Goal: Task Accomplishment & Management: Manage account settings

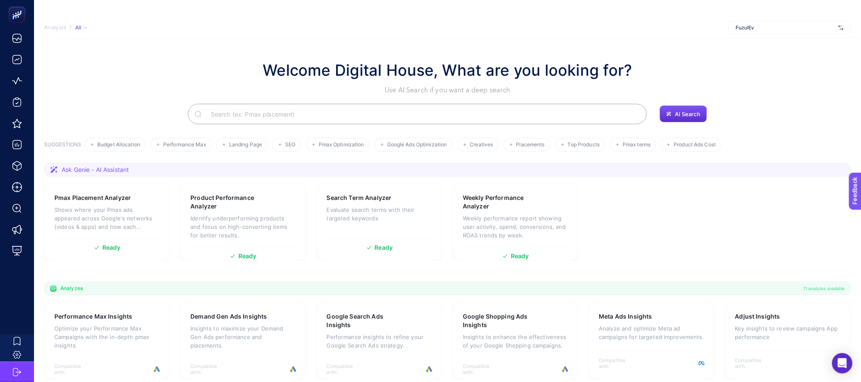
click at [764, 30] on span "FuzulEv" at bounding box center [785, 27] width 99 height 7
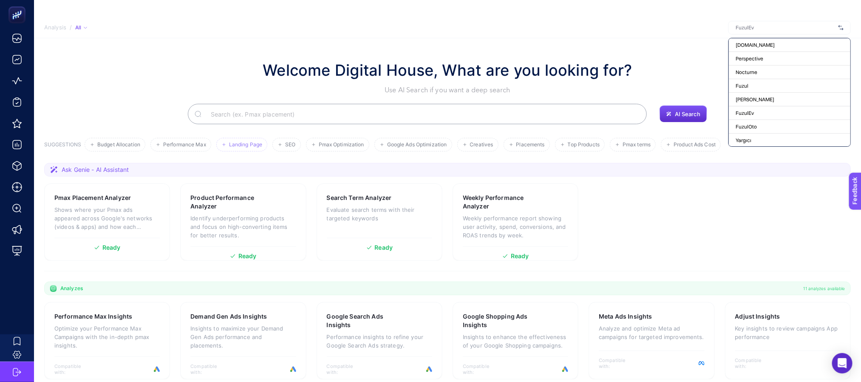
drag, startPoint x: 623, startPoint y: 62, endPoint x: 235, endPoint y: 137, distance: 394.6
click at [622, 64] on h1 "Welcome Digital House, What are you looking for?" at bounding box center [448, 70] width 370 height 23
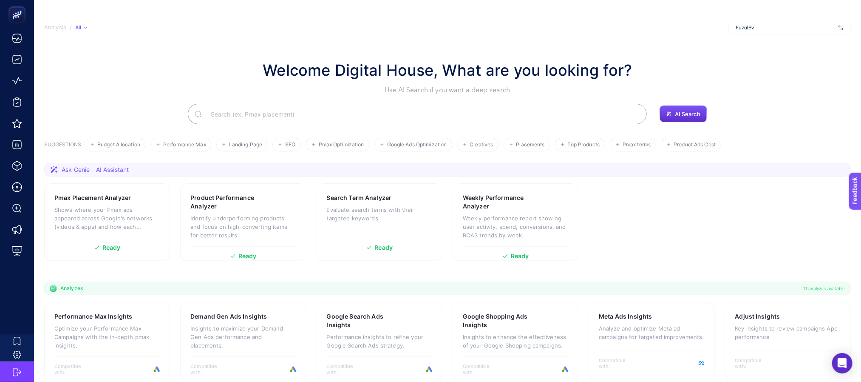
click at [788, 28] on span "FuzulEv" at bounding box center [785, 27] width 99 height 7
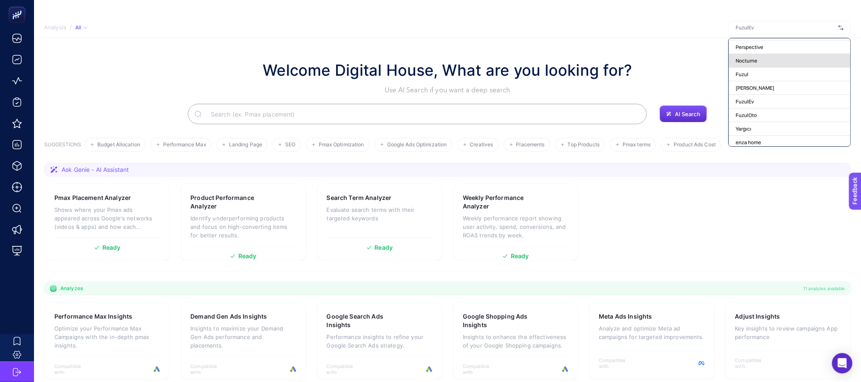
scroll to position [32, 0]
click at [774, 65] on div "Tommy Hilfiger" at bounding box center [790, 68] width 122 height 14
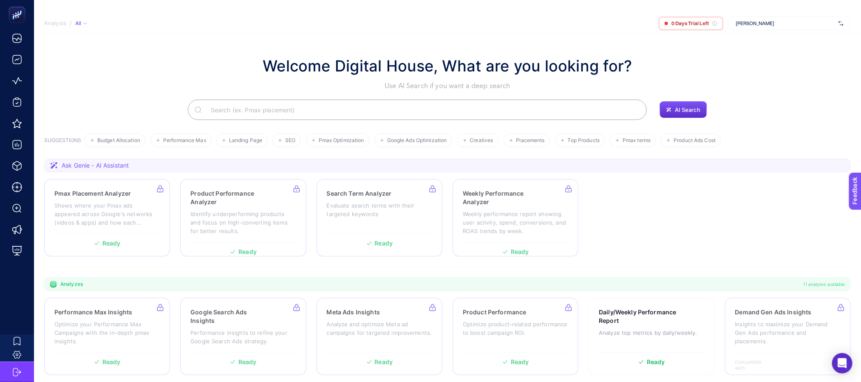
scroll to position [0, 0]
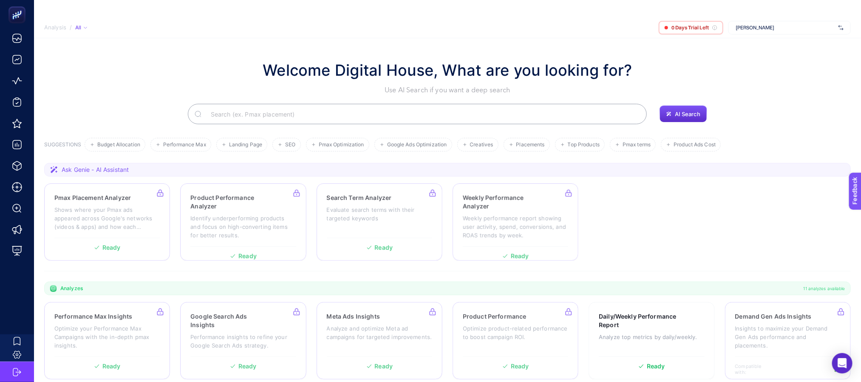
click at [150, 59] on div "Welcome Digital House, What are you looking for? Use AI Search if you want a de…" at bounding box center [447, 77] width 807 height 37
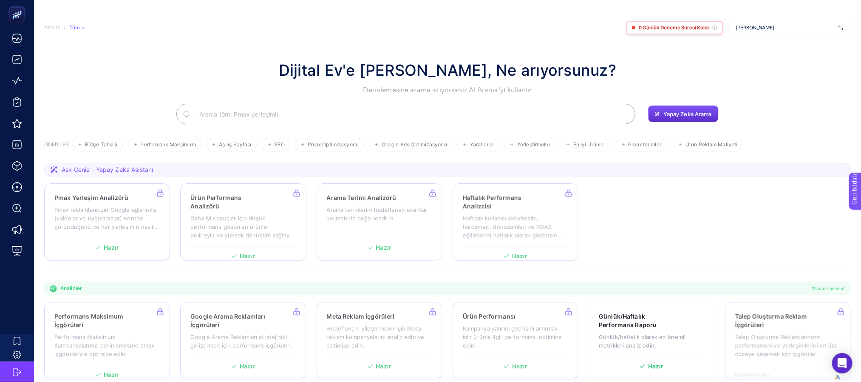
click at [686, 32] on div "0 Günlük Deneme Süresi Kaldı" at bounding box center [674, 28] width 97 height 14
click at [686, 25] on font "0 Günlük Deneme Süresi Kaldı" at bounding box center [674, 27] width 70 height 6
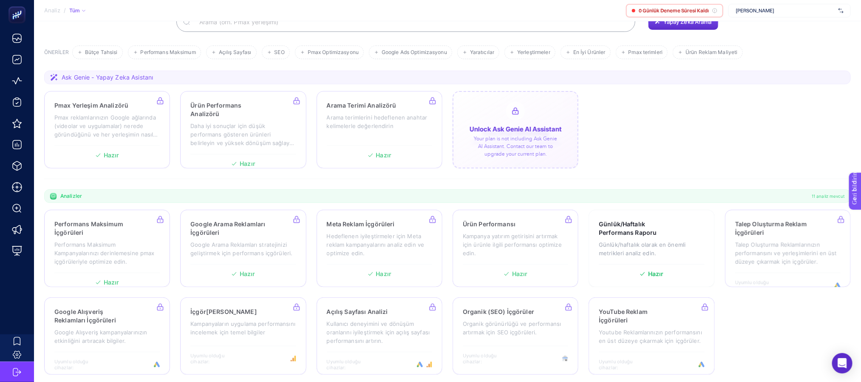
scroll to position [95, 0]
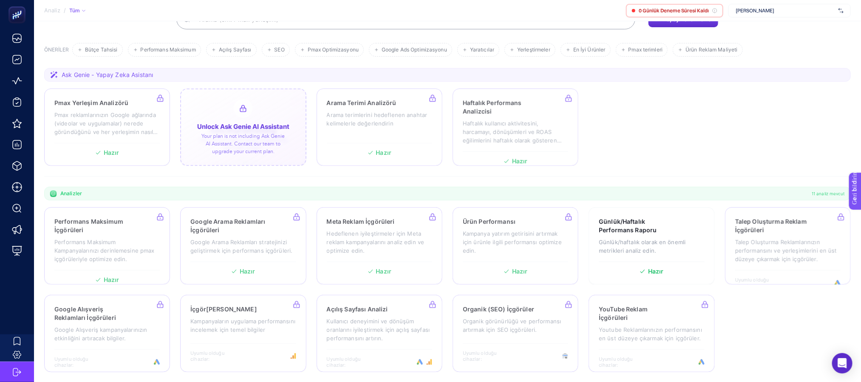
click at [300, 144] on div at bounding box center [243, 126] width 126 height 77
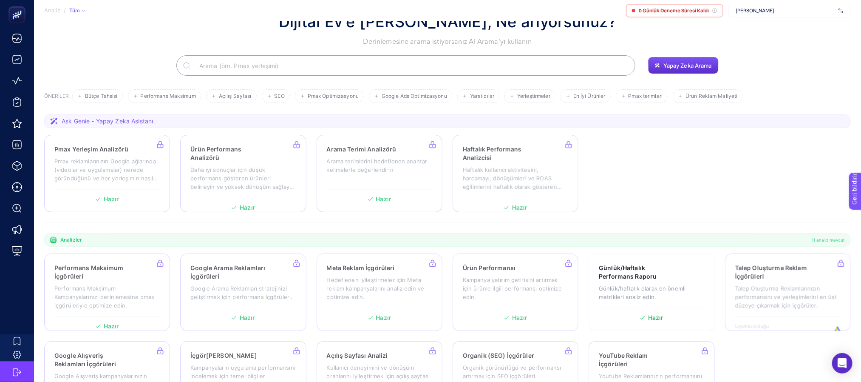
scroll to position [0, 0]
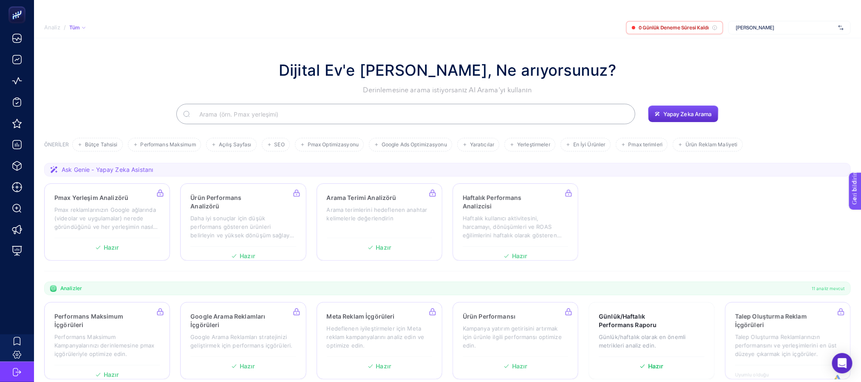
click at [760, 24] on font "Tommy Hilfiger" at bounding box center [755, 27] width 39 height 6
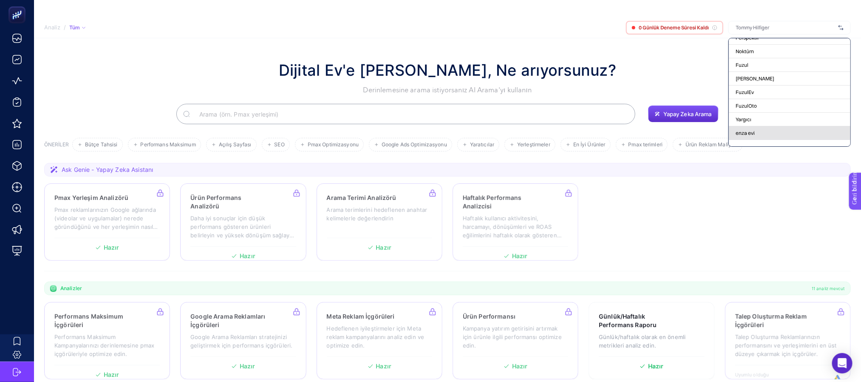
scroll to position [32, 0]
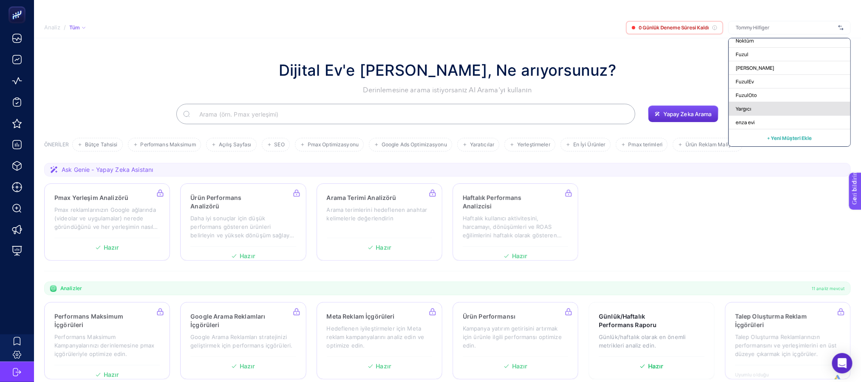
click at [756, 110] on div "Yargıcı" at bounding box center [790, 109] width 122 height 14
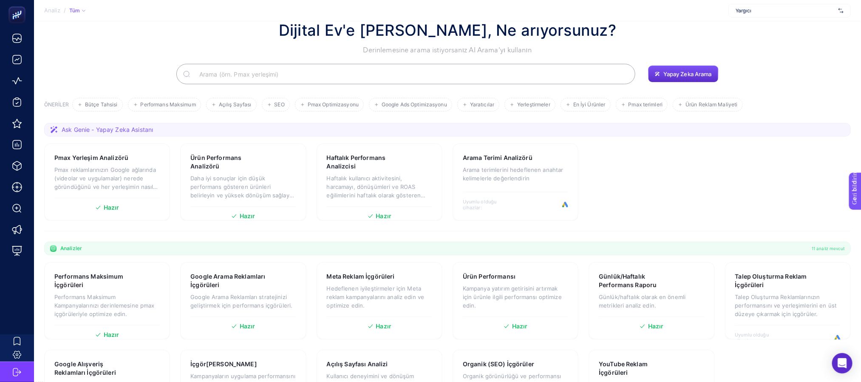
scroll to position [0, 0]
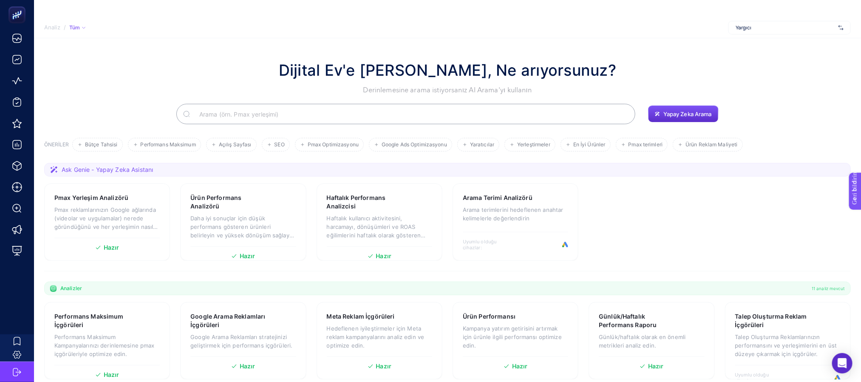
click at [742, 29] on font "Yargıcı" at bounding box center [744, 27] width 16 height 6
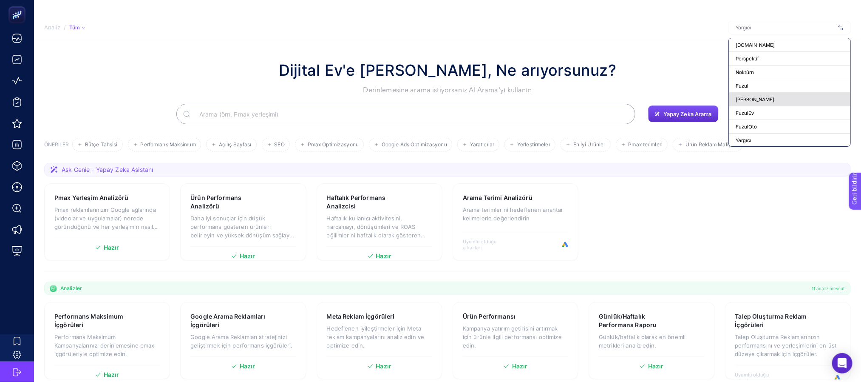
click at [753, 99] on font "Tommy Hilfiger" at bounding box center [755, 99] width 39 height 6
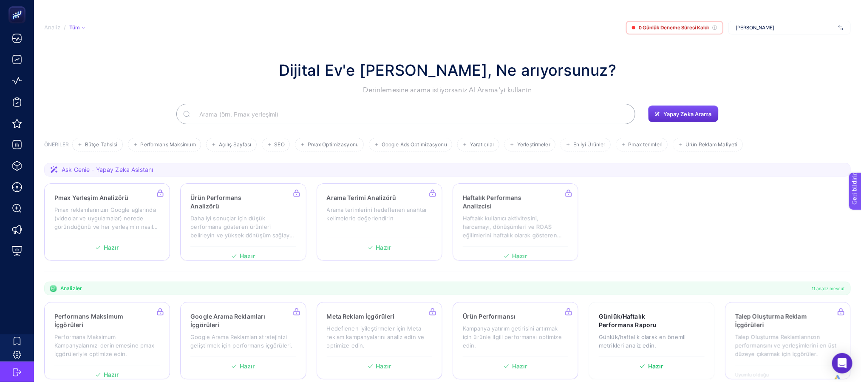
click at [782, 27] on span "Tommy Hilfiger" at bounding box center [785, 27] width 99 height 7
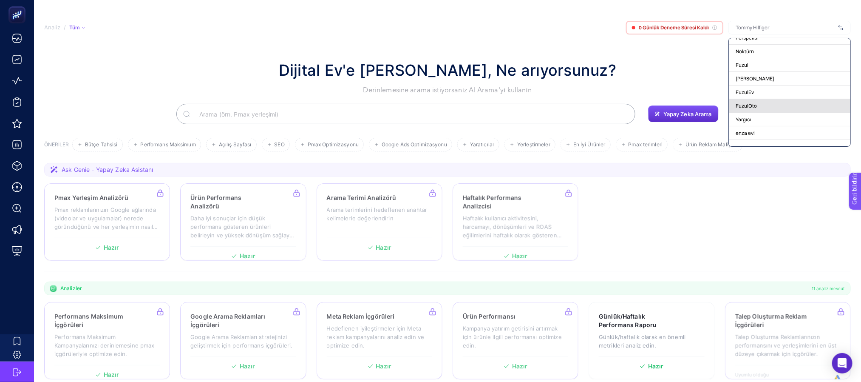
scroll to position [32, 0]
click at [755, 110] on div "Yargıcı" at bounding box center [790, 109] width 122 height 14
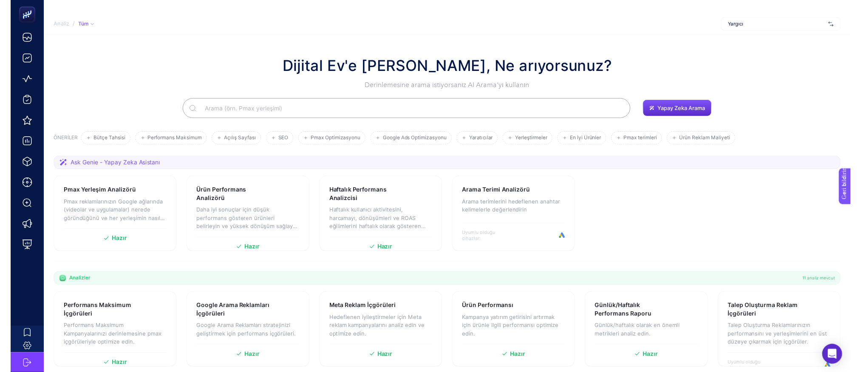
scroll to position [0, 0]
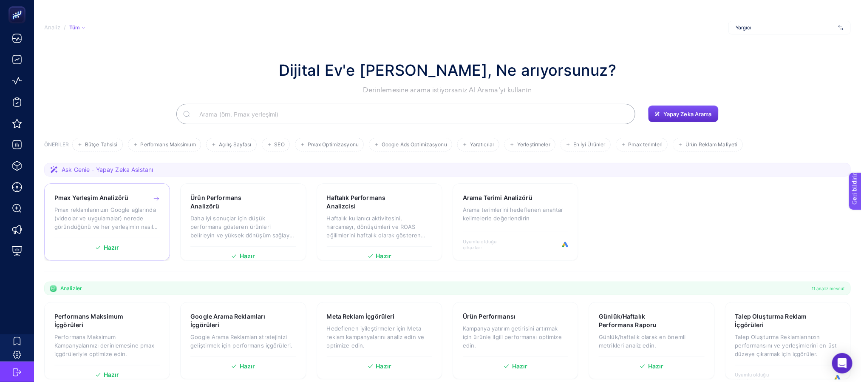
click at [121, 214] on font "Pmax reklamlarınızın Google ağlarında (videolar ve uygulamalar) nerede göründüğ…" at bounding box center [106, 222] width 104 height 32
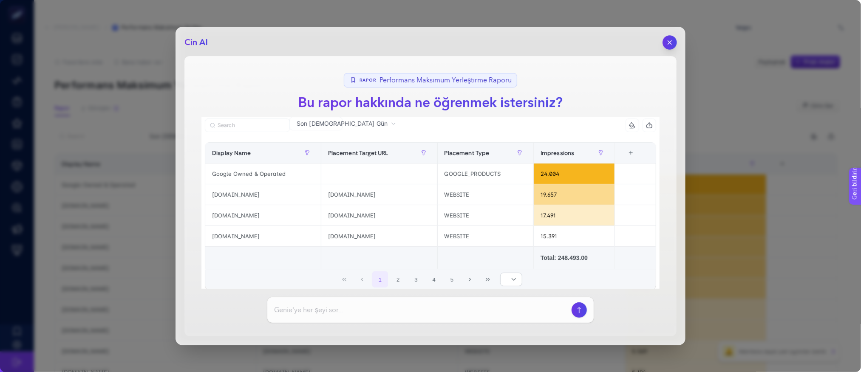
click at [671, 40] on icon "button" at bounding box center [669, 42] width 7 height 7
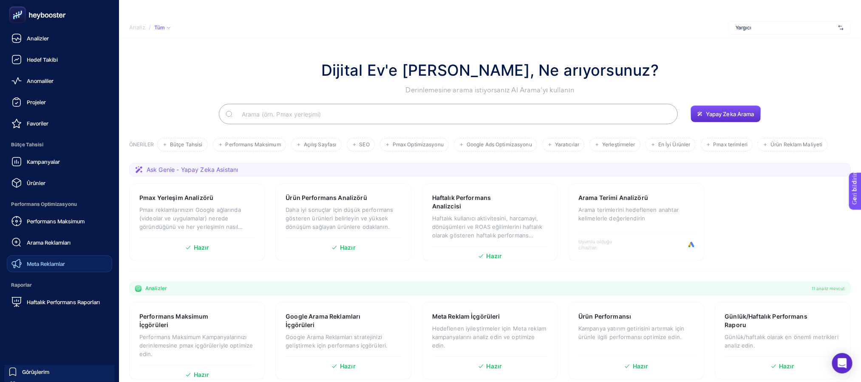
click at [63, 261] on font "Meta Reklamlar" at bounding box center [46, 263] width 38 height 7
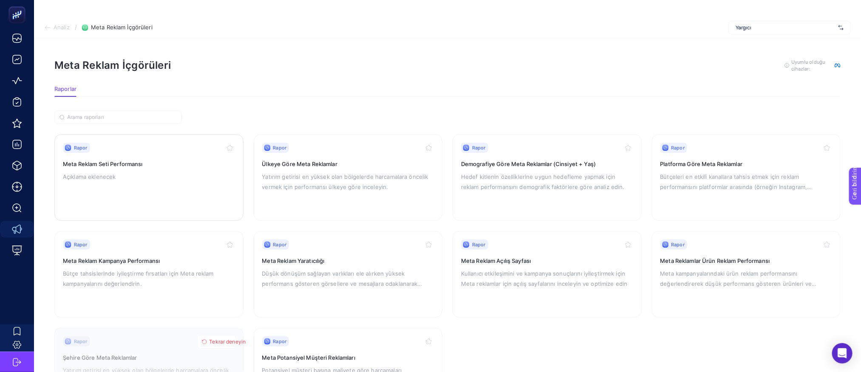
click at [144, 164] on h3 "Meta Reklam Seti Performansı" at bounding box center [149, 164] width 172 height 8
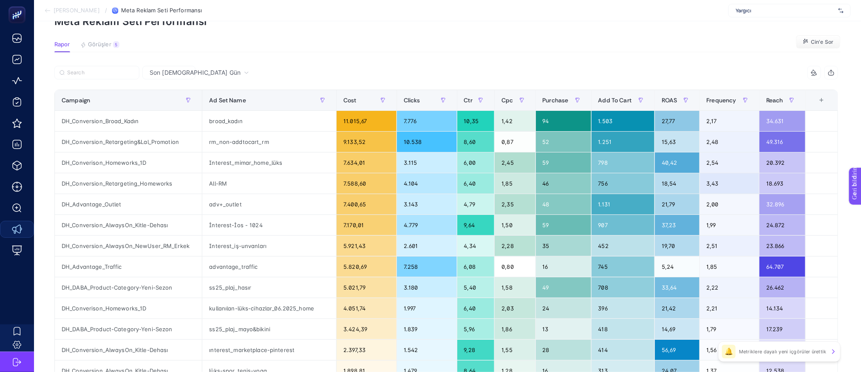
scroll to position [64, 7]
click at [670, 98] on span "ROAS" at bounding box center [670, 100] width 16 height 7
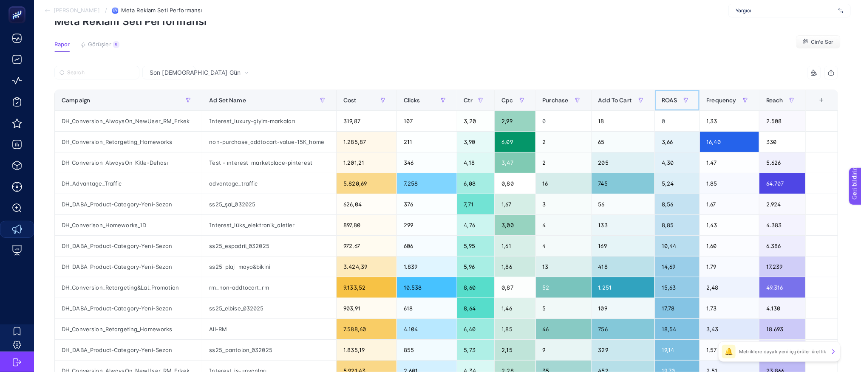
click at [668, 100] on span "ROAS" at bounding box center [670, 100] width 16 height 7
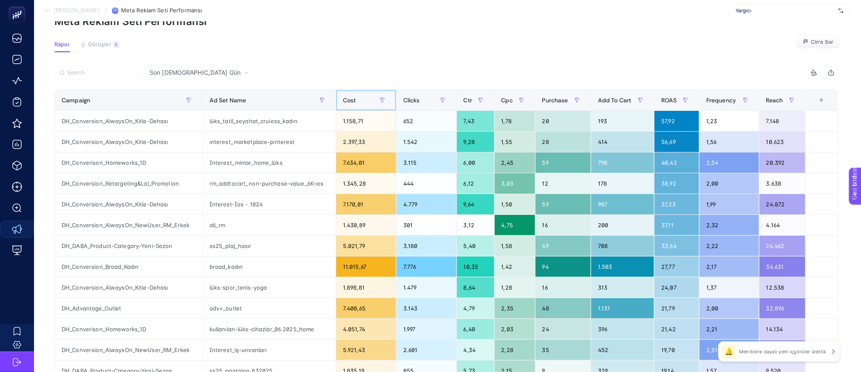
click at [349, 92] on th "Cost" at bounding box center [366, 100] width 60 height 21
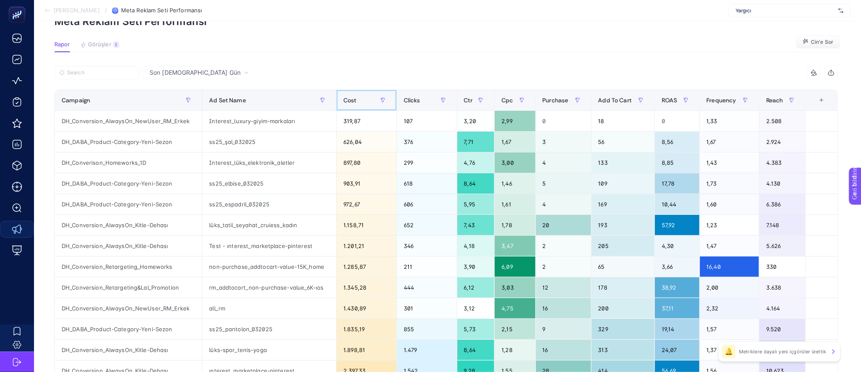
click at [360, 102] on div "Cost" at bounding box center [366, 100] width 46 height 14
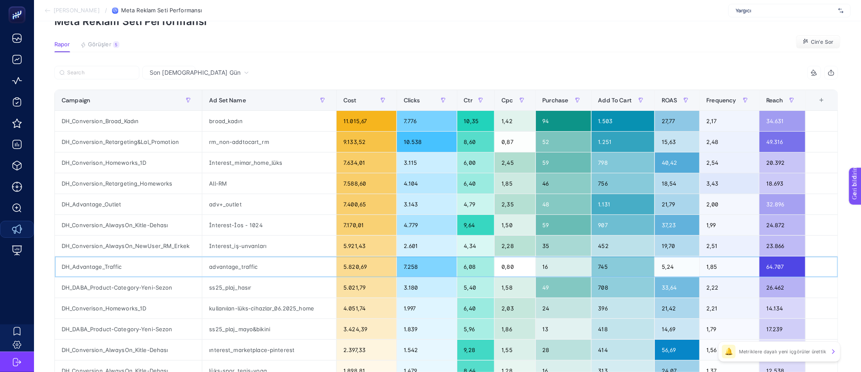
click at [218, 267] on div "advantage_traffic" at bounding box center [269, 267] width 134 height 20
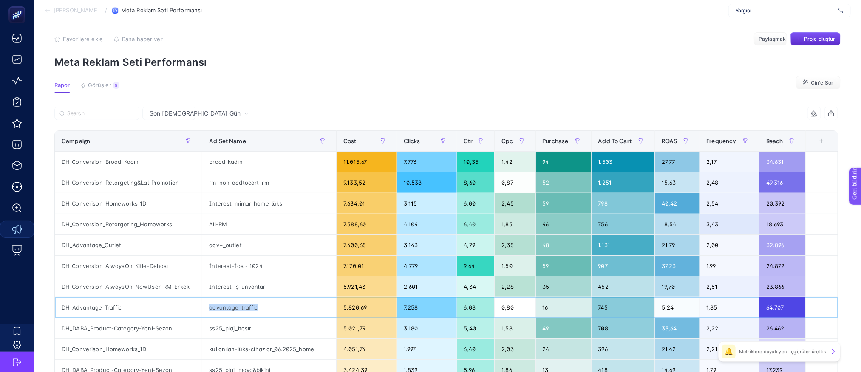
scroll to position [0, 7]
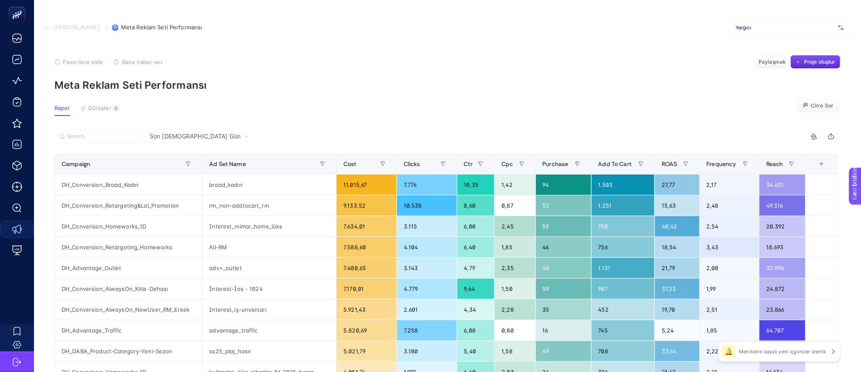
click at [174, 134] on div "Son 7 Gün" at bounding box center [199, 136] width 106 height 6
click at [303, 108] on section "Rapor Görüşler 5 Metriklere dayalı yeni içgörüler ürettik Cin'e Sor" at bounding box center [447, 110] width 786 height 11
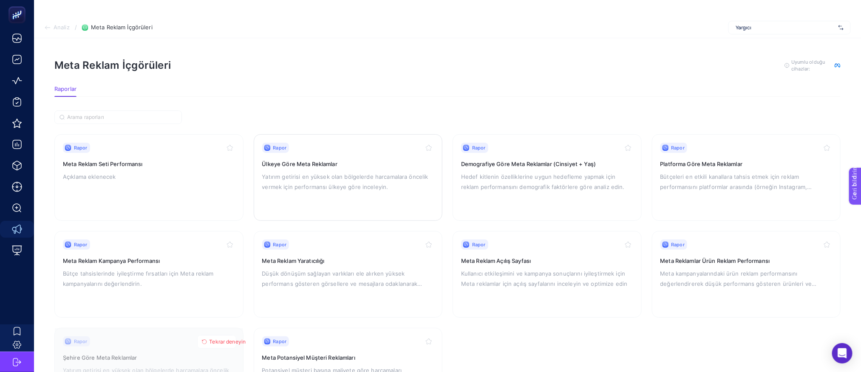
click at [346, 174] on font "Yatırım getirisi en yüksek olan bölgelerde harcamalara öncelik vermek için perf…" at bounding box center [345, 181] width 166 height 17
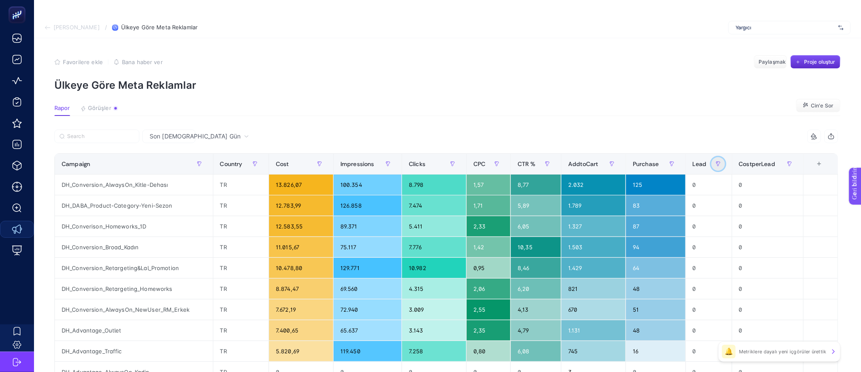
click at [721, 163] on icon "button" at bounding box center [718, 163] width 5 height 5
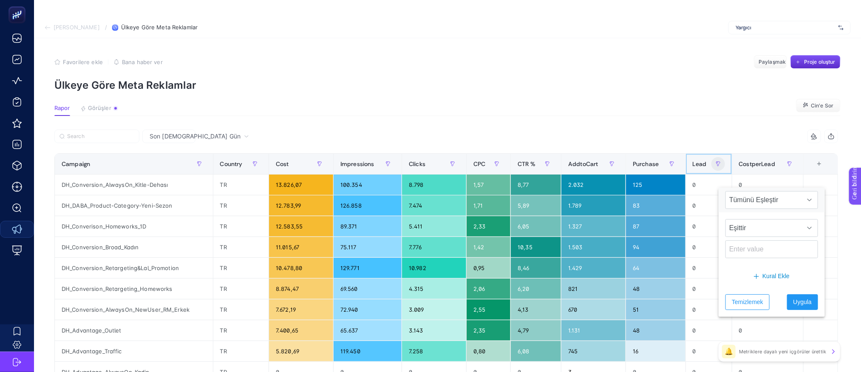
click at [715, 162] on div "Lead" at bounding box center [709, 164] width 32 height 14
click at [707, 161] on span "Lead" at bounding box center [700, 164] width 14 height 7
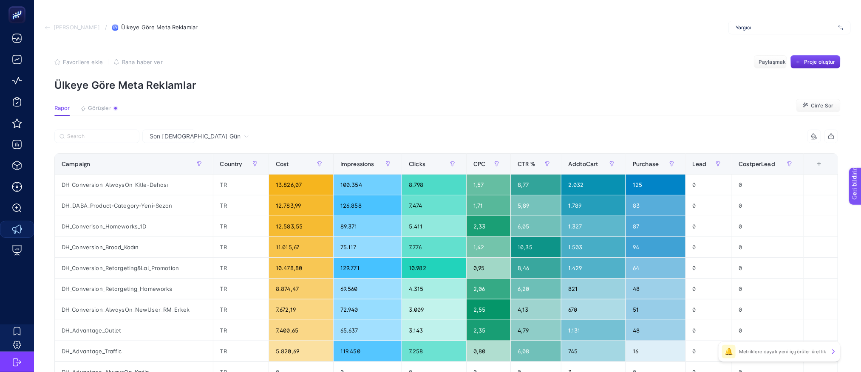
click at [713, 69] on section "Favorilere ekle YANLIŞ Bana haber ver Paylaşmak Proje oluştur Ülkeye Göre Meta …" at bounding box center [447, 73] width 786 height 36
drag, startPoint x: 705, startPoint y: 126, endPoint x: 726, endPoint y: 140, distance: 25.1
click at [705, 126] on article "Favorilere ekle YANLIŞ Bana haber ver Paylaşmak Proje oluştur Ülkeye Göre Meta …" at bounding box center [447, 328] width 827 height 581
click at [862, 214] on section "Geri bildirim" at bounding box center [865, 218] width 37 height 29
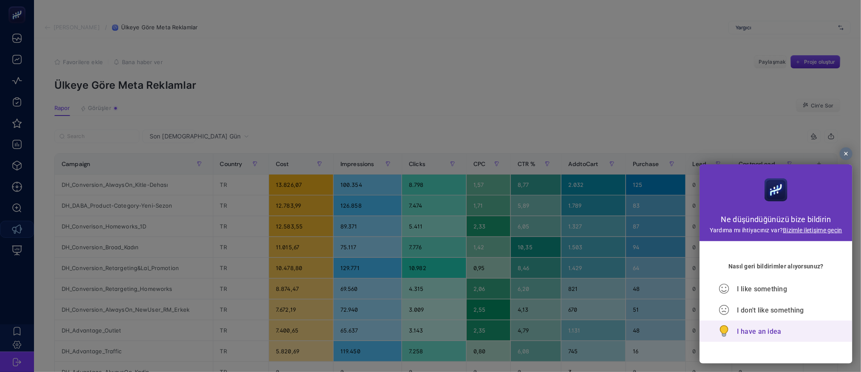
click at [767, 331] on span "I have an idea" at bounding box center [758, 331] width 45 height 8
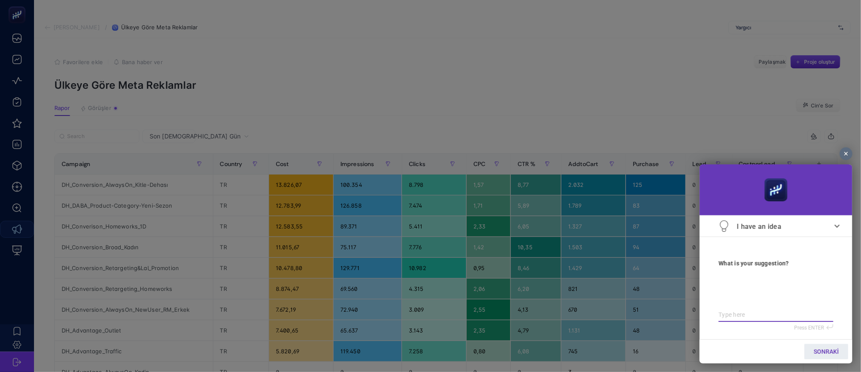
type textarea "B"
type textarea "Bu"
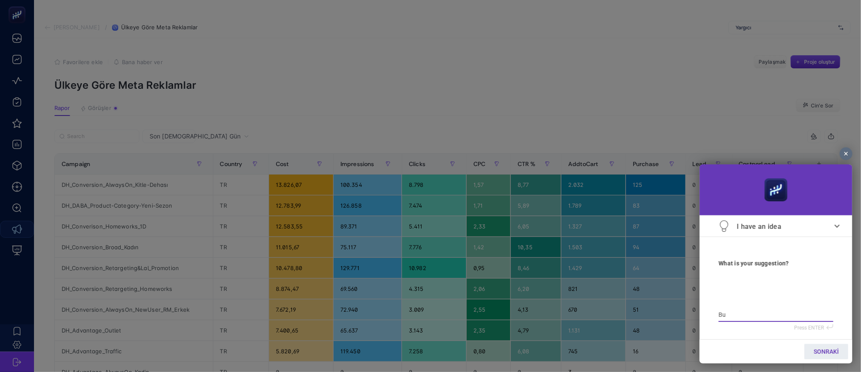
type textarea "Bu"
type textarea "Bu s"
type textarea "Bu sa"
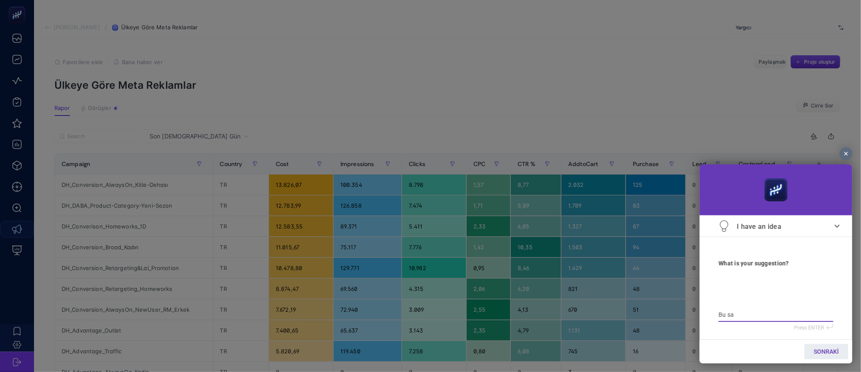
type textarea "Bu say"
type textarea "Bu sayf"
type textarea "Bu sayfa"
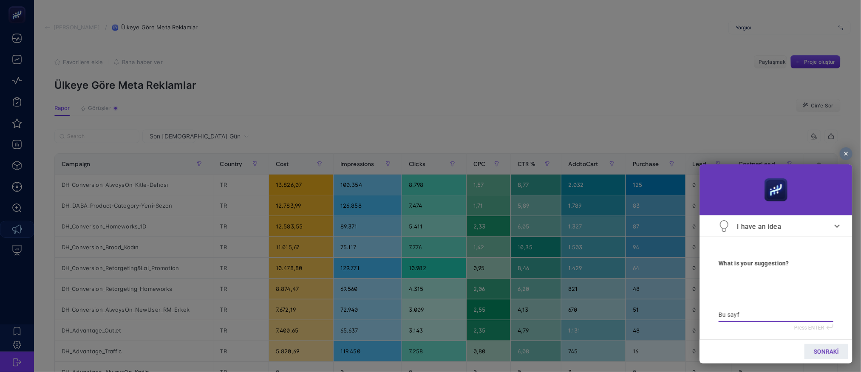
type textarea "Bu sayfa"
type textarea "Bu sayfad"
type textarea "Bu sayfada"
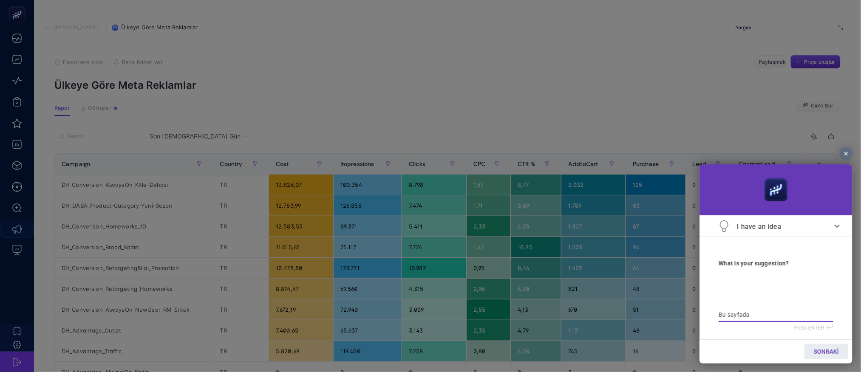
type textarea "Bu sayfada"
type textarea "Bu sayfada Y"
type textarea "Bu sayfada Ya"
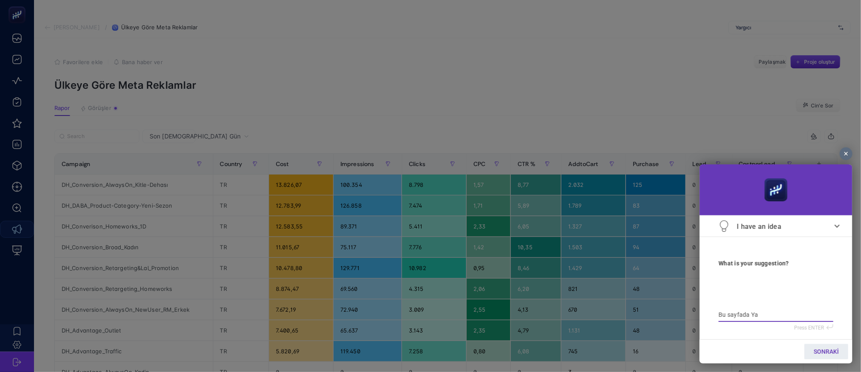
type textarea "Bu sayfada Ya"
type textarea "Bu sayfada Yar"
type textarea "Bu sayfada Yarg"
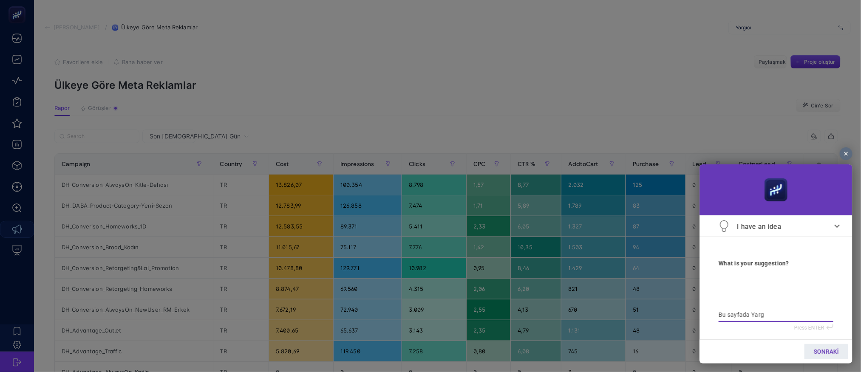
type textarea "Bu sayfada Yargı"
type textarea "Bu sayfada Yargıc"
type textarea "Bu sayfada Yargıcı"
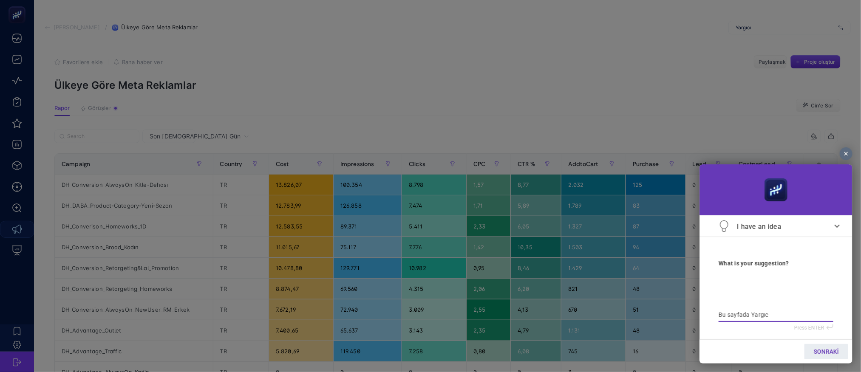
type textarea "Bu sayfada Yargıcı"
type textarea "Bu sayfada Yargıcı d"
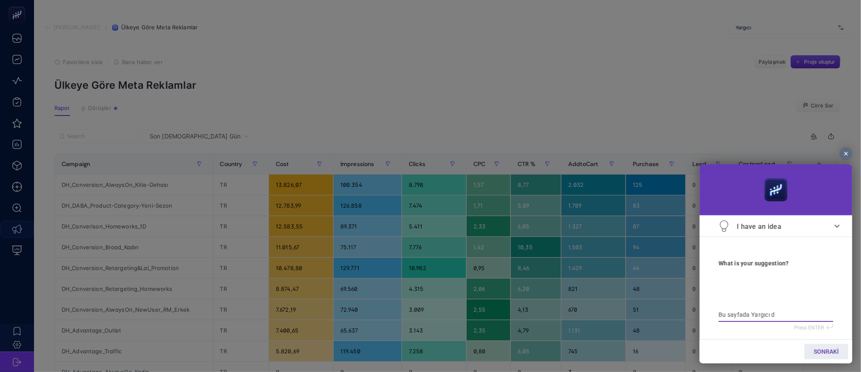
type textarea "Bu sayfada Yargıcı da"
type textarea "Bu sayfada Yargıcı da ke"
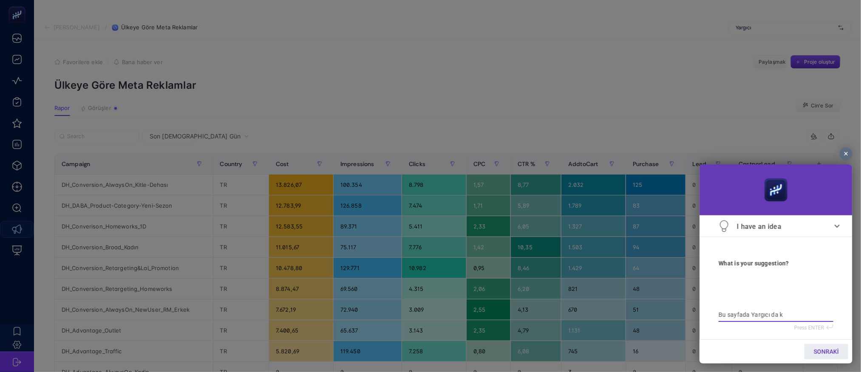
type textarea "Bu sayfada Yargıcı da ke"
type textarea "Bu sayfada Yargıcı da kel"
type textarea "Bu sayfada Yargıcı da kela"
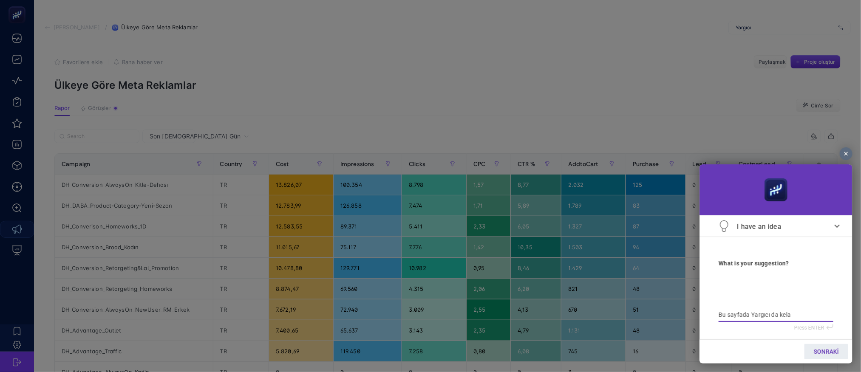
type textarea "Bu sayfada Yargıcı da kel"
type textarea "Bu sayfada Yargıcı da ke"
type textarea "Bu sayfada Yargıcı da k"
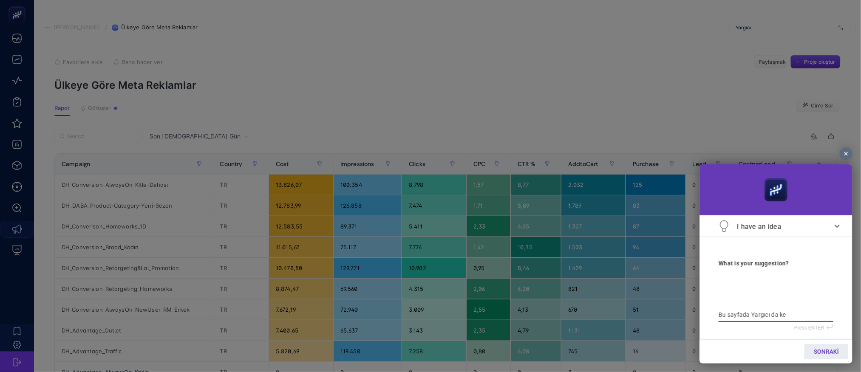
type textarea "Bu sayfada Yargıcı da k"
type textarea "Bu sayfada Yargıcı da"
type textarea "Bu sayfada Yargıcı da l"
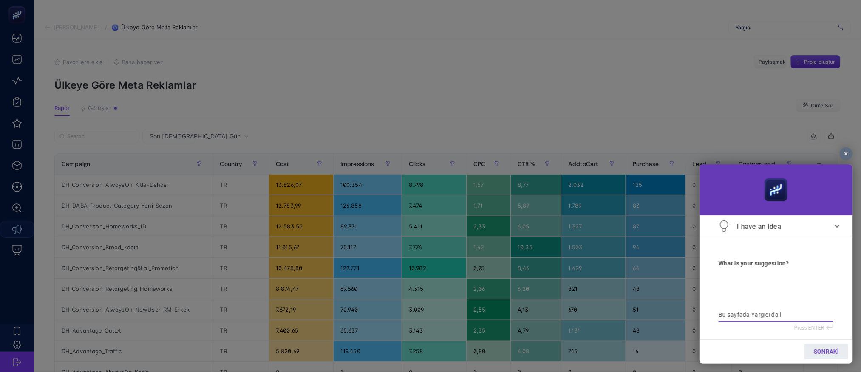
type textarea "Bu sayfada Yargıcı da le"
type textarea "Bu sayfada Yargıcı da lea"
type textarea "Bu sayfada Yargıcı da lead"
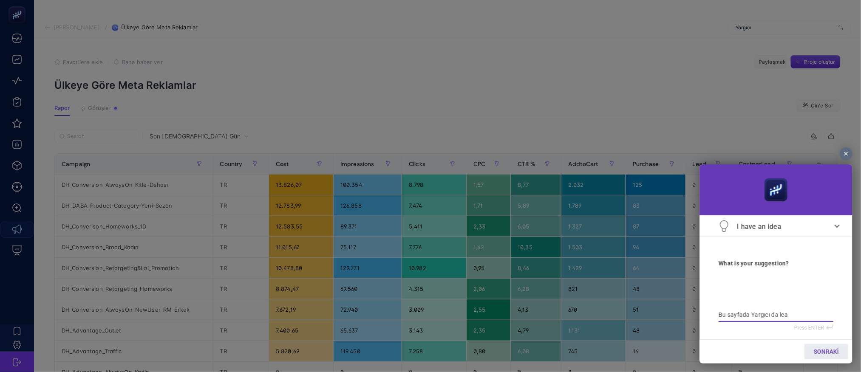
type textarea "Bu sayfada Yargıcı da lead"
type textarea "Bu sayfada Yargıcı da lead d"
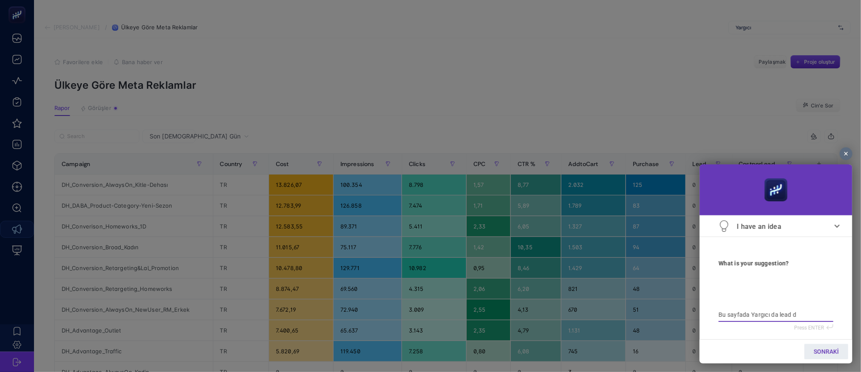
type textarea "Bu sayfada Yargıcı da lead de"
type textarea "Bu sayfada Yargıcı da lead değ"
type textarea "Bu sayfada Yargıcı da lead deği"
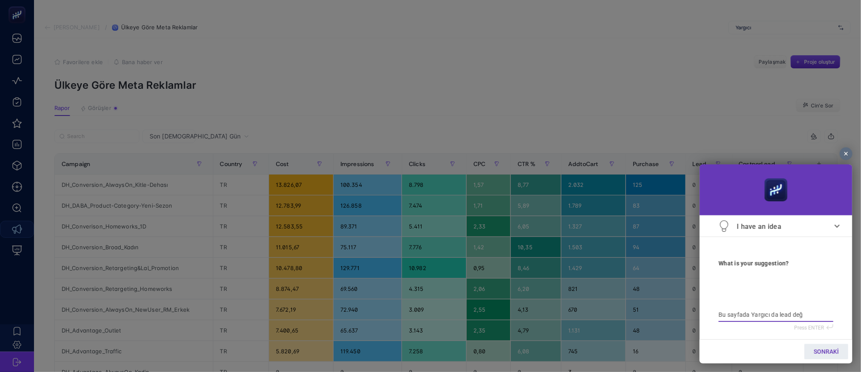
type textarea "Bu sayfada Yargıcı da lead deği"
type textarea "Bu sayfada Yargıcı da lead değil"
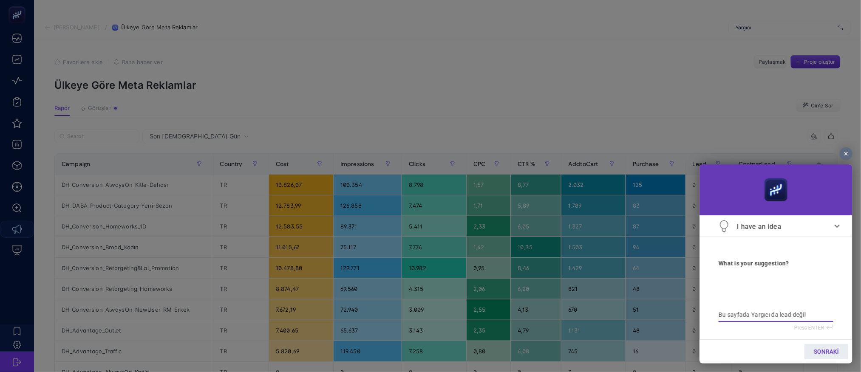
type textarea "Bu sayfada Yargıcı da lead değil c"
type textarea "Bu sayfada Yargıcı da lead değil co"
type textarea "Bu sayfada Yargıcı da lead değil con"
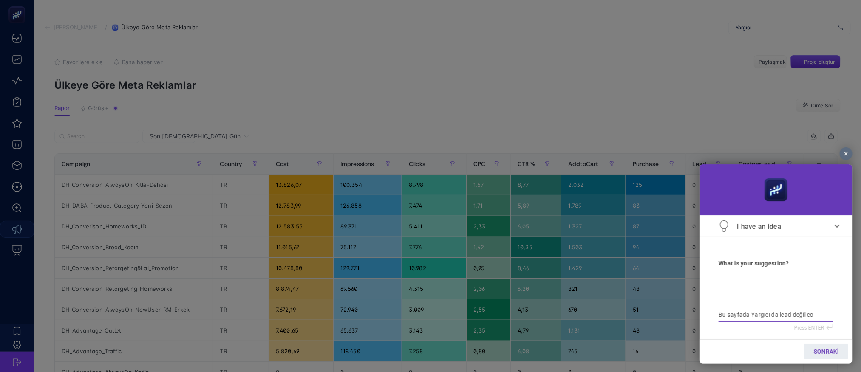
type textarea "Bu sayfada Yargıcı da lead değil con"
type textarea "Bu sayfada Yargıcı da lead değil conv"
type textarea "Bu sayfada Yargıcı da lead değil conve"
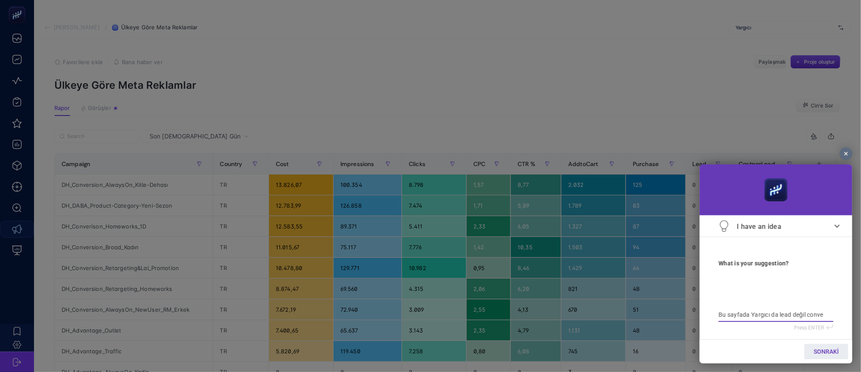
type textarea "Bu sayfada Yargıcı da lead değil conver"
type textarea "Bu sayfada Yargıcı da lead değil convers"
type textarea "Bu sayfada Yargıcı da lead değil conversi"
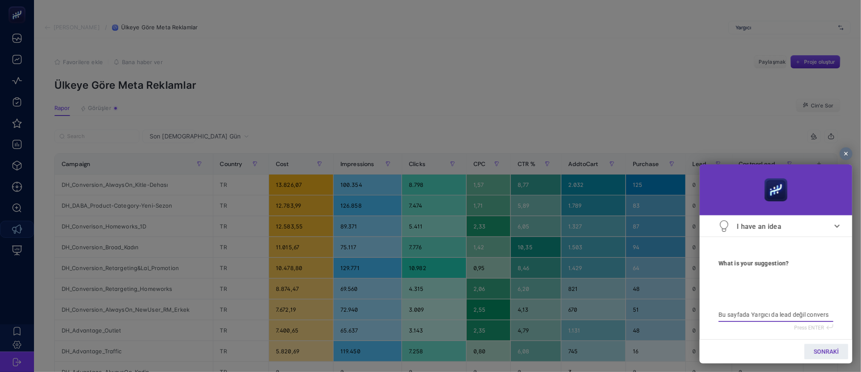
type textarea "Bu sayfada Yargıcı da lead değil conversi"
type textarea "Bu sayfada Yargıcı da lead değil conversio"
type textarea "Bu sayfada Yargıcı da lead değil conversion"
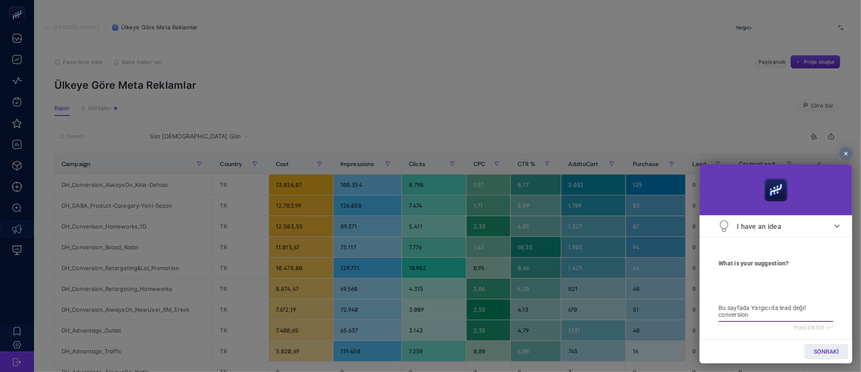
type textarea "Bu sayfada Yargıcı da lead değil conversion"
type textarea "Bu sayfada Yargıcı da lead değil conversion i"
type textarea "Bu sayfada Yargıcı da lead değil conversion il"
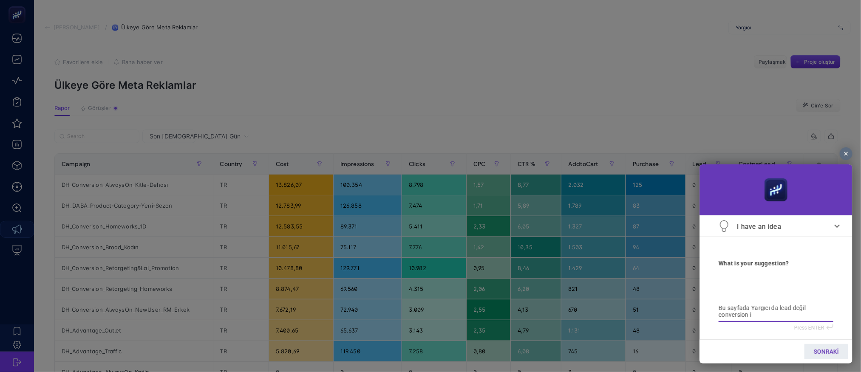
type textarea "Bu sayfada Yargıcı da lead değil conversion il"
type textarea "Bu sayfada Yargıcı da lead değil conversion ile"
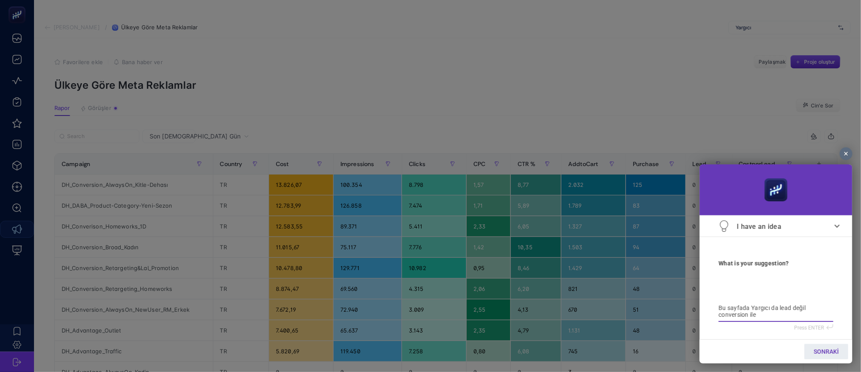
type textarea "Bu sayfada Yargıcı da lead değil conversion ile g"
type textarea "Bu sayfada Yargıcı da lead değil conversion ile gi"
type textarea "Bu sayfada Yargıcı da lead değil conversion ile gid"
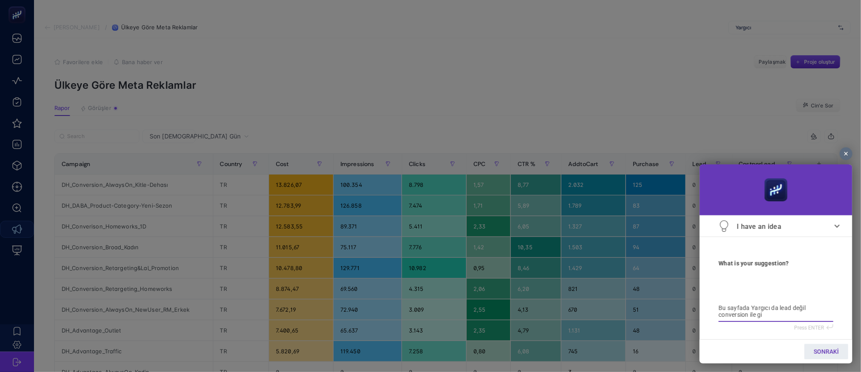
type textarea "Bu sayfada Yargıcı da lead değil conversion ile gid"
type textarea "Bu sayfada Yargıcı da lead değil conversion ile gidi"
type textarea "Bu sayfada Yargıcı da lead değil conversion ile gidiy"
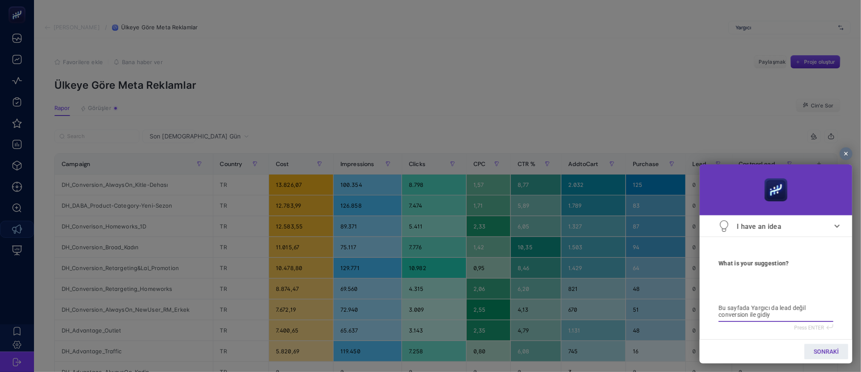
type textarea "Bu sayfada Yargıcı da lead değil conversion ile gidiyo"
type textarea "Bu sayfada Yargıcı da lead değil conversion ile gidiyor"
type textarea "Bu sayfada Yargıcı da lead değil conversion ile gidiyoru"
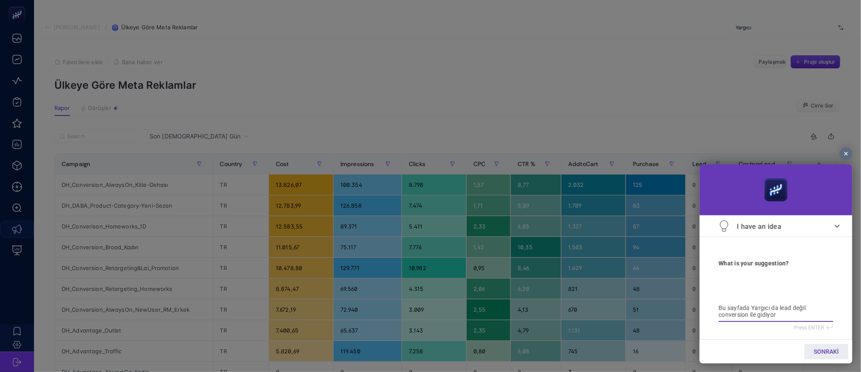
type textarea "Bu sayfada Yargıcı da lead değil conversion ile gidiyoru"
type textarea "Bu sayfada Yargıcı da lead değil conversion ile gidiyoruz"
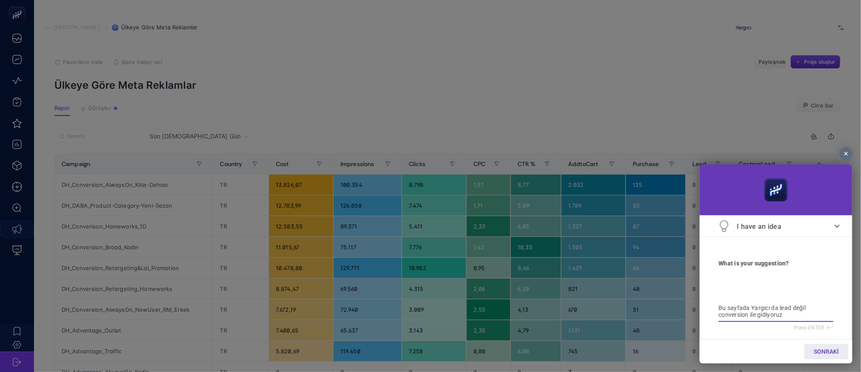
type textarea "Bu sayfada Yargıcı da lead değil conversion ile gidiyoruz ("
type textarea "Bu sayfada Yargıcı da lead değil conversion ile gidiyoruz ( p"
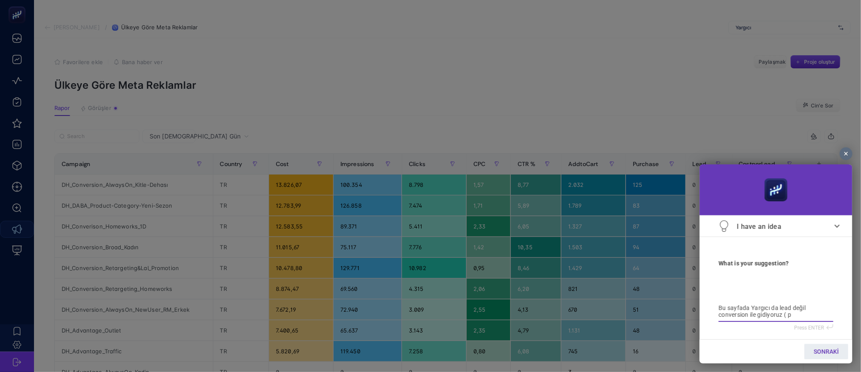
type textarea "Bu sayfada Yargıcı da lead değil conversion ile gidiyoruz ( p"
type textarea "Bu sayfada Yargıcı da lead değil conversion ile gidiyoruz ( pu"
type textarea "Bu sayfada Yargıcı da lead değil conversion ile gidiyoruz ( pur"
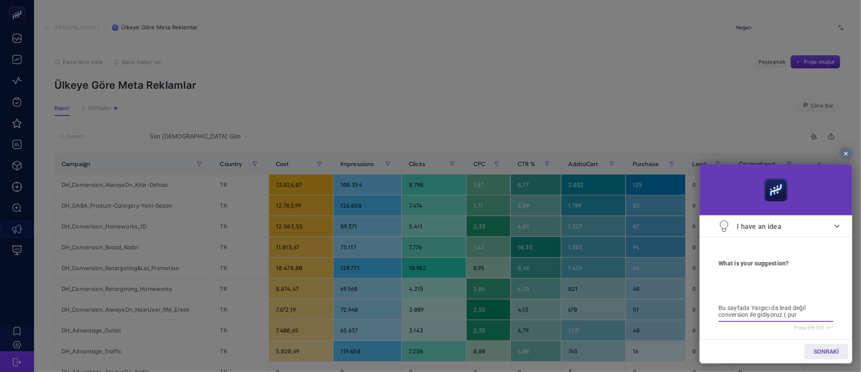
type textarea "Bu sayfada Yargıcı da lead değil conversion ile gidiyoruz ( purc"
type textarea "Bu sayfada Yargıcı da lead değil conversion ile gidiyoruz ( purch"
type textarea "Bu sayfada Yargıcı da lead değil conversion ile gidiyoruz ( purcha"
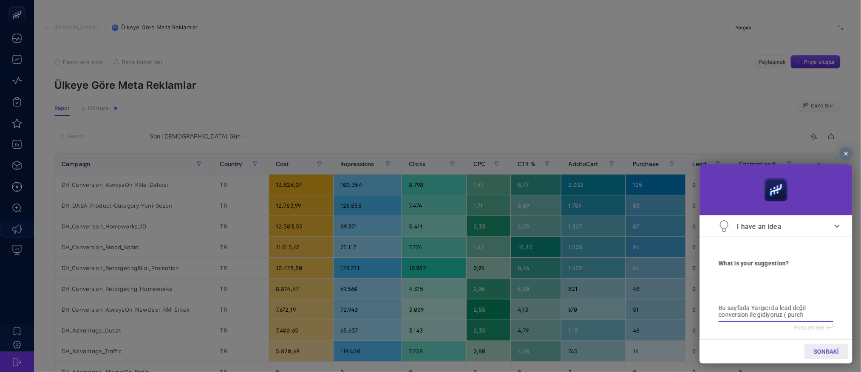
type textarea "Bu sayfada Yargıcı da lead değil conversion ile gidiyoruz ( purcha"
type textarea "Bu sayfada Yargıcı da lead değil conversion ile gidiyoruz ( purchas"
type textarea "Bu sayfada Yargıcı da lead değil conversion ile gidiyoruz ( purchase"
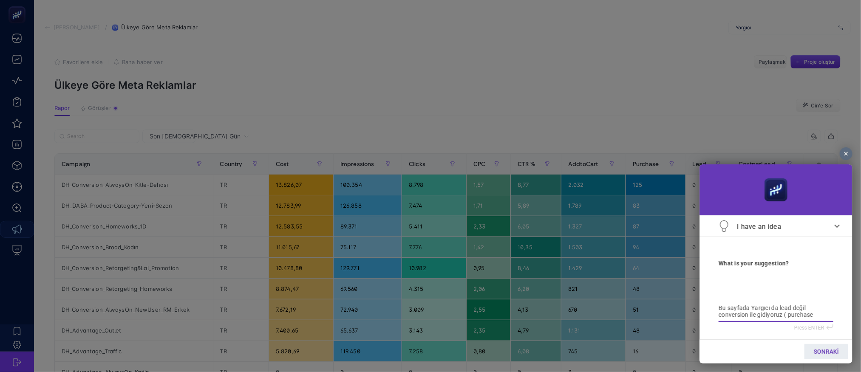
type textarea "Bu sayfada Yargıcı da lead değil conversion ile gidiyoruz ( purchase)"
type textarea "Bu sayfada Yargıcı da lead değil conversion ile gidiyoruz ( purchase) O"
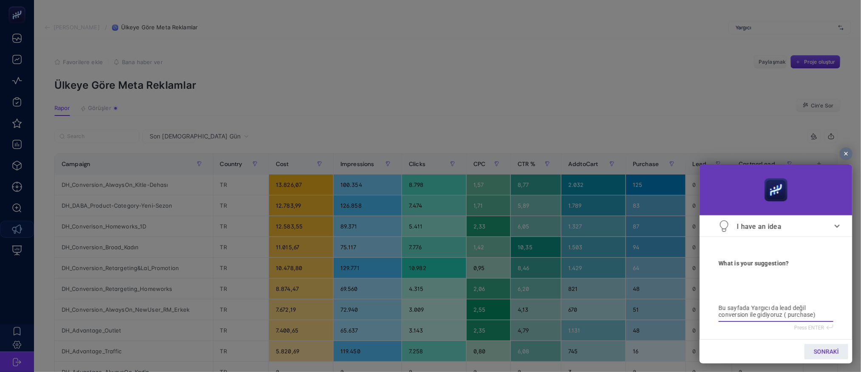
type textarea "Bu sayfada Yargıcı da lead değil conversion ile gidiyoruz ( purchase) O"
type textarea "Bu sayfada Yargıcı da lead değil conversion ile gidiyoruz ( purchase) On"
type textarea "Bu sayfada Yargıcı da lead değil conversion ile gidiyoruz ( purchase) Ona"
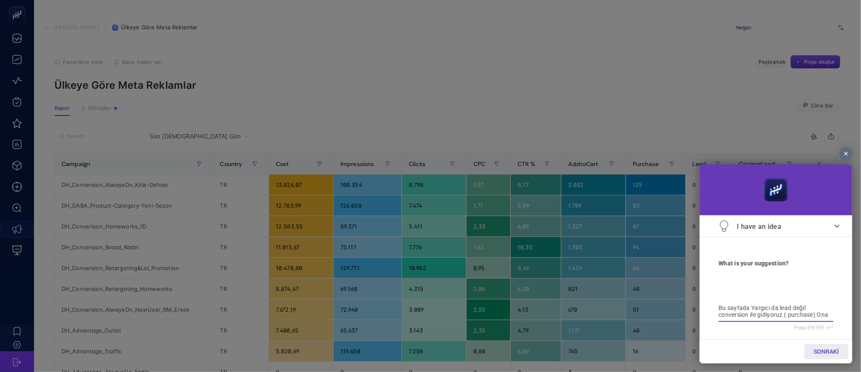
type textarea "Bu sayfada Yargıcı da lead değil conversion ile gidiyoruz ( purchase) Ona"
type textarea "Bu sayfada Yargıcı da lead değil conversion ile gidiyoruz ( purchase) Ona g"
type textarea "Bu sayfada Yargıcı da lead değil conversion ile gidiyoruz ( purchase) Ona gö"
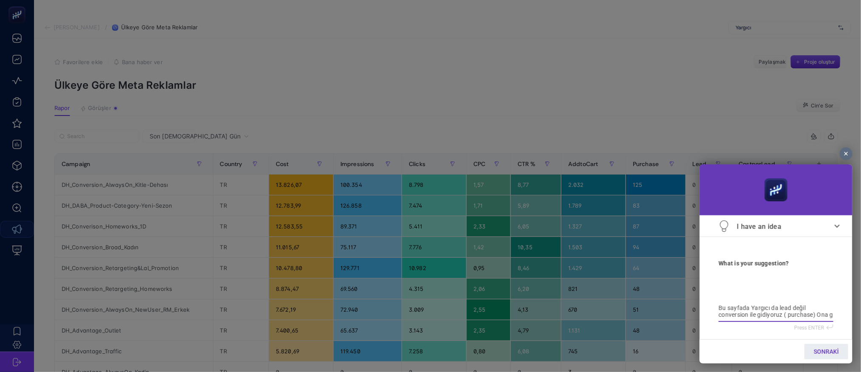
type textarea "Bu sayfada Yargıcı da lead değil conversion ile gidiyoruz ( purchase) Ona gö"
type textarea "Bu sayfada Yargıcı da lead değil conversion ile gidiyoruz ( purchase) Ona gör"
type textarea "Bu sayfada Yargıcı da lead değil conversion ile gidiyoruz ( purchase) Ona göre"
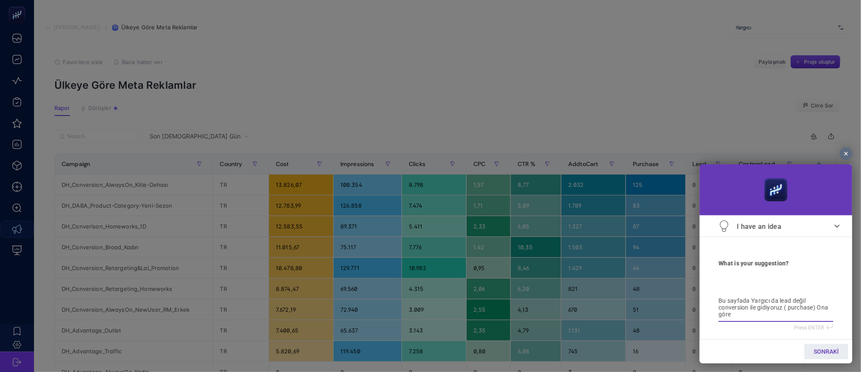
type textarea "Bu sayfada Yargıcı da lead değil conversion ile gidiyoruz ( purchase) Ona göre"
type textarea "Bu sayfada Yargıcı da lead değil conversion ile gidiyoruz ( purchase) Ona göre d"
type textarea "Bu sayfada Yargıcı da lead değil conversion ile gidiyoruz ( purchase) Ona göre …"
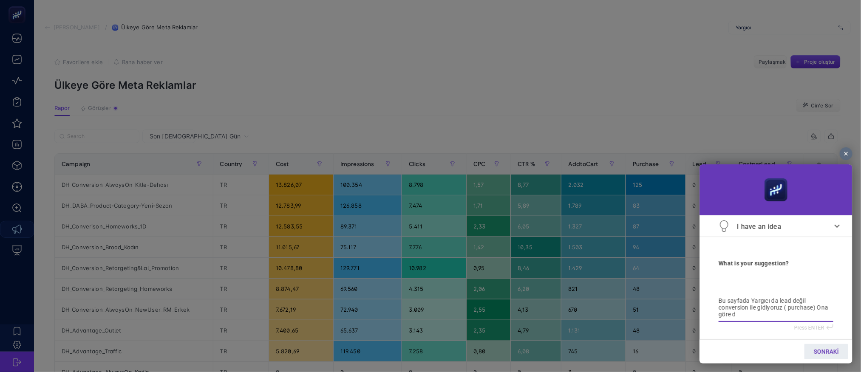
type textarea "Bu sayfada Yargıcı da lead değil conversion ile gidiyoruz ( purchase) Ona göre …"
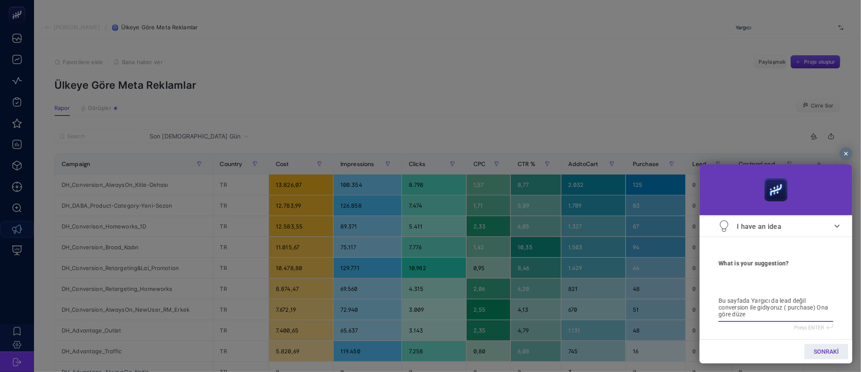
type textarea "Bu sayfada Yargıcı da lead değil conversion ile gidiyoruz ( purchase) Ona göre …"
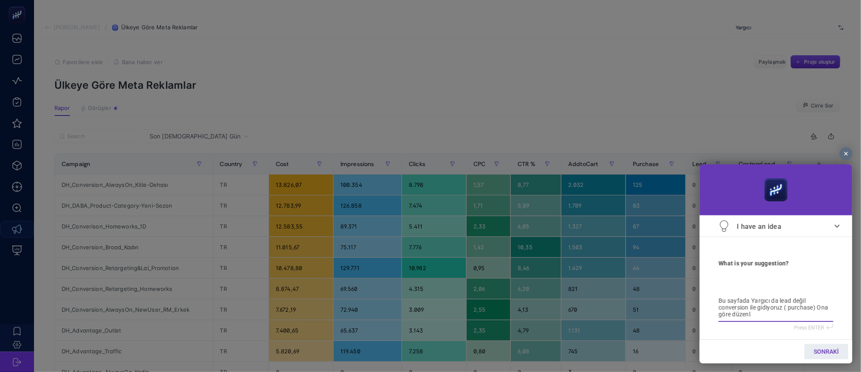
type textarea "Bu sayfada Yargıcı da lead değil conversion ile gidiyoruz ( purchase) Ona göre …"
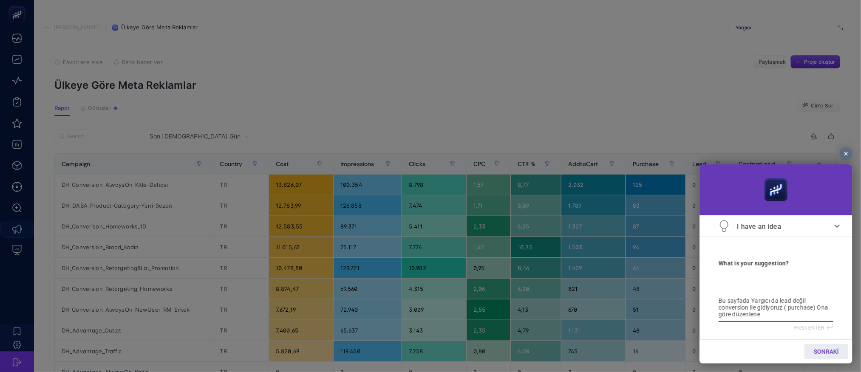
type textarea "Bu sayfada Yargıcı da lead değil conversion ile gidiyoruz ( purchase) Ona göre …"
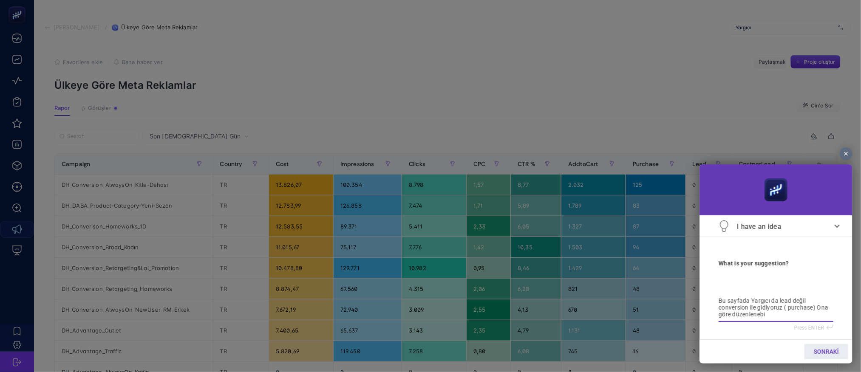
type textarea "Bu sayfada Yargıcı da lead değil conversion ile gidiyoruz ( purchase) Ona göre …"
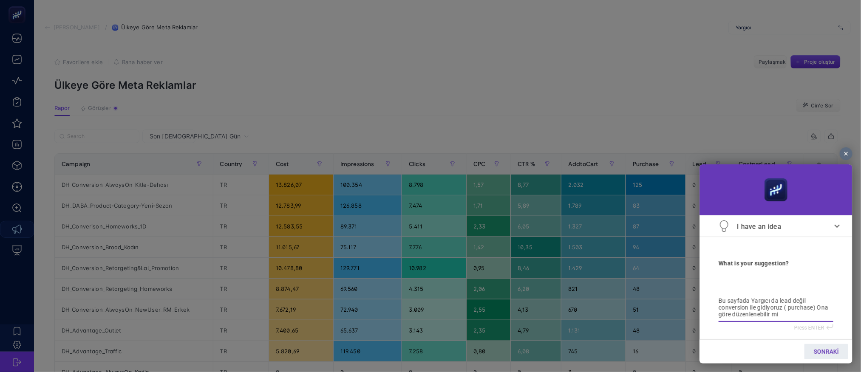
click at [826, 351] on font "SONRAKİ" at bounding box center [825, 351] width 25 height 7
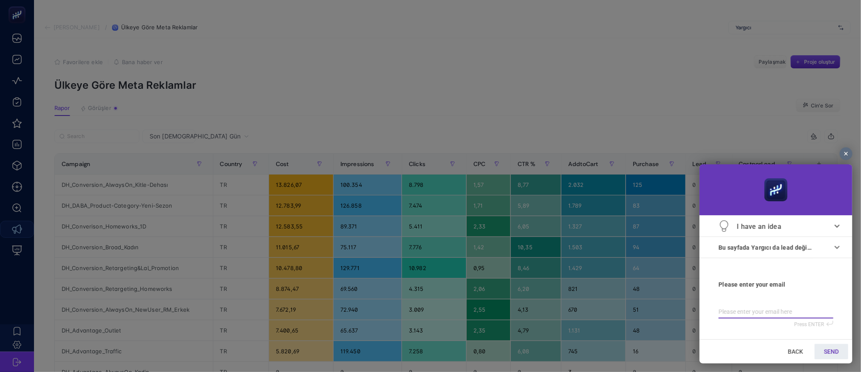
click at [801, 313] on input "email" at bounding box center [775, 312] width 115 height 9
click at [826, 351] on span "SEND" at bounding box center [831, 351] width 15 height 7
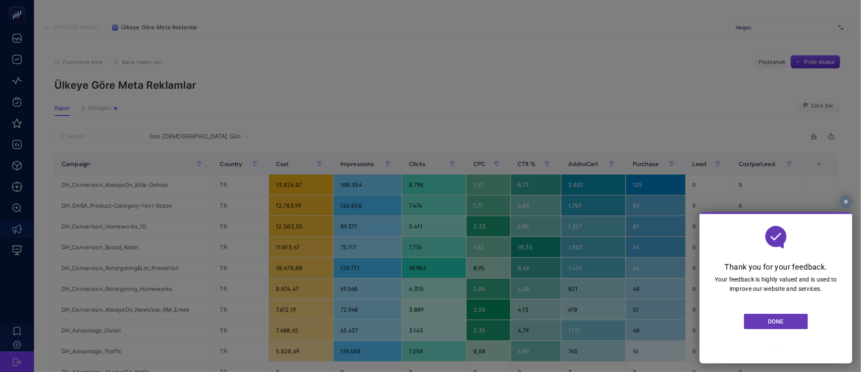
click at [785, 314] on link "DONE" at bounding box center [776, 321] width 64 height 15
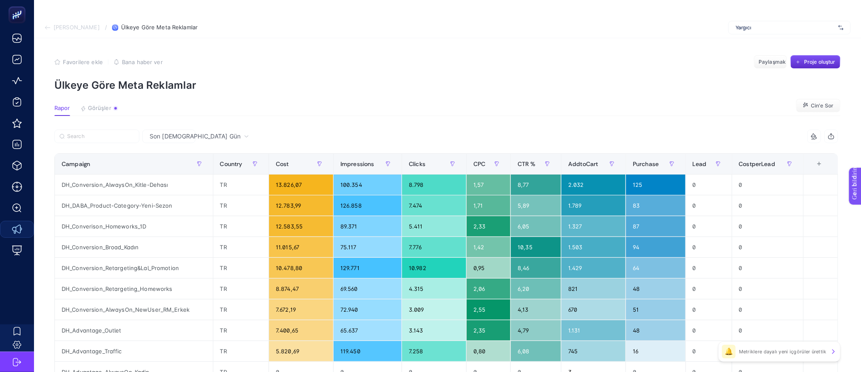
scroll to position [64, 0]
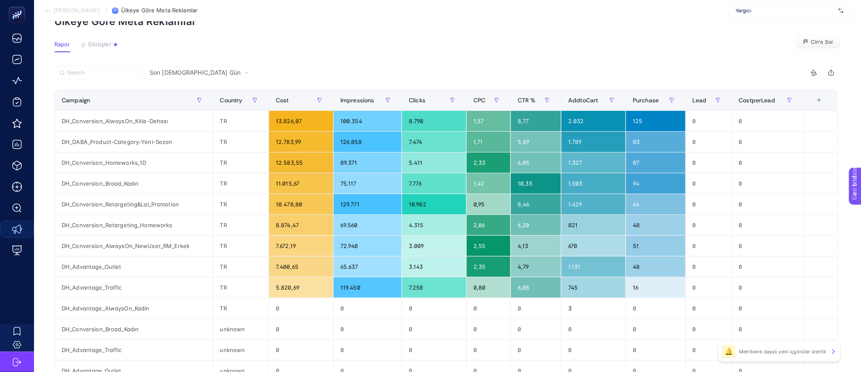
click at [838, 197] on table "Campaign Country Cost Impressions Clicks CPC CTR % AddtoCart Purchase Lead Cost…" at bounding box center [446, 278] width 784 height 377
click at [867, 210] on font "Geri bildirim" at bounding box center [869, 210] width 34 height 7
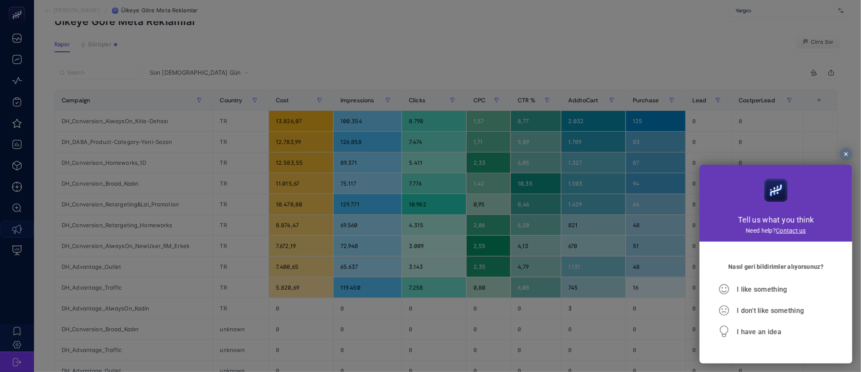
click at [846, 155] on div at bounding box center [846, 154] width 13 height 13
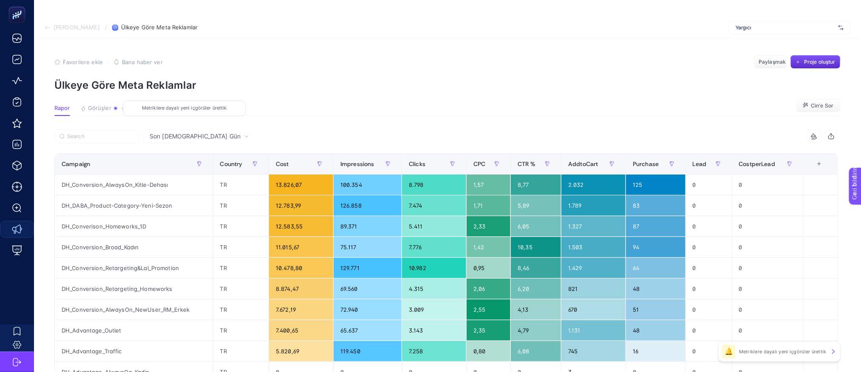
click at [102, 113] on button "Görüşler Metriklere dayalı yeni içgörüler ürettik" at bounding box center [99, 110] width 38 height 11
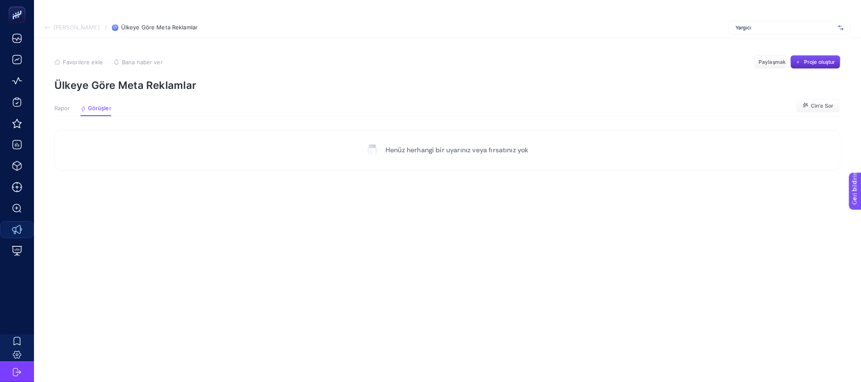
click at [76, 105] on div "Rapor Görüşler Metriklere dayalı yeni içgörüler ürettik" at bounding box center [82, 110] width 57 height 11
click at [68, 107] on font "Rapor" at bounding box center [62, 108] width 16 height 7
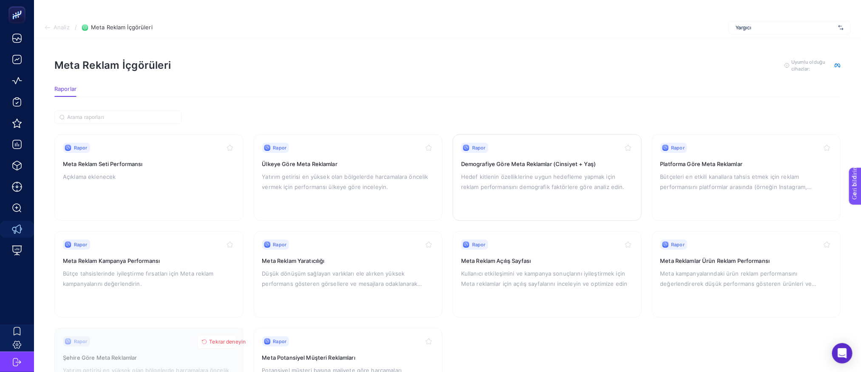
click at [562, 179] on font "Hedef kitlenin özelliklerine uygun hedefleme yapmak için reklam performansını d…" at bounding box center [543, 181] width 164 height 17
click at [333, 180] on p "Yatırım getirisi en yüksek olan bölgelerde harcamalara öncelik vermek için perf…" at bounding box center [348, 182] width 172 height 20
click at [509, 183] on p "Hedef kitlenin özelliklerine uygun hedefleme yapmak için reklam performansını d…" at bounding box center [547, 182] width 172 height 20
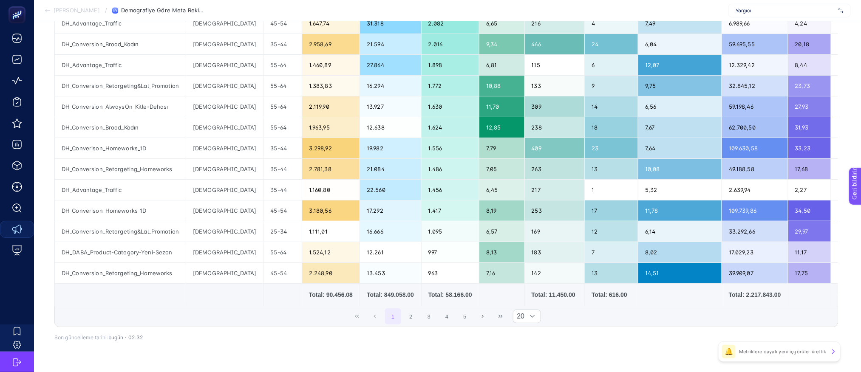
scroll to position [20, 0]
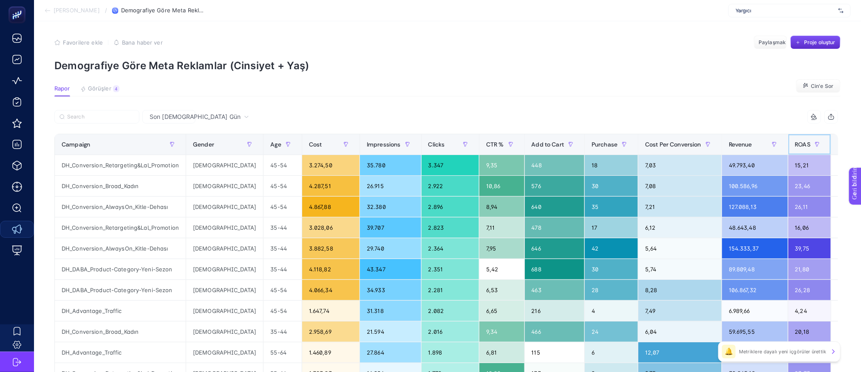
click at [788, 142] on th "ROAS" at bounding box center [809, 144] width 43 height 21
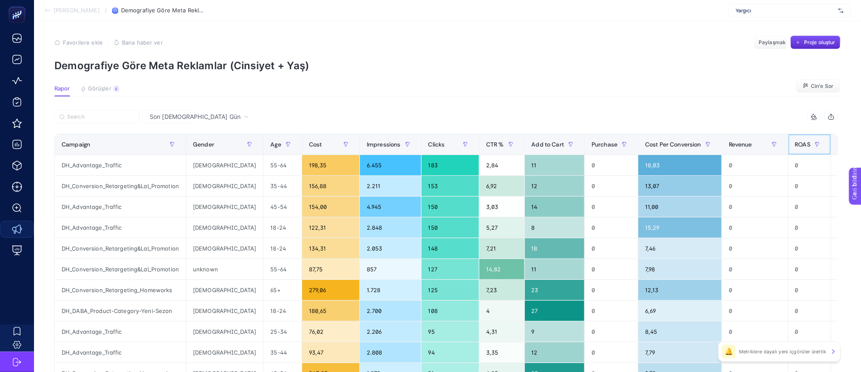
click at [788, 135] on th "ROAS" at bounding box center [809, 144] width 43 height 21
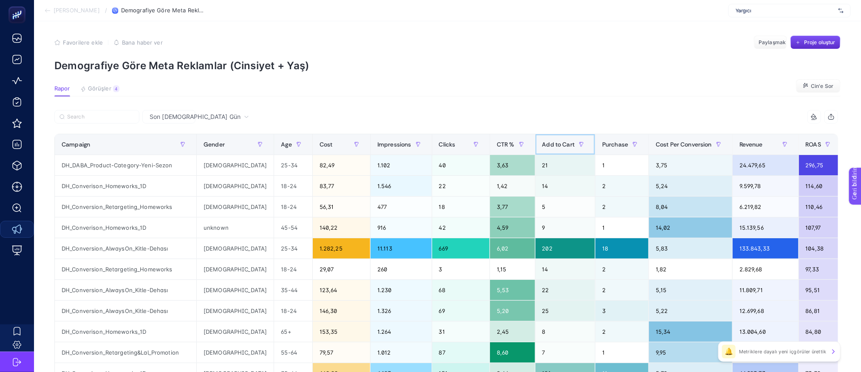
click at [535, 136] on th "Add to Cart" at bounding box center [565, 144] width 60 height 21
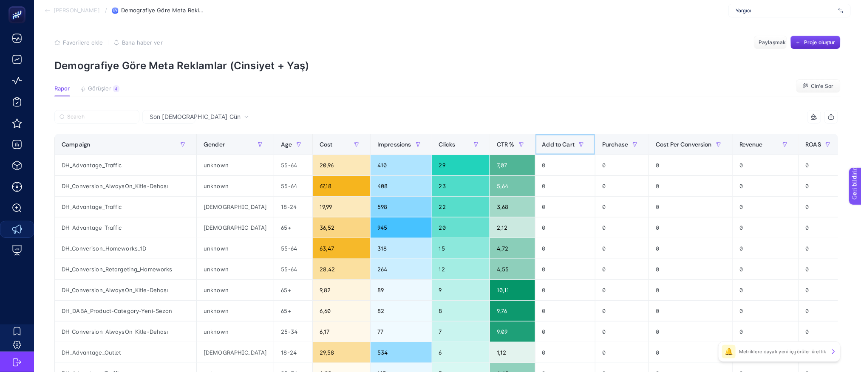
click at [542, 145] on span "Add to Cart" at bounding box center [558, 144] width 33 height 7
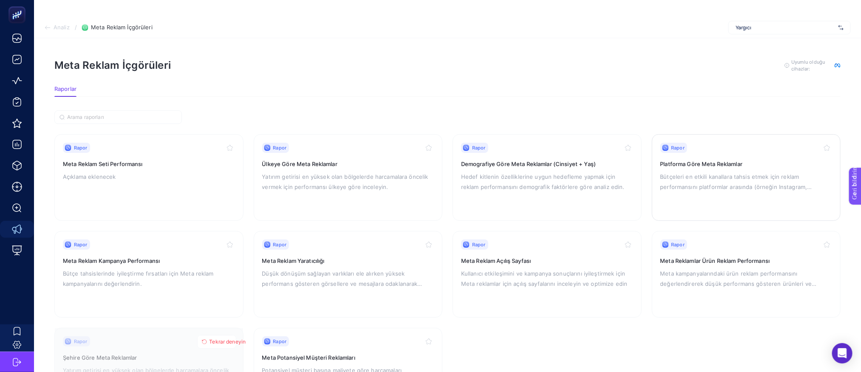
click at [746, 178] on font "Bütçeleri en etkili kanallara tahsis etmek için reklam performansını platformla…" at bounding box center [736, 186] width 152 height 27
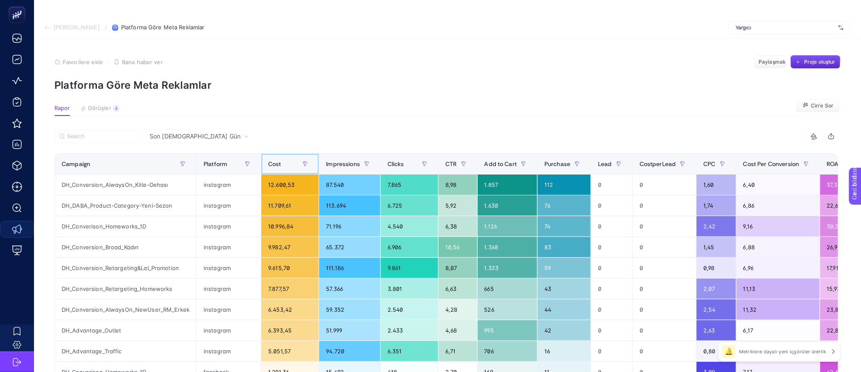
click at [278, 166] on span "Cost" at bounding box center [274, 164] width 13 height 7
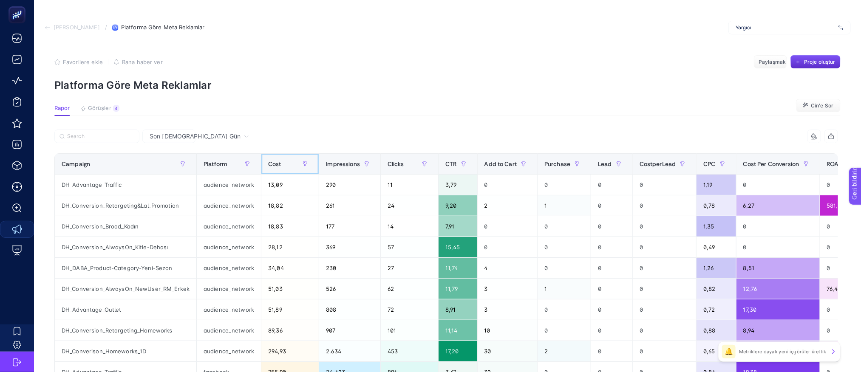
click at [278, 166] on span "Cost" at bounding box center [274, 164] width 13 height 7
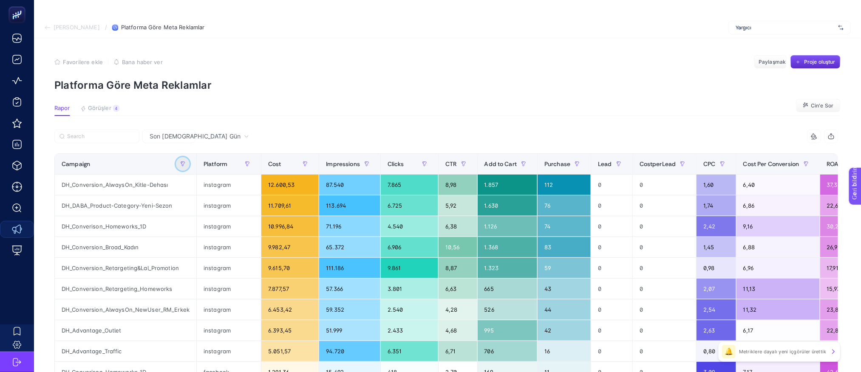
click at [180, 164] on icon "button" at bounding box center [182, 163] width 5 height 5
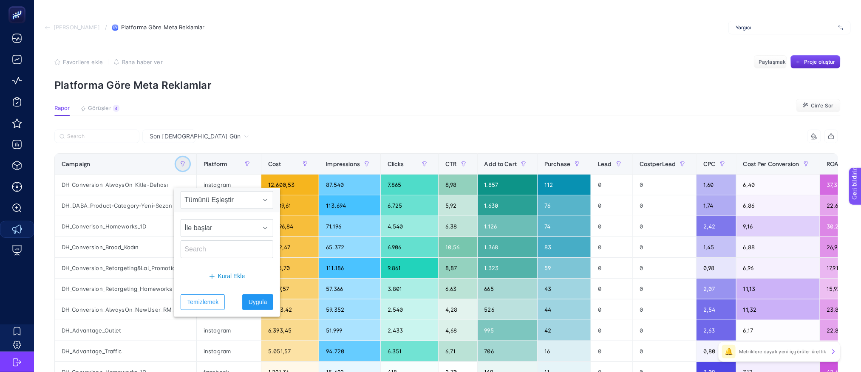
click at [180, 164] on icon "button" at bounding box center [182, 163] width 5 height 5
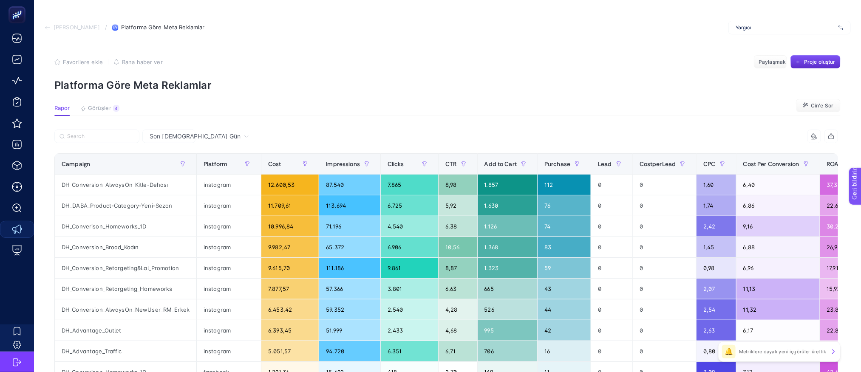
click at [356, 71] on section "Favorilere ekle YANLIŞ Bana haber ver Paylaşmak Proje oluştur Platforma Göre Me…" at bounding box center [447, 73] width 786 height 36
click at [99, 105] on font "Görüşler" at bounding box center [99, 108] width 23 height 7
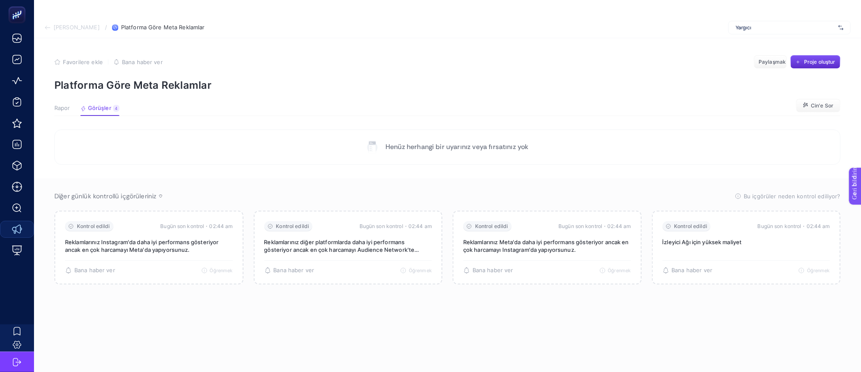
scroll to position [30, 0]
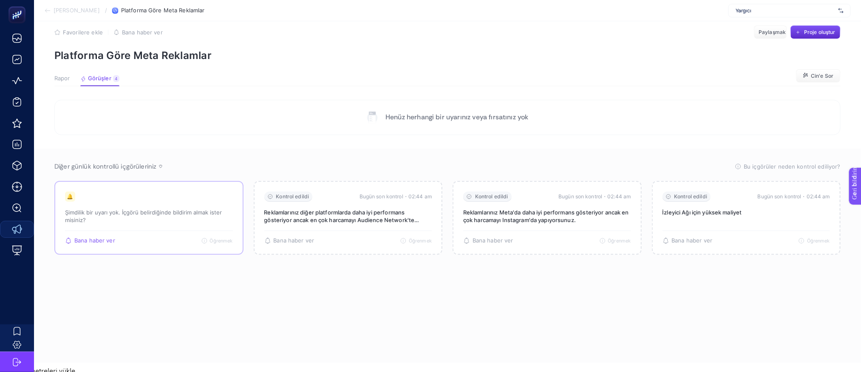
click at [143, 203] on div "🔔 Şimdilik bir uyarı yok. İçgörü belirdiğinde bildirim almak ister misiniz?" at bounding box center [149, 211] width 168 height 39
click at [157, 217] on p "Şimdilik bir uyarı yok. İçgörü belirdiğinde bildirim almak ister misiniz?" at bounding box center [149, 216] width 168 height 15
click at [64, 76] on font "Rapor" at bounding box center [62, 78] width 16 height 7
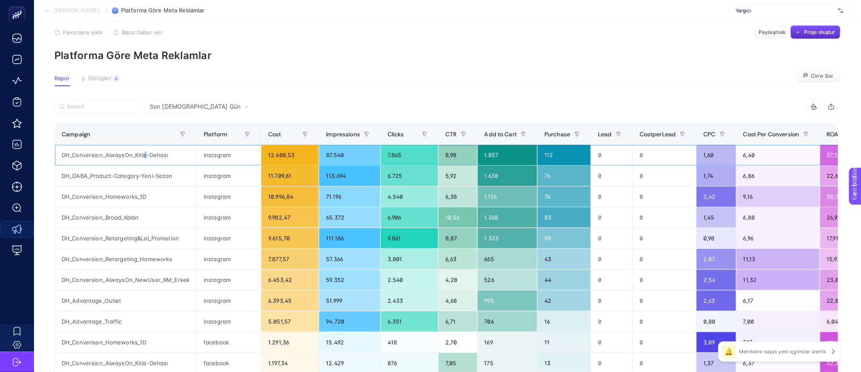
click at [145, 156] on div "DH_Conversion_AlwaysOn_Kitle-Dehası" at bounding box center [126, 155] width 142 height 20
copy tr "DH_Conversion_AlwaysOn_Kitle-Dehası"
click at [92, 102] on label at bounding box center [96, 107] width 85 height 14
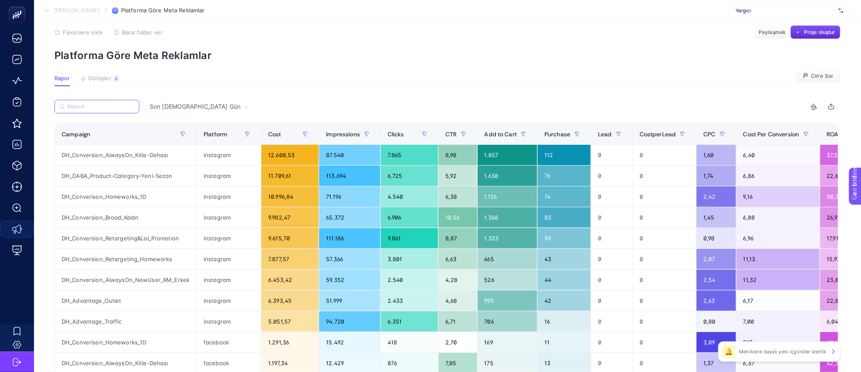
click at [92, 104] on input "Search" at bounding box center [100, 107] width 67 height 6
paste input "DH_Conversion_AlwaysOn_Kitle-Dehası"
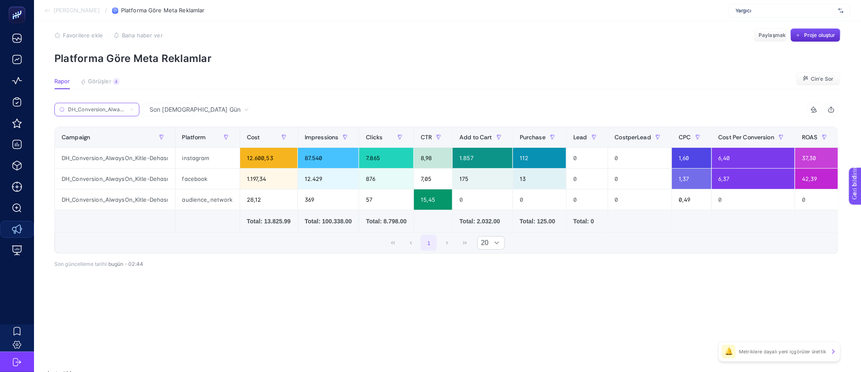
scroll to position [0, 39]
click at [115, 107] on input "DH_Conversion_AlwaysOn_Kitle-Dehası" at bounding box center [97, 110] width 58 height 6
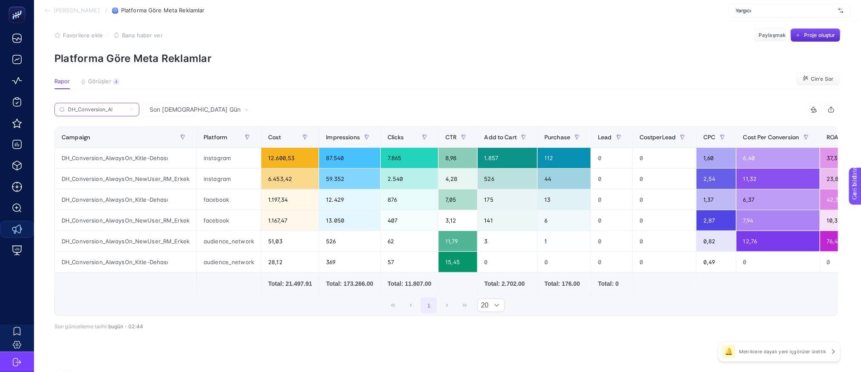
scroll to position [0, 0]
click at [119, 140] on div "Campaign" at bounding box center [126, 137] width 128 height 14
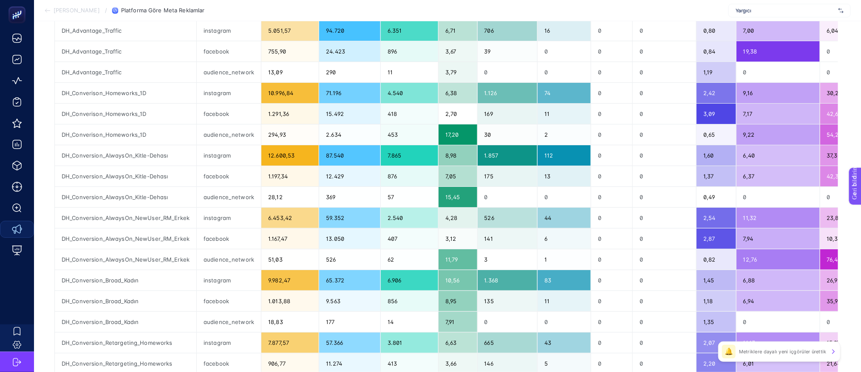
scroll to position [218, 0]
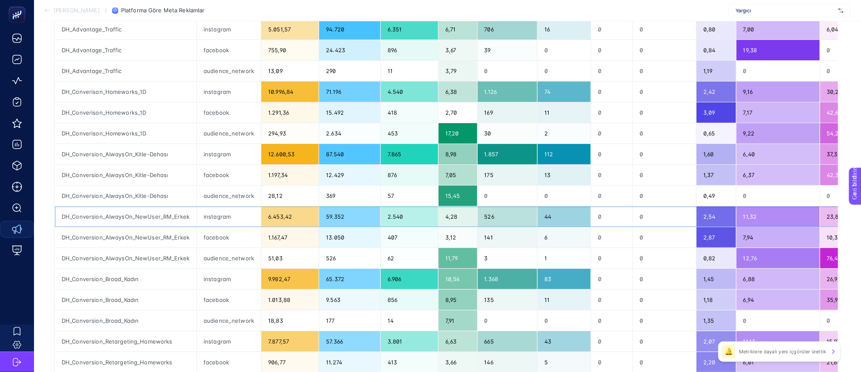
click at [156, 216] on div "DH_Conversion_AlwaysOn_NewUser_RM_Erkek" at bounding box center [126, 217] width 142 height 20
click at [241, 244] on div "facebook" at bounding box center [229, 237] width 64 height 20
click at [99, 219] on div "DH_Conversion_AlwaysOn_NewUser_RM_Erkek" at bounding box center [126, 217] width 142 height 20
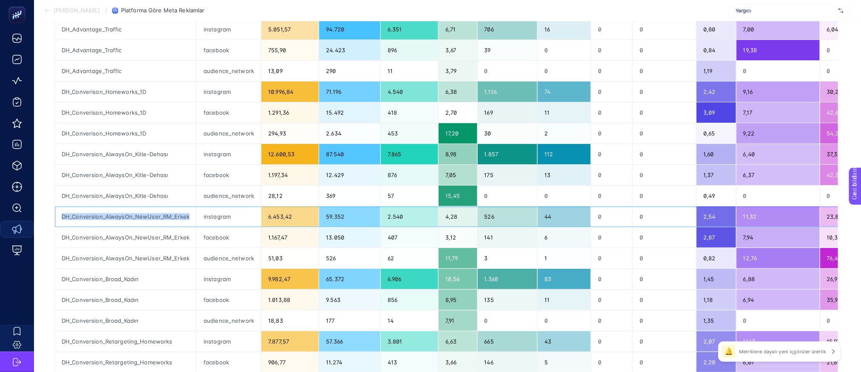
click at [98, 218] on div "DH_Conversion_AlwaysOn_NewUser_RM_Erkek" at bounding box center [126, 217] width 142 height 20
click at [192, 221] on div "DH_Conversion_AlwaysOn_NewUser_RM_Erkek" at bounding box center [126, 217] width 142 height 20
click at [173, 215] on div "DH_Conversion_AlwaysOn_NewUser_RM_Erkek" at bounding box center [126, 217] width 142 height 20
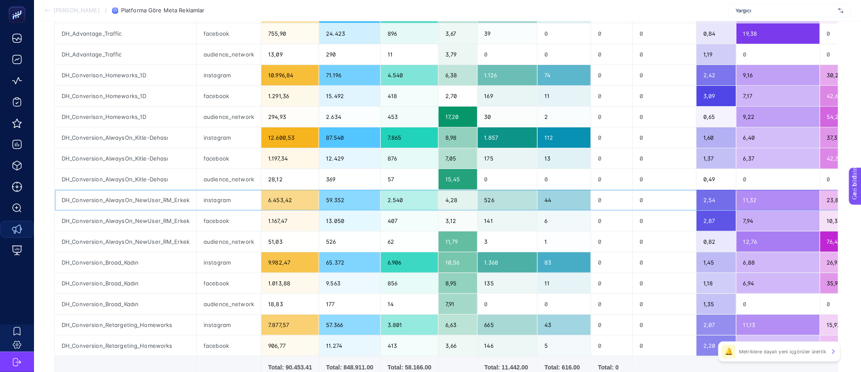
scroll to position [282, 0]
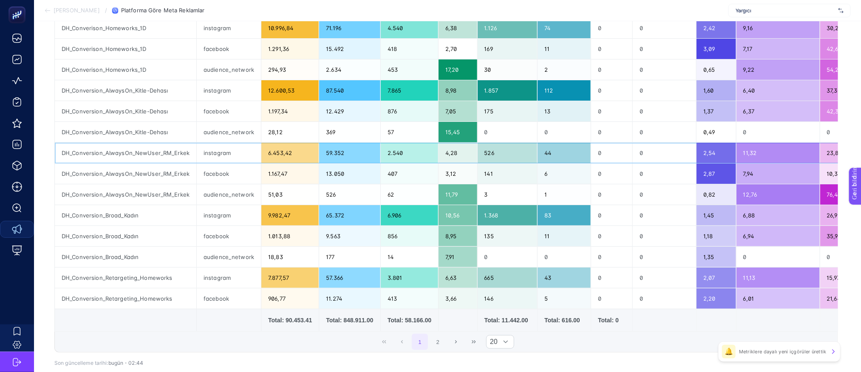
click at [139, 153] on div "DH_Conversion_AlwaysOn_NewUser_RM_Erkek" at bounding box center [126, 153] width 142 height 20
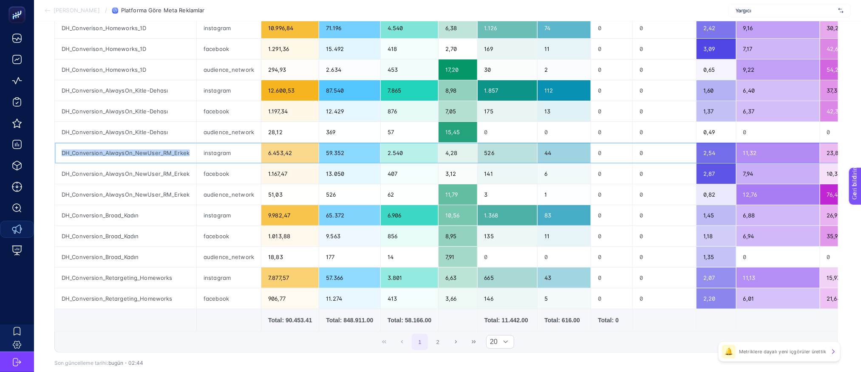
click at [139, 153] on div "DH_Conversion_AlwaysOn_NewUser_RM_Erkek" at bounding box center [126, 153] width 142 height 20
copy tr "DH_Conversion_AlwaysOn_NewUser_RM_Erkek"
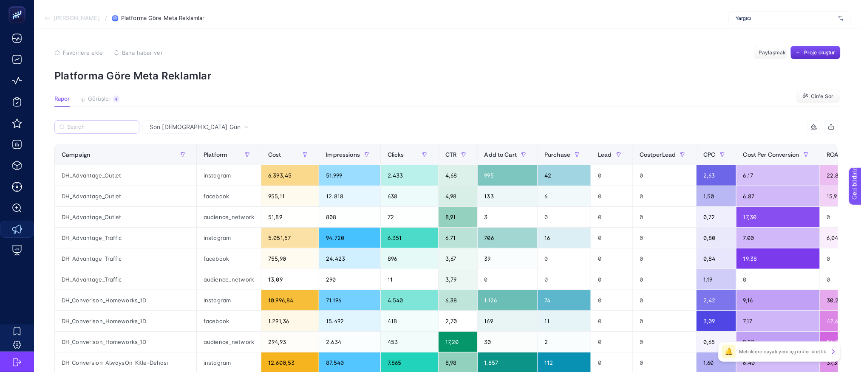
scroll to position [0, 0]
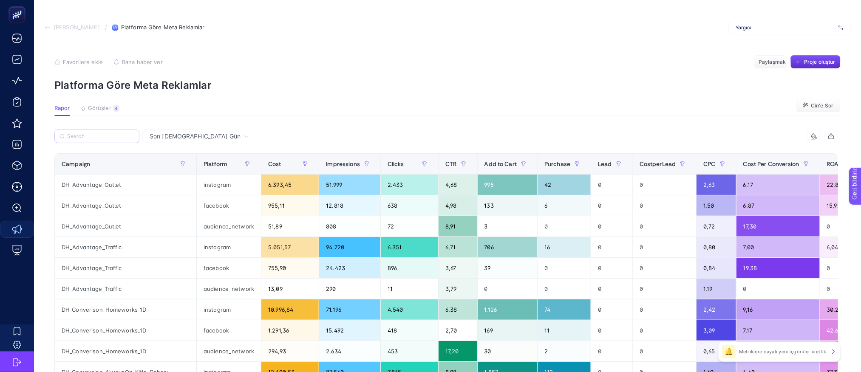
click at [90, 133] on label at bounding box center [96, 137] width 85 height 14
click at [90, 133] on input "Search" at bounding box center [100, 136] width 67 height 6
paste input "DH_Conversion_AlwaysOn_NewUser_RM_Erkek"
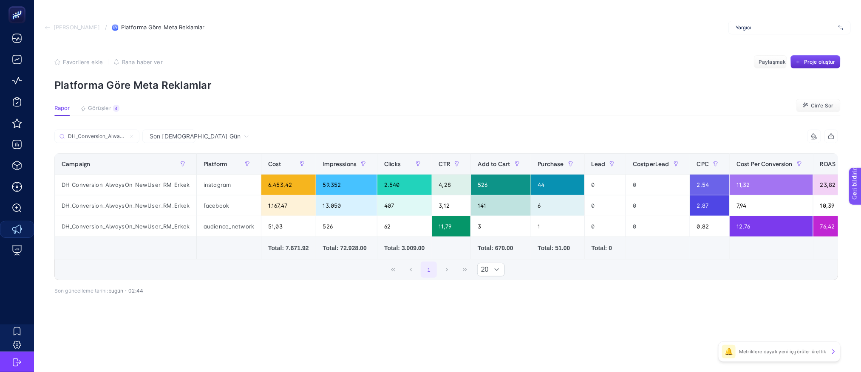
click at [235, 319] on div "Son 7 Gün DH_Conversion_AlwaysOn_NewUser_RM_Erkek 11 items selected Campaign Pl…" at bounding box center [446, 231] width 797 height 202
click at [830, 61] on font "Proje oluştur" at bounding box center [819, 62] width 31 height 6
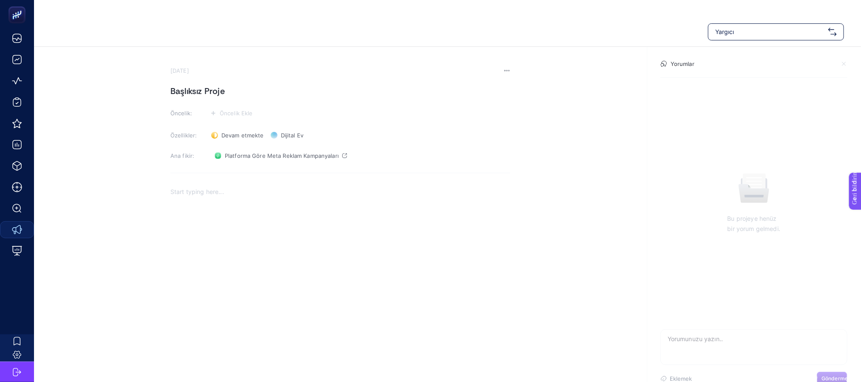
click at [207, 92] on font "Başlıksız Proje" at bounding box center [197, 90] width 54 height 11
click at [207, 92] on h1 at bounding box center [340, 91] width 340 height 14
click at [207, 201] on div "Rich Text Editor. Editing area: main" at bounding box center [340, 266] width 340 height 170
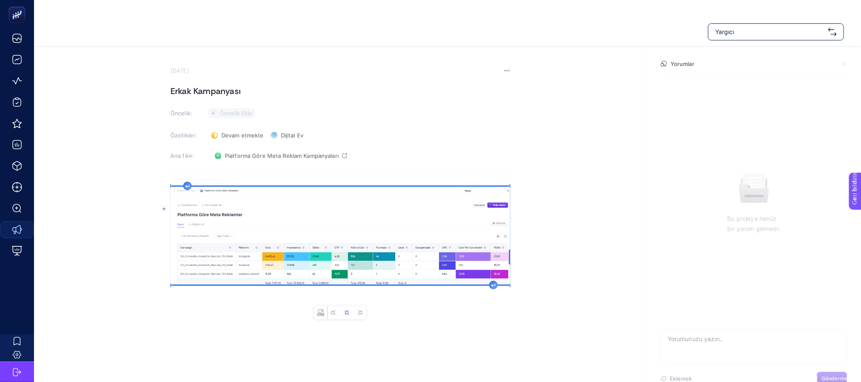
click at [220, 111] on font "Öncelik Ekle" at bounding box center [236, 113] width 33 height 7
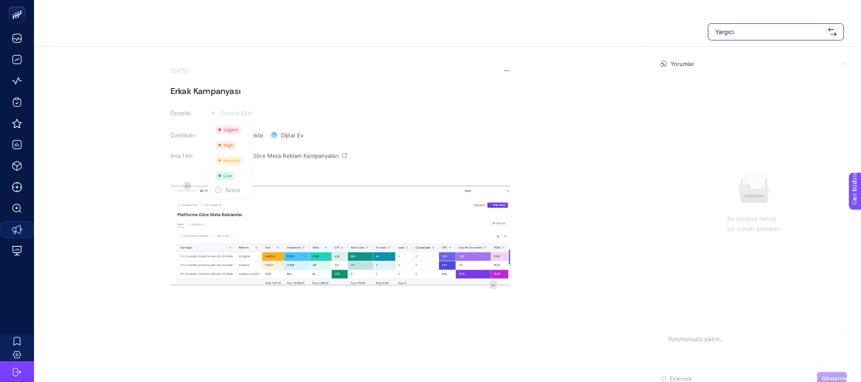
click at [244, 85] on h1 "Erkak Kampanyası" at bounding box center [340, 91] width 340 height 14
click at [189, 86] on font "Erkak Kampanyası Platformu seçim testi" at bounding box center [248, 90] width 156 height 11
click at [186, 87] on font "Erkak Kampanyası Platformu seçim testi" at bounding box center [248, 90] width 156 height 11
click at [244, 111] on font "Öncelik Ekle" at bounding box center [236, 113] width 33 height 7
click at [240, 110] on font "Öncelik Ekle" at bounding box center [236, 113] width 33 height 7
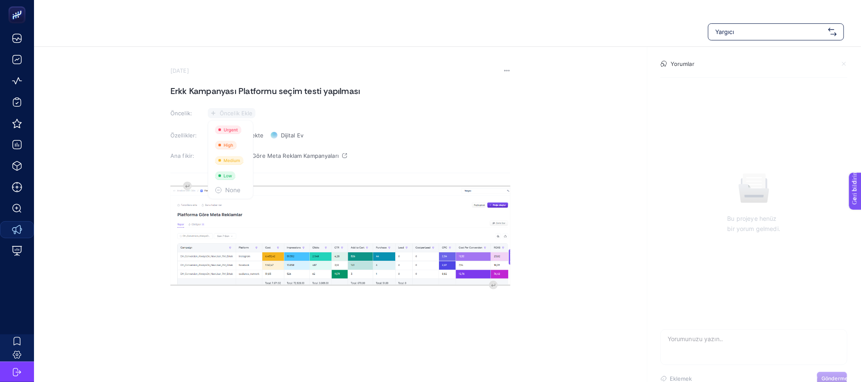
click at [240, 110] on font "Öncelik Ekle" at bounding box center [236, 113] width 33 height 7
click at [695, 120] on section "Bu projeye henüz bir yorum gelmedi." at bounding box center [754, 203] width 201 height 252
click at [651, 106] on section "Yorumlar Bu projeye henüz bir yorum gelmedi. Eklemek Göndermek" at bounding box center [754, 223] width 214 height 352
click at [555, 107] on section "4 Eylül 2025 Erkk Kampanyası Platformu seçim testi yapılması Öncelik: Öncelik E…" at bounding box center [447, 199] width 827 height 304
click at [681, 61] on font "Yorumlar" at bounding box center [683, 63] width 24 height 7
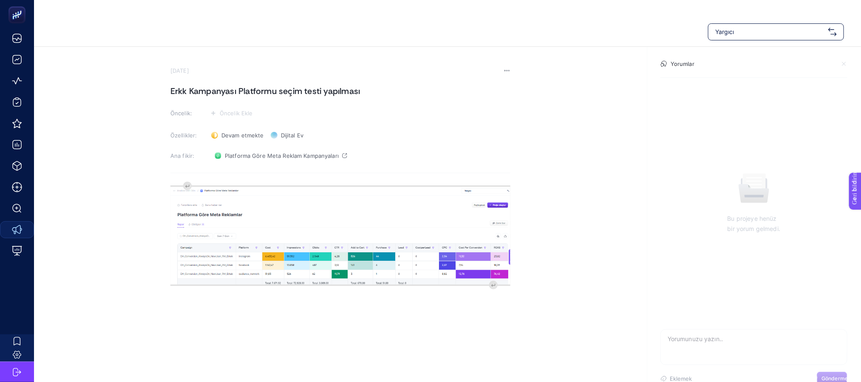
click at [673, 74] on section "Yorumlar" at bounding box center [753, 68] width 187 height 17
drag, startPoint x: 712, startPoint y: 275, endPoint x: 699, endPoint y: 265, distance: 16.2
click at [712, 274] on section "Bu projeye henüz bir yorum gelmedi." at bounding box center [754, 203] width 201 height 252
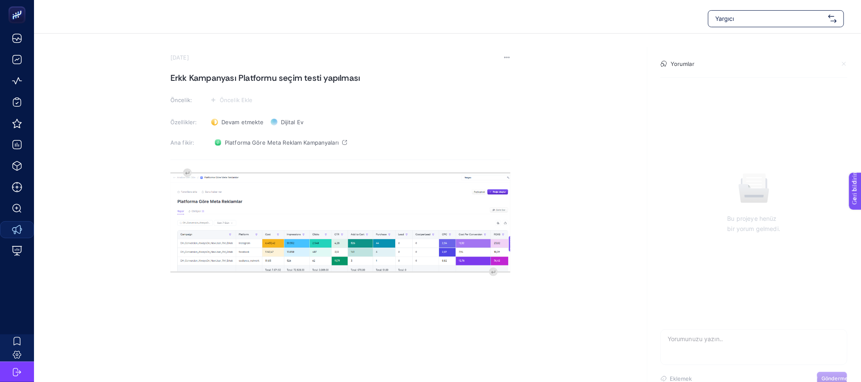
scroll to position [17, 0]
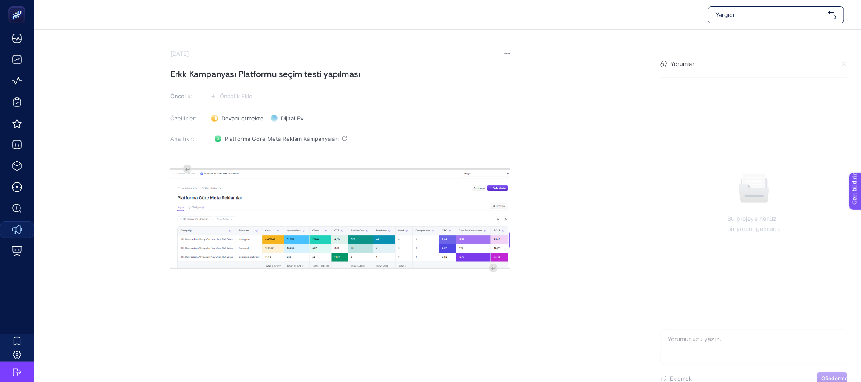
click at [268, 306] on div "image widget. Press Enter to type after or press Shift + Enter to type before t…" at bounding box center [340, 249] width 340 height 170
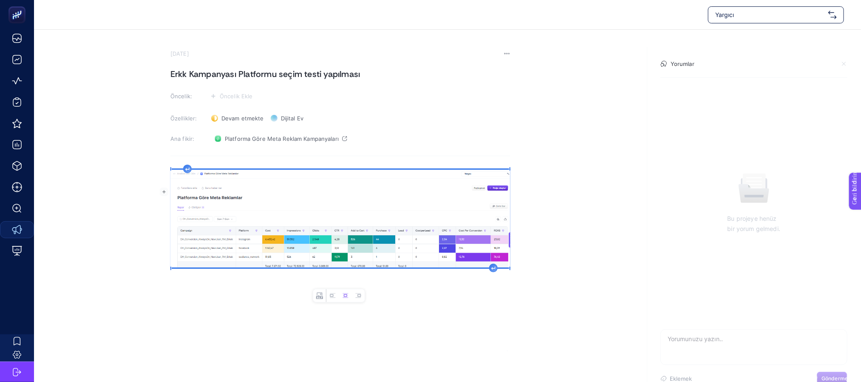
scroll to position [0, 3]
click at [708, 297] on section "Bu projeye henüz bir yorum gelmedi." at bounding box center [754, 203] width 201 height 252
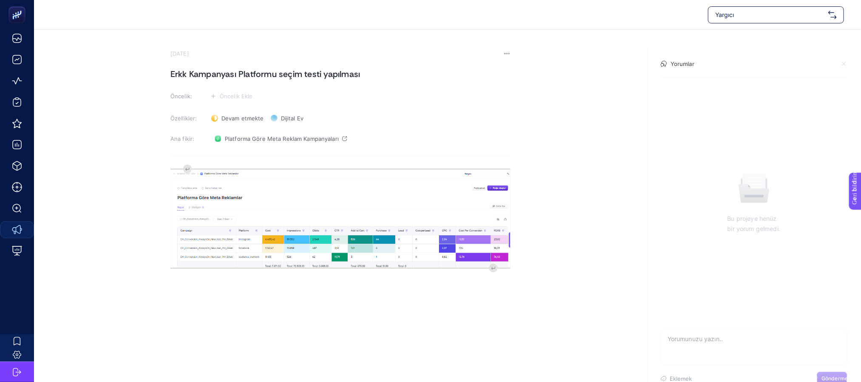
click at [691, 342] on textarea at bounding box center [754, 342] width 186 height 27
click at [833, 375] on font "Göndermek" at bounding box center [835, 378] width 29 height 6
click at [834, 378] on font "Göndermek" at bounding box center [835, 378] width 29 height 6
click at [423, 337] on div "Yargıcı 4 Eylül 2025 Erkk Kampanyası Platformu seçim testi yapılması Öncelik: Ö…" at bounding box center [430, 191] width 861 height 382
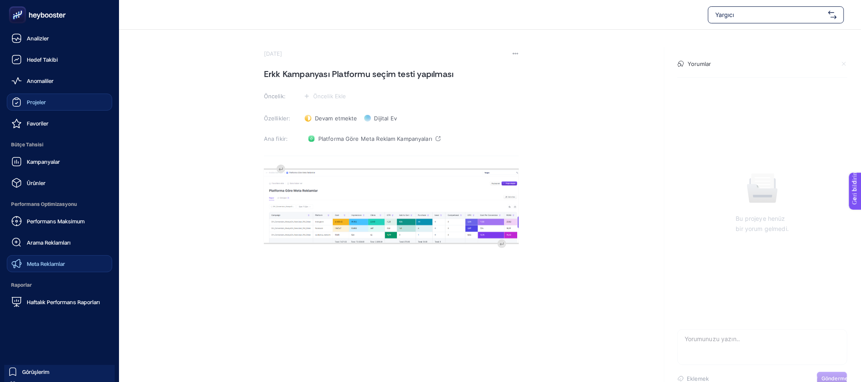
click at [33, 99] on font "Projeler" at bounding box center [36, 102] width 19 height 7
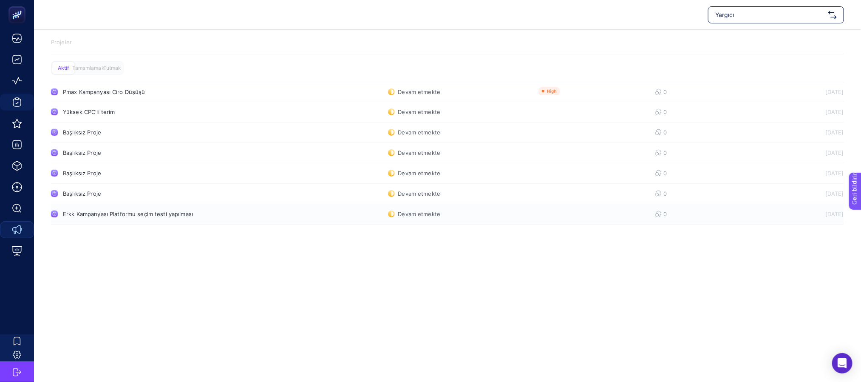
click at [506, 215] on link "Erkk Kampanyası Platformu seçim testi yapılması Devam etmekte 0 04.09.2025" at bounding box center [447, 214] width 793 height 20
click at [426, 211] on font "Devam etmekte" at bounding box center [419, 213] width 42 height 7
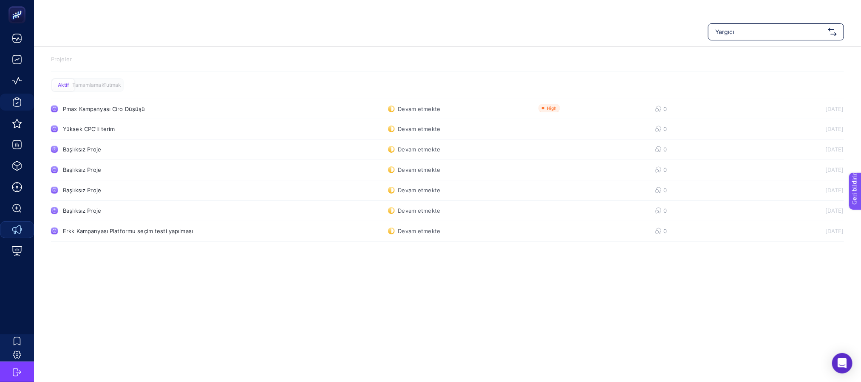
click at [598, 60] on p "Projeler" at bounding box center [447, 59] width 793 height 8
click at [105, 203] on link "Başlıksız Proje Devam etmekte 0 21.08.2025" at bounding box center [447, 211] width 793 height 20
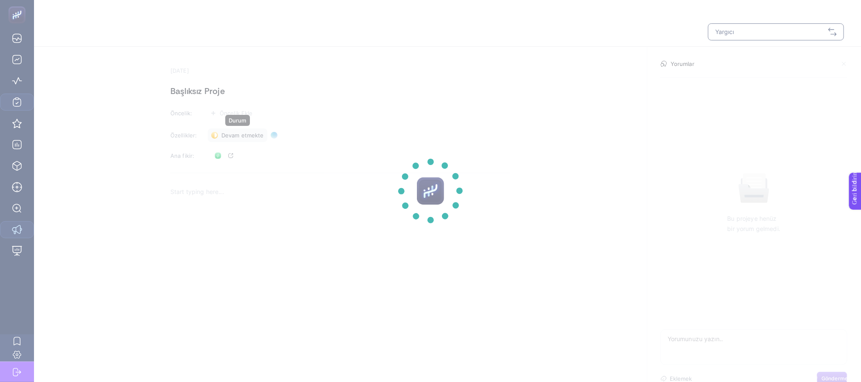
click at [239, 134] on font "Devam etmekte" at bounding box center [242, 135] width 42 height 7
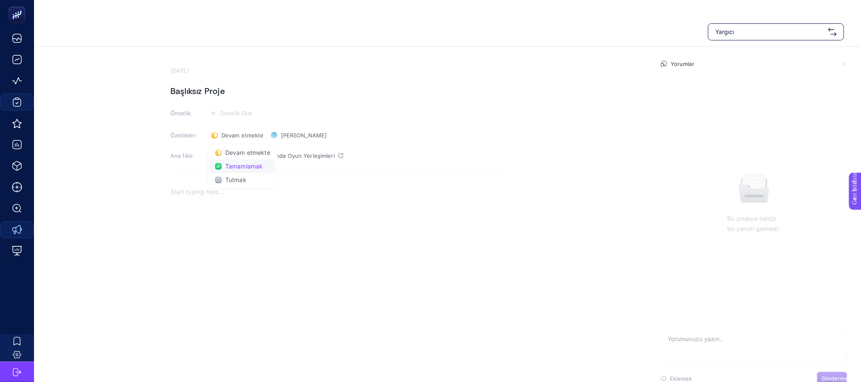
click at [250, 169] on font "Tamamlamak" at bounding box center [243, 165] width 37 height 7
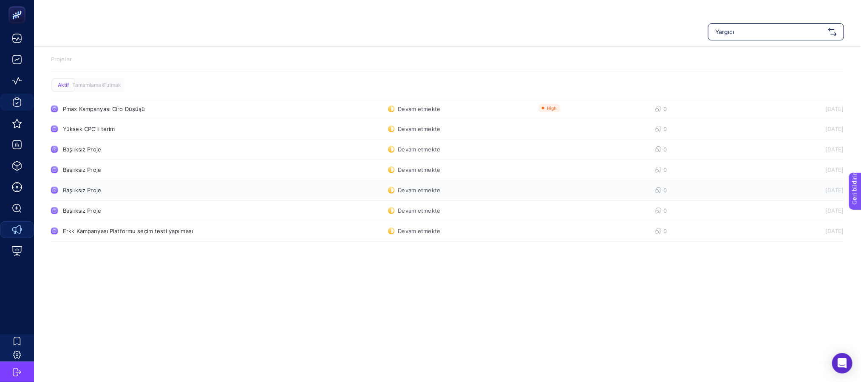
click at [92, 189] on font "Başlıksız Proje" at bounding box center [82, 190] width 38 height 7
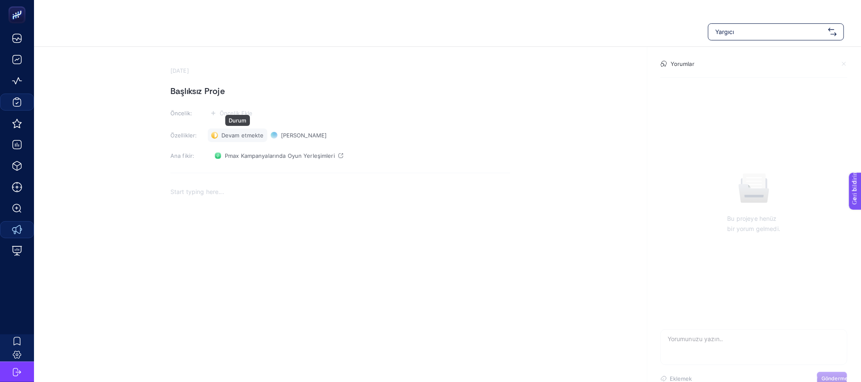
click at [244, 136] on font "Devam etmekte" at bounding box center [242, 135] width 42 height 7
click at [244, 170] on li "Tamamlamak" at bounding box center [242, 166] width 65 height 14
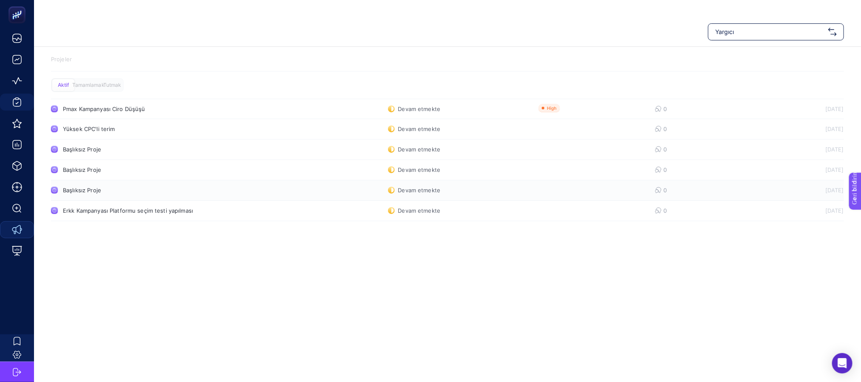
click at [541, 190] on link "Başlıksız Proje Devam etmekte 0 28.07.2025" at bounding box center [447, 190] width 793 height 20
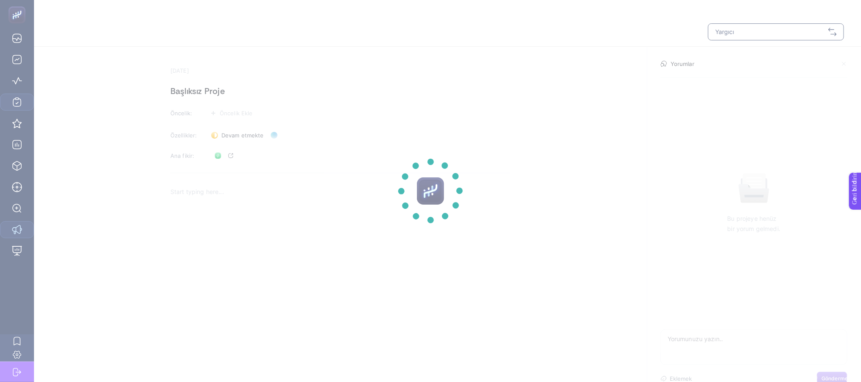
click at [249, 135] on section at bounding box center [430, 191] width 861 height 382
click at [246, 136] on section at bounding box center [430, 191] width 861 height 382
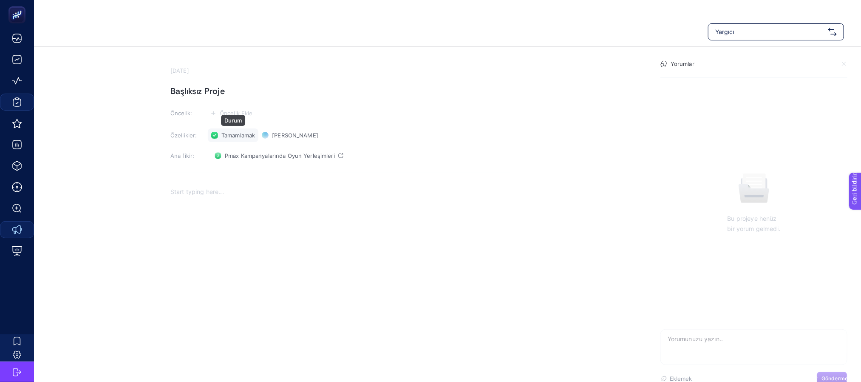
click at [242, 133] on font "Tamamlamak" at bounding box center [238, 135] width 34 height 7
click at [431, 125] on section "28 Temmuz 2025 Başlıksız Proje Öncelik: Öncelik Ekle Özellikler: Tamamlamak Dur…" at bounding box center [340, 209] width 340 height 284
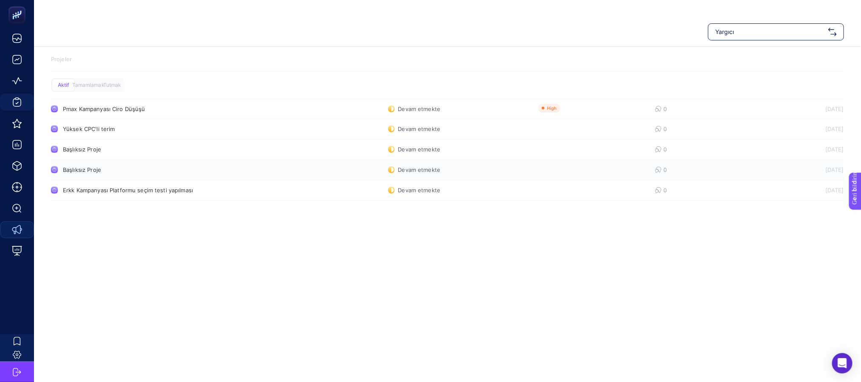
click at [413, 167] on font "Devam etmekte" at bounding box center [419, 169] width 42 height 7
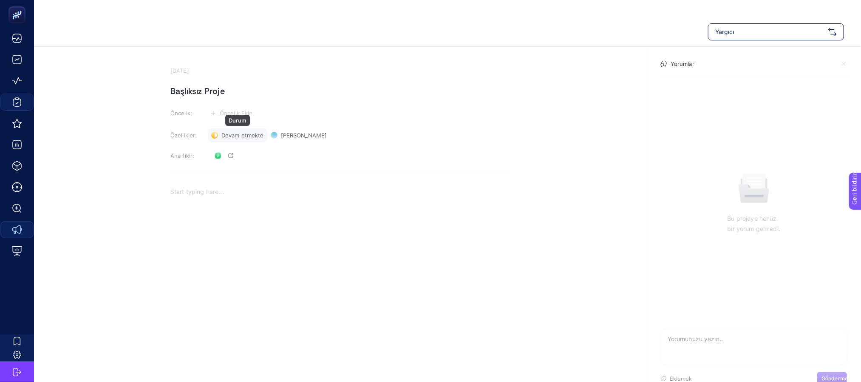
click at [246, 136] on font "Devam etmekte" at bounding box center [242, 135] width 42 height 7
click at [241, 167] on font "Tamamlamak" at bounding box center [243, 165] width 37 height 7
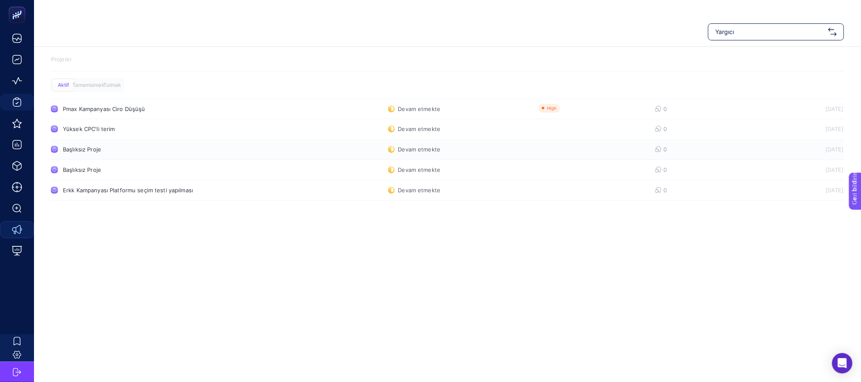
click at [398, 148] on font "Devam etmekte" at bounding box center [419, 149] width 42 height 7
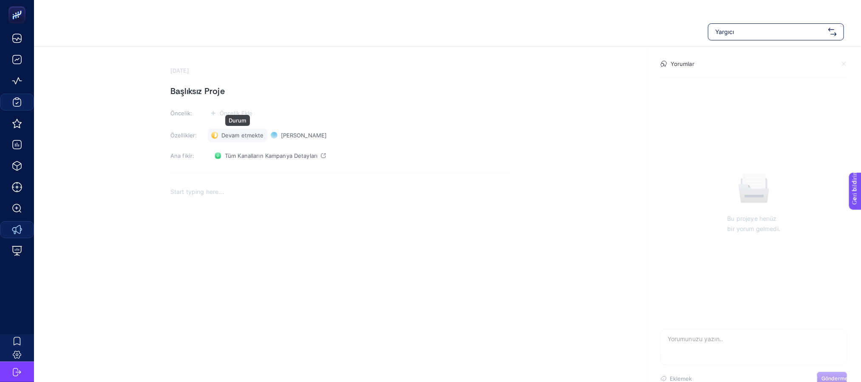
click at [237, 138] on font "Devam etmekte" at bounding box center [242, 135] width 42 height 7
click at [245, 164] on font "Tamamlamak" at bounding box center [243, 165] width 37 height 7
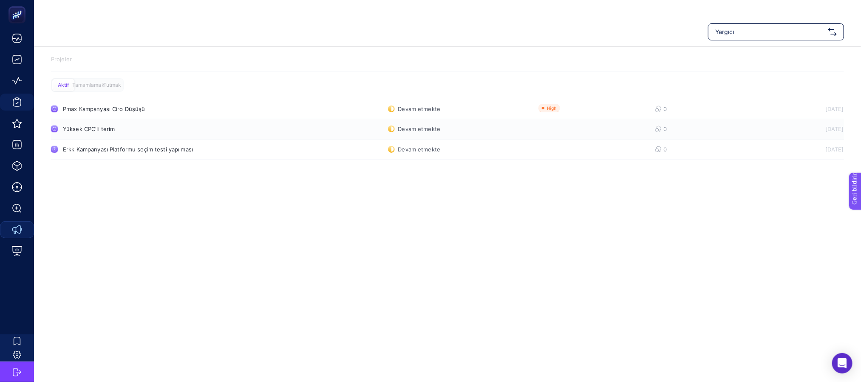
click at [413, 132] on font "Devam etmekte" at bounding box center [419, 128] width 42 height 7
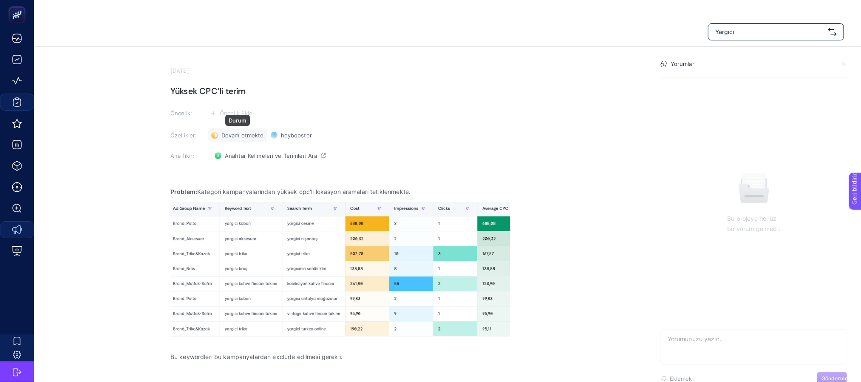
click at [235, 136] on font "Devam etmekte" at bounding box center [242, 135] width 42 height 7
click at [245, 166] on font "Tamamlamak" at bounding box center [243, 165] width 37 height 7
click at [439, 122] on section "7 Temmuz 2025 Yüksek CPC'li terim Öncelik: Öncelik Ekle Özellikler: Done Durum …" at bounding box center [340, 217] width 340 height 300
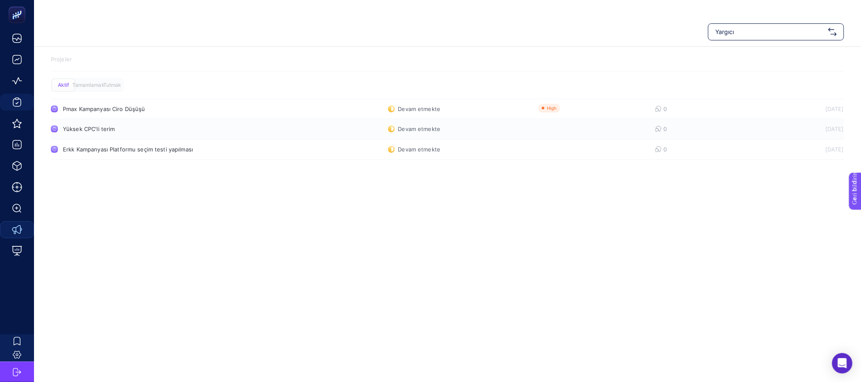
click at [436, 127] on font "Devam etmekte" at bounding box center [419, 128] width 42 height 7
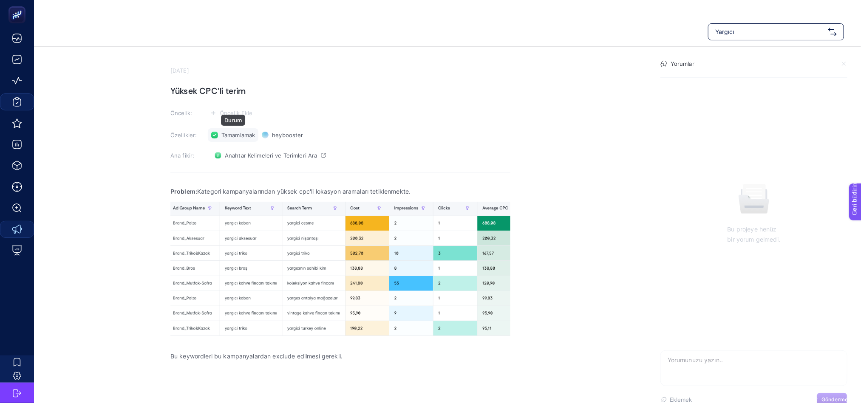
click at [245, 132] on font "Tamamlamak" at bounding box center [238, 135] width 34 height 7
click at [375, 122] on section "7 Temmuz 2025 Yüksek CPC'li terim Öncelik: Öncelik Ekle Özellikler: Tamamlamak …" at bounding box center [340, 217] width 340 height 300
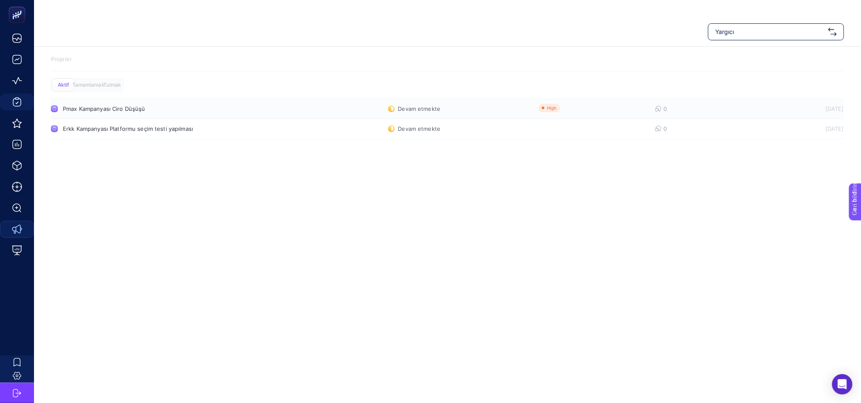
click at [446, 111] on link "Pmax Kampanyası Ciro Düşüşü Devam etmekte 0 07.07.2025" at bounding box center [447, 109] width 793 height 20
click at [552, 108] on rect at bounding box center [549, 108] width 22 height 8
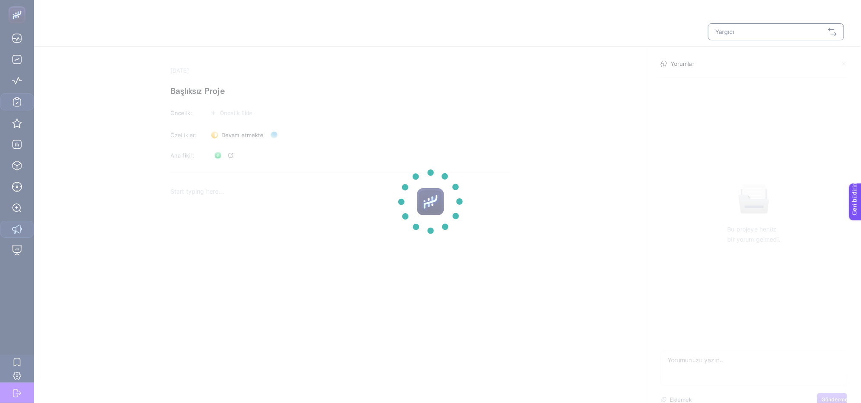
click at [657, 85] on section at bounding box center [430, 201] width 861 height 403
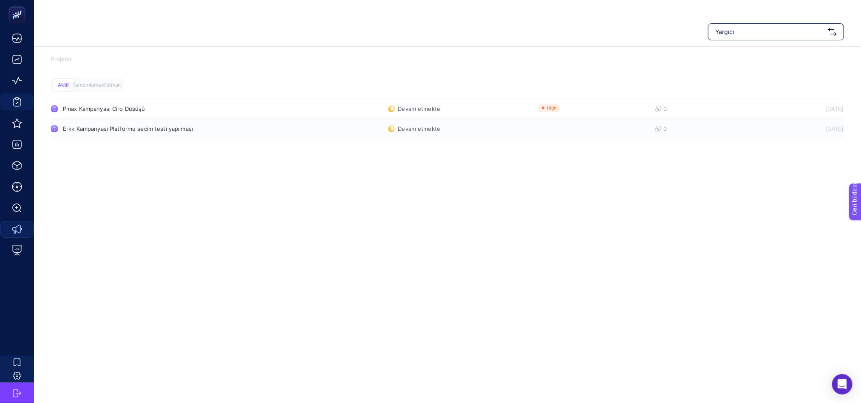
click at [133, 128] on font "Erkk Kampanyası Platformu seçim testi yapılması" at bounding box center [128, 128] width 130 height 7
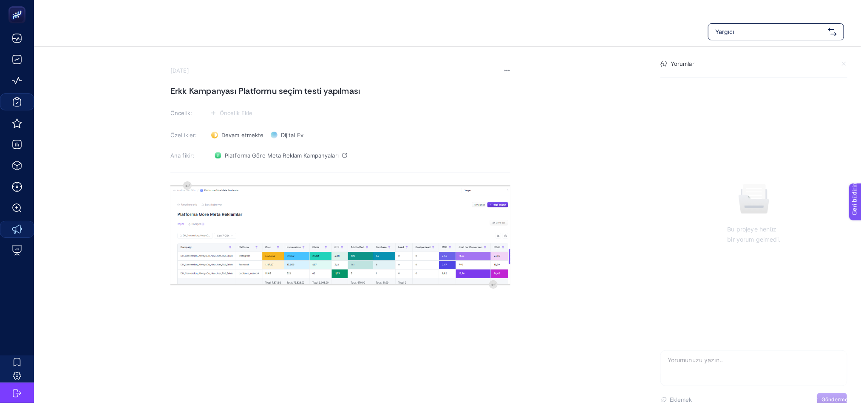
click at [184, 91] on font "Erkk Kampanyası Platformu seçim testi yapılması" at bounding box center [265, 90] width 190 height 11
click at [481, 58] on section "4 Eylül 2025 Erkek Kampanyası Platformu seçim testi yapılması Öncelik: Öncelik …" at bounding box center [447, 199] width 827 height 304
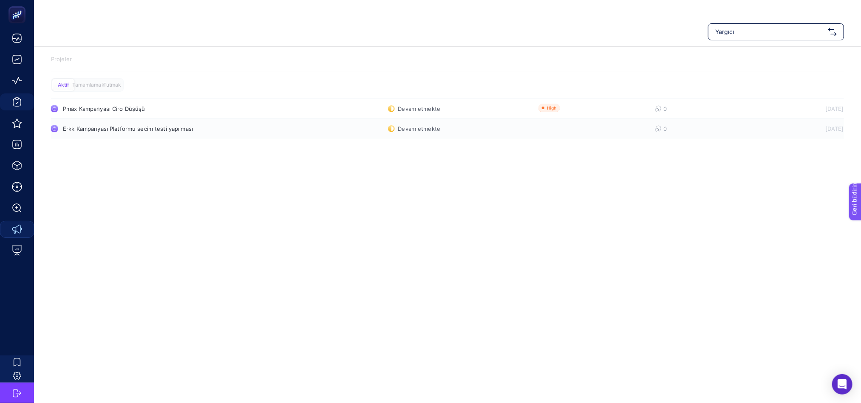
click at [93, 129] on font "Erkk Kampanyası Platformu seçim testi yapılması" at bounding box center [128, 128] width 130 height 7
click at [109, 106] on font "Pmax Kampanyası Ciro Düşüşü" at bounding box center [104, 108] width 82 height 7
click at [109, 111] on font "Pmax Kampanyası Ciro Düşüşü" at bounding box center [104, 108] width 82 height 7
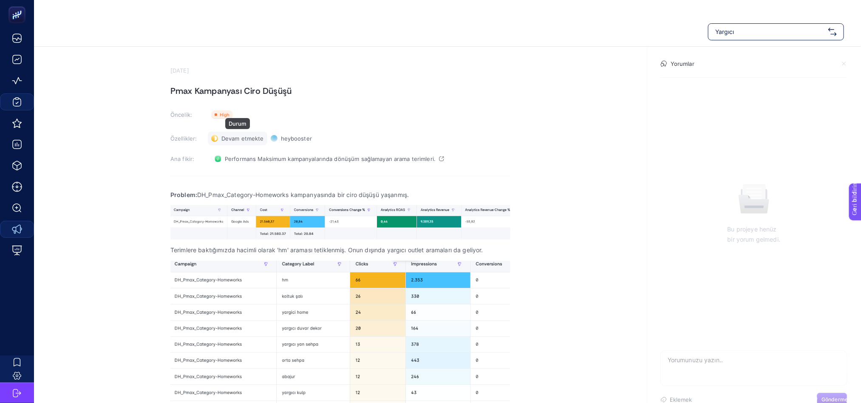
click at [235, 137] on font "Devam etmekte" at bounding box center [242, 138] width 42 height 7
click at [239, 167] on font "Tamamlamak" at bounding box center [243, 169] width 37 height 7
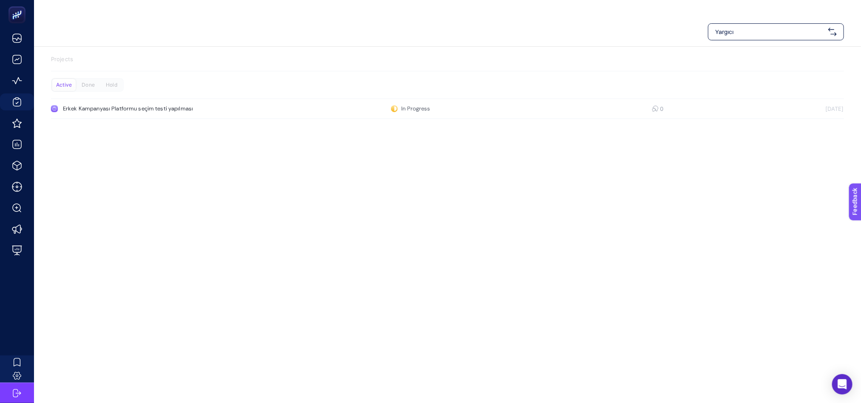
click at [404, 178] on div "Yargıcı Projects Active Done Hold Erkek Kampanyası Platformu seçim testi yapılm…" at bounding box center [430, 218] width 861 height 403
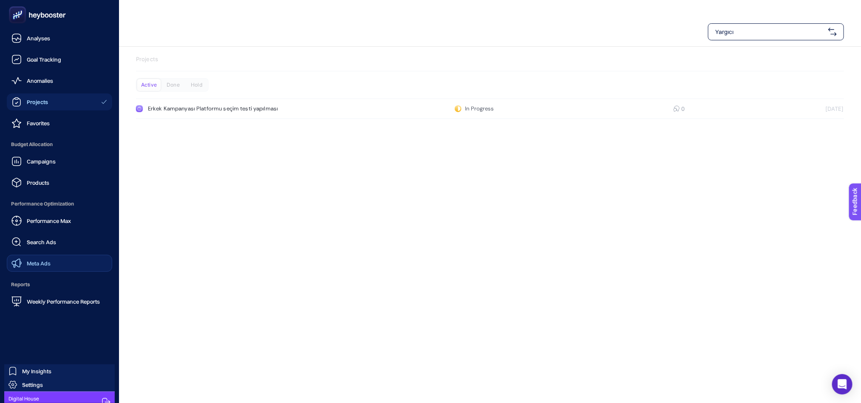
click at [50, 260] on span "Meta Ads" at bounding box center [39, 263] width 24 height 7
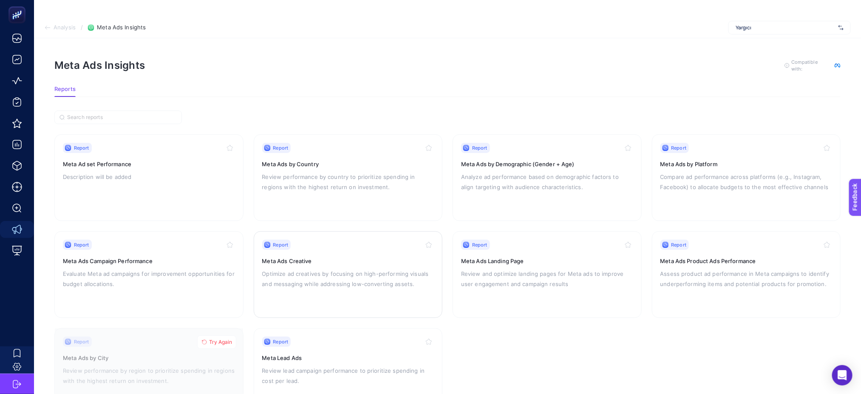
click at [348, 270] on p "Optimize ad creatives by focusing on high-performing visuals and messaging whil…" at bounding box center [348, 279] width 172 height 20
click at [716, 181] on p "Compare ad performance across platforms (e.g., Instagram, Facebook) to allocate…" at bounding box center [746, 182] width 172 height 20
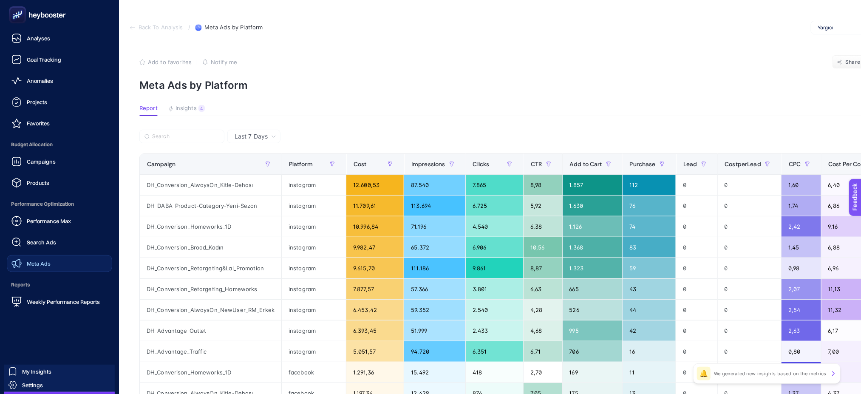
click at [53, 266] on link "Meta Ads" at bounding box center [59, 263] width 105 height 17
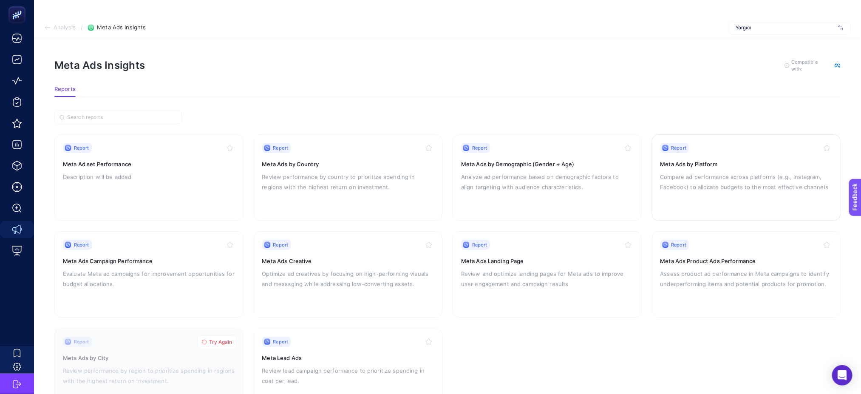
click at [749, 180] on p "Compare ad performance across platforms (e.g., Instagram, Facebook) to allocate…" at bounding box center [746, 182] width 172 height 20
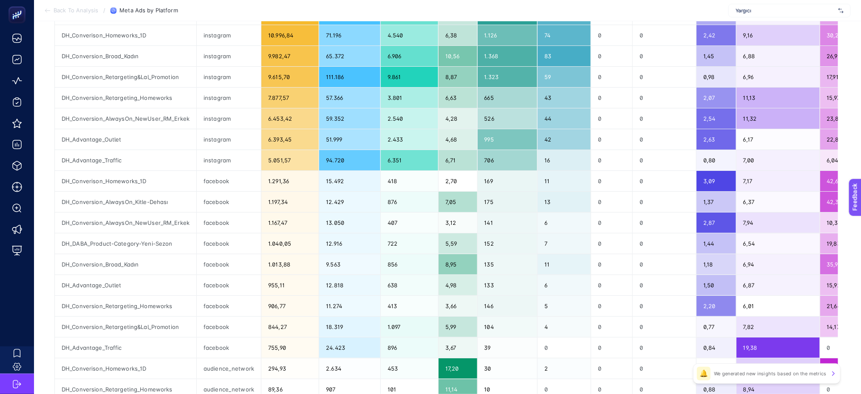
scroll to position [127, 0]
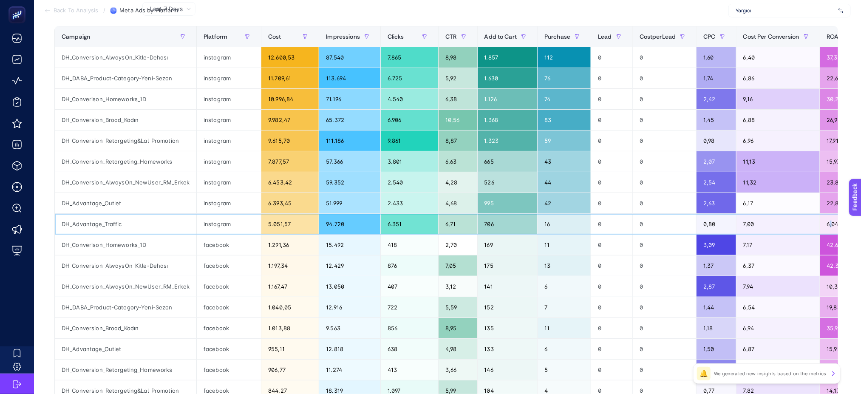
click at [824, 224] on div "6,04" at bounding box center [841, 224] width 43 height 20
click at [830, 224] on div "6,04" at bounding box center [841, 224] width 43 height 20
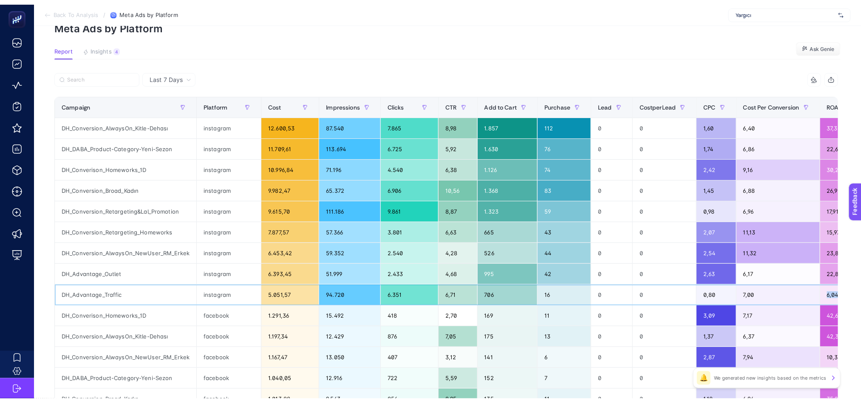
scroll to position [0, 0]
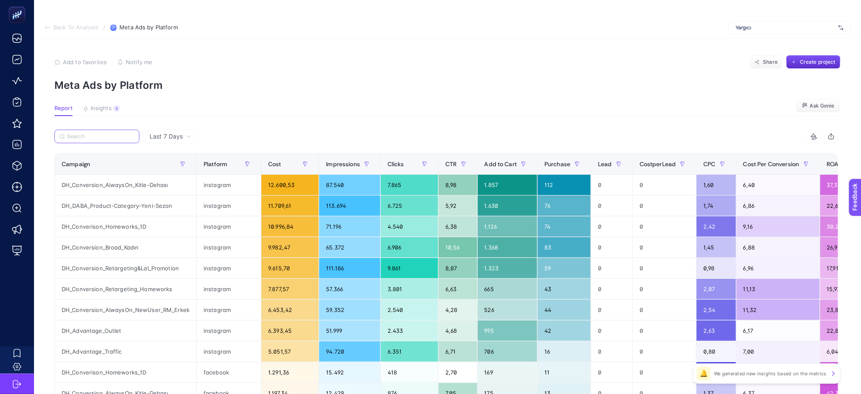
click at [89, 135] on input "Search" at bounding box center [100, 136] width 67 height 6
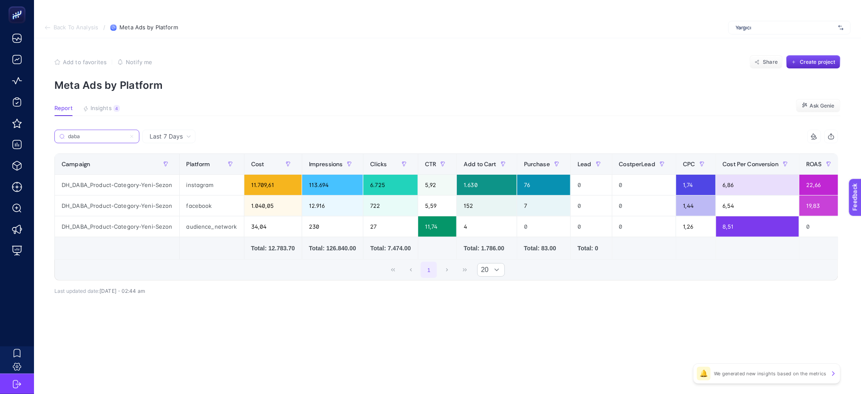
type input "daba"
click at [348, 73] on section "Add to favorites false Notify me Share Create project Meta Ads by Platform" at bounding box center [447, 73] width 786 height 36
click at [88, 136] on input "daba" at bounding box center [100, 136] width 67 height 6
click at [88, 136] on input "daba" at bounding box center [97, 136] width 58 height 6
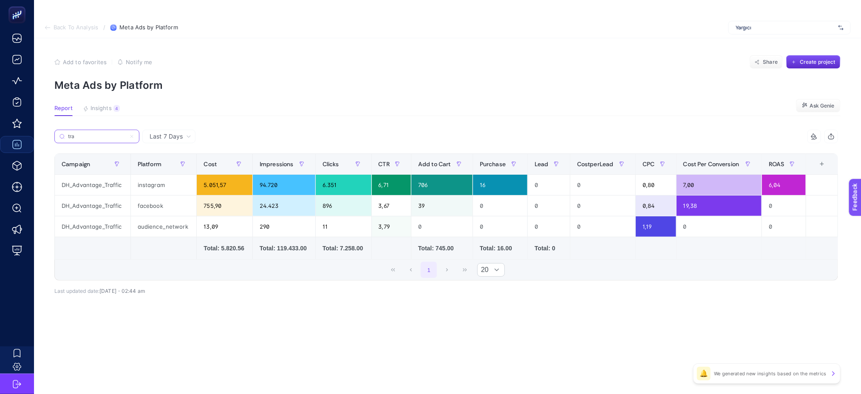
type input "tra"
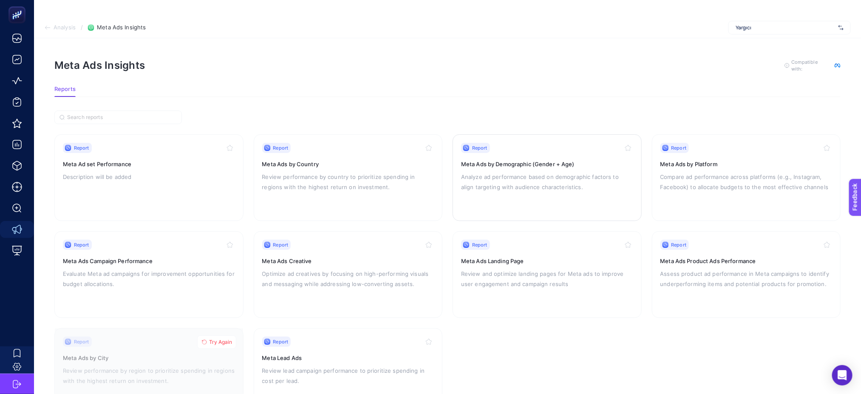
click at [553, 178] on p "Analyze ad performance based on demographic factors to align targeting with aud…" at bounding box center [547, 182] width 172 height 20
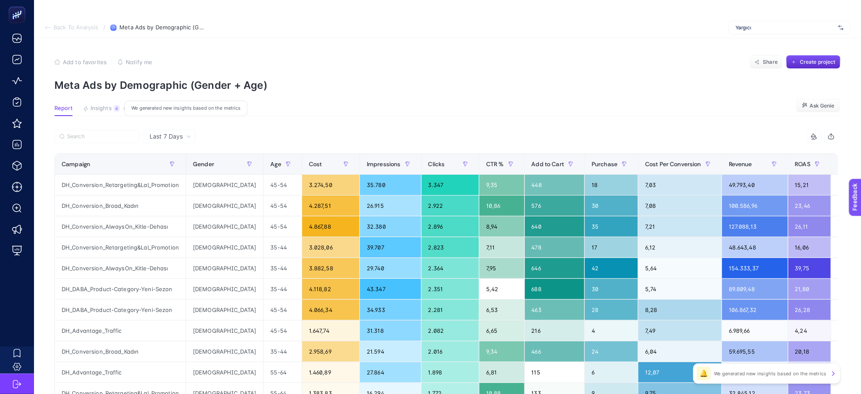
click at [108, 107] on span "Insights" at bounding box center [101, 108] width 21 height 7
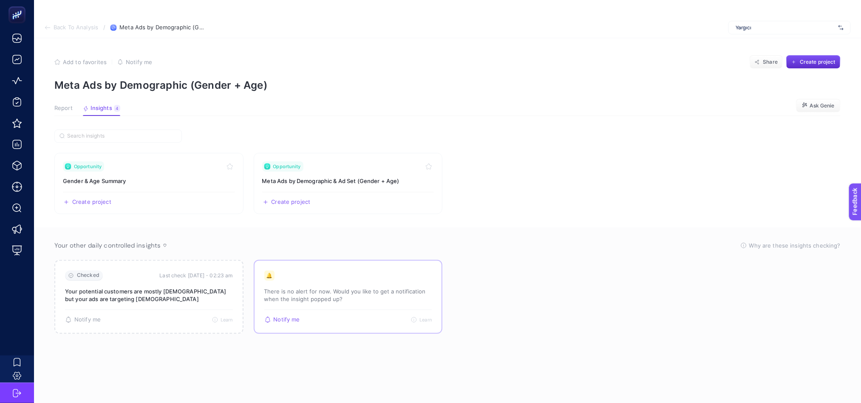
click at [324, 301] on p "There is no alert for now. Would you like to get a notification when the insigh…" at bounding box center [348, 295] width 168 height 15
click at [431, 322] on span "Learn" at bounding box center [425, 320] width 12 height 6
click at [355, 187] on link "Opportunity Meta Ads by Demographic & Ad Set (Gender + Age) Create project Share" at bounding box center [348, 183] width 189 height 61
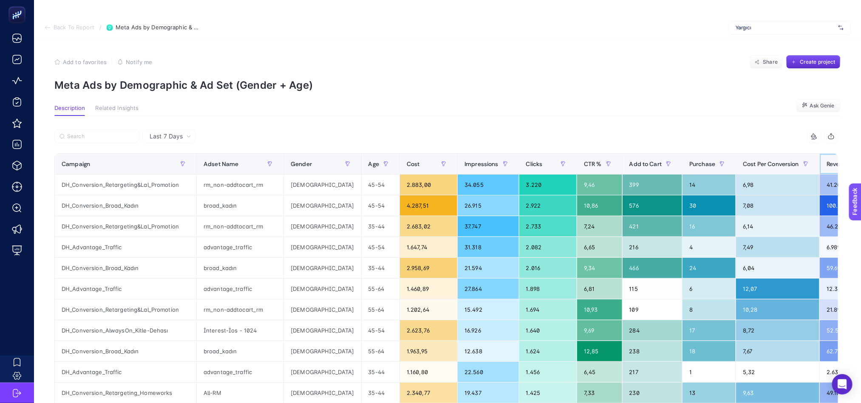
click at [827, 161] on span "Revenue" at bounding box center [838, 164] width 23 height 7
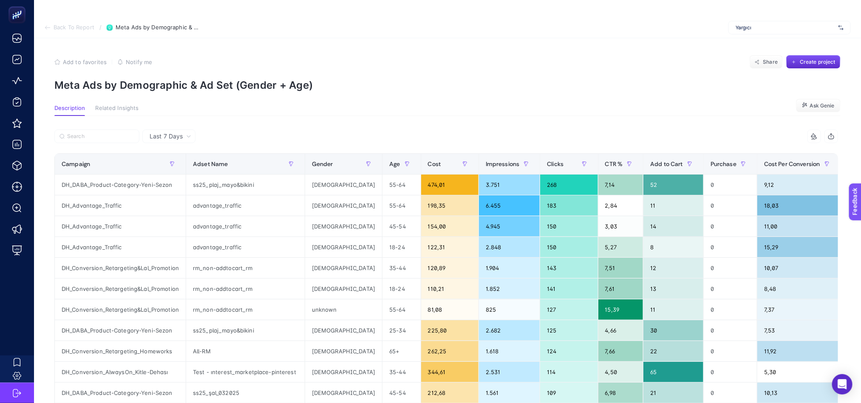
click at [848, 157] on div "Revenue" at bounding box center [874, 164] width 52 height 14
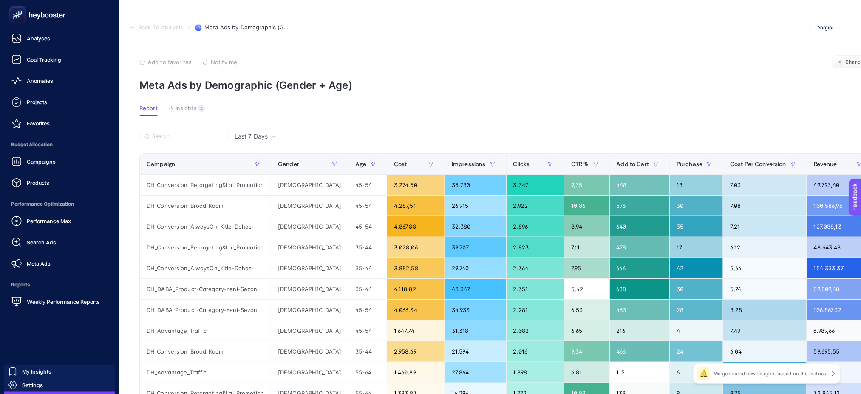
click at [48, 260] on span "Meta Ads" at bounding box center [39, 263] width 24 height 7
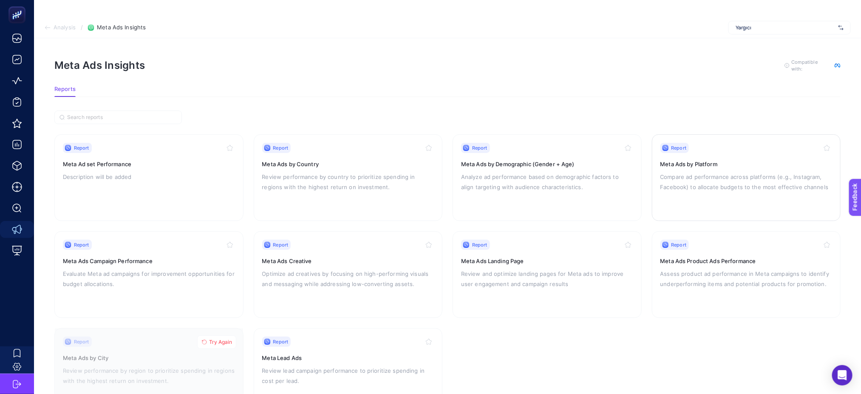
click at [716, 173] on p "Compare ad performance across platforms (e.g., Instagram, Facebook) to allocate…" at bounding box center [746, 182] width 172 height 20
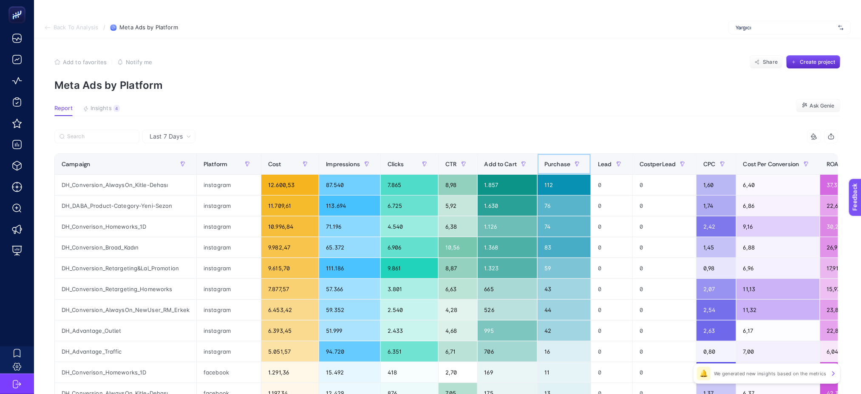
click at [538, 163] on th "Purchase" at bounding box center [565, 164] width 54 height 21
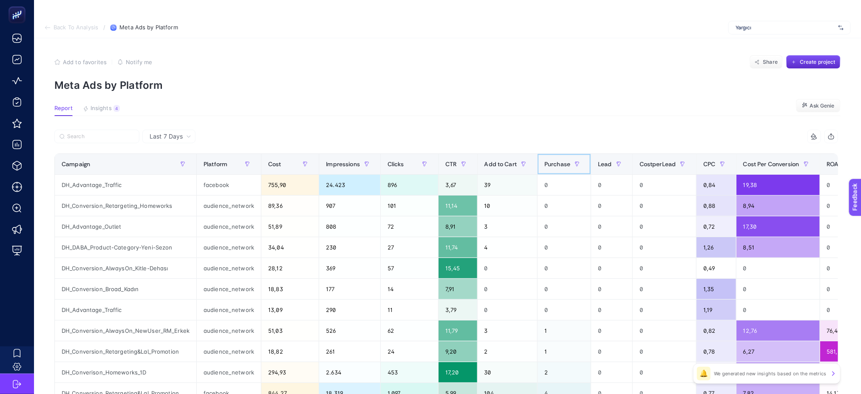
click at [560, 171] on div "Purchase" at bounding box center [564, 164] width 40 height 14
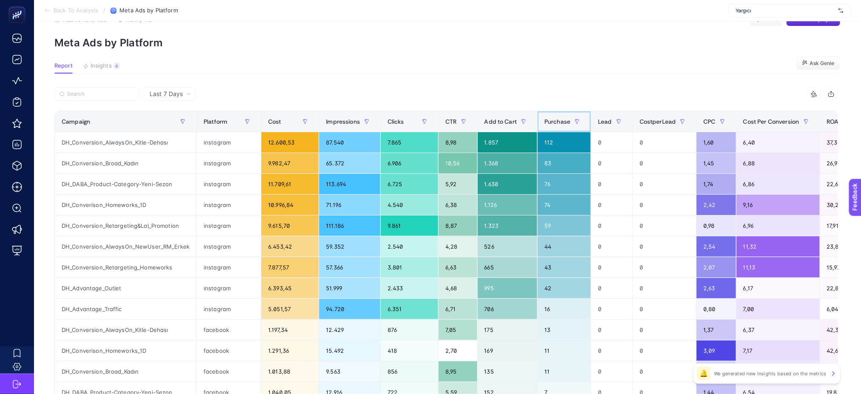
scroll to position [64, 0]
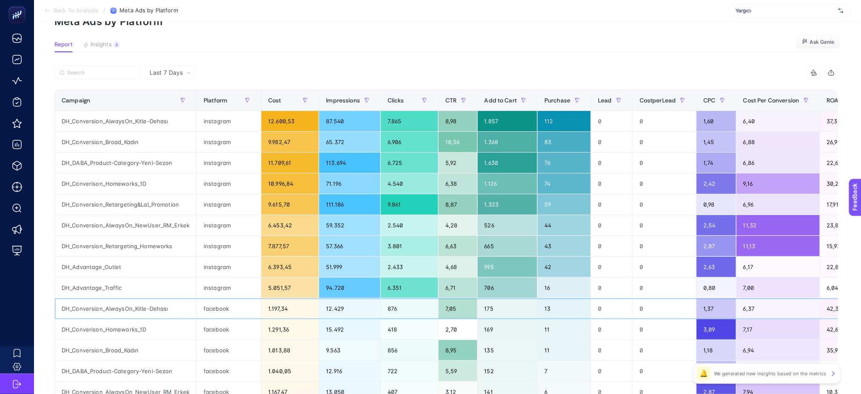
click at [157, 308] on div "DH_Conversion_AlwaysOn_Kitle-Dehası" at bounding box center [126, 308] width 142 height 20
click at [122, 331] on div "DH_Converison_Homeworks_1D" at bounding box center [126, 329] width 142 height 20
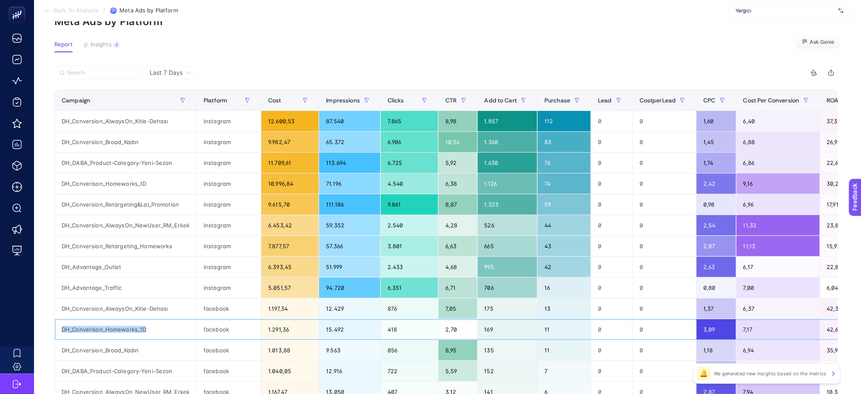
copy div "DH_Converison_Homeworks_1D"
click at [82, 68] on label at bounding box center [96, 73] width 85 height 14
click at [82, 70] on input "Search" at bounding box center [100, 73] width 67 height 6
paste input "DH_Converison_Homeworks_1D"
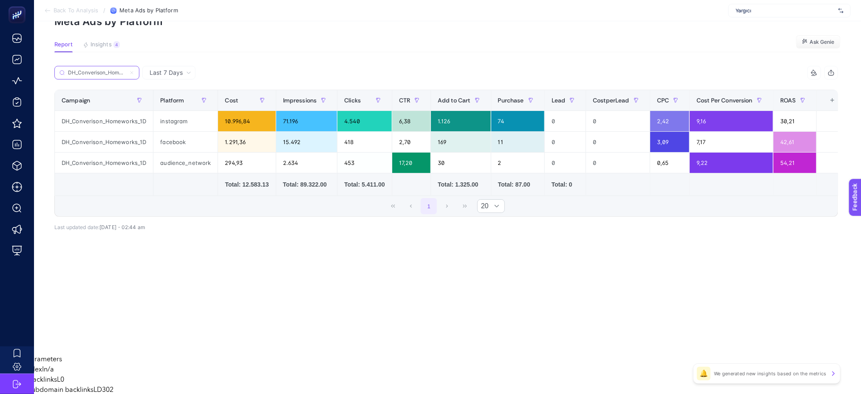
scroll to position [27, 0]
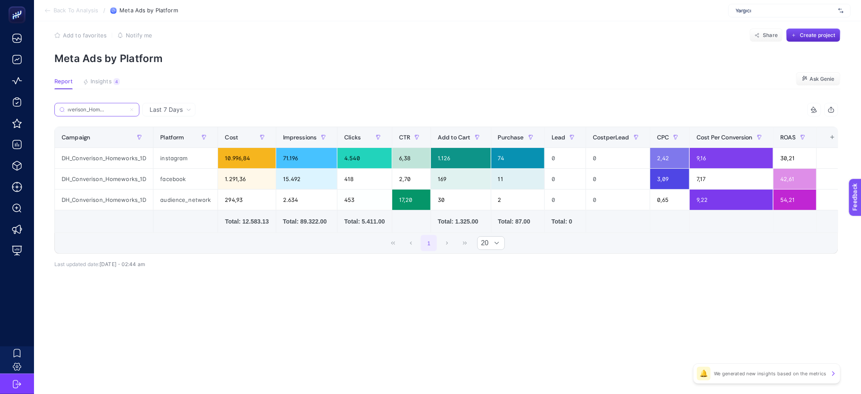
type input "DH_Converison_Homeworks_1D"
drag, startPoint x: 672, startPoint y: 308, endPoint x: 688, endPoint y: 304, distance: 17.0
click at [676, 306] on article "Add to favorites false Notify me Share Create project Meta Ads by Platform Repo…" at bounding box center [447, 197] width 827 height 373
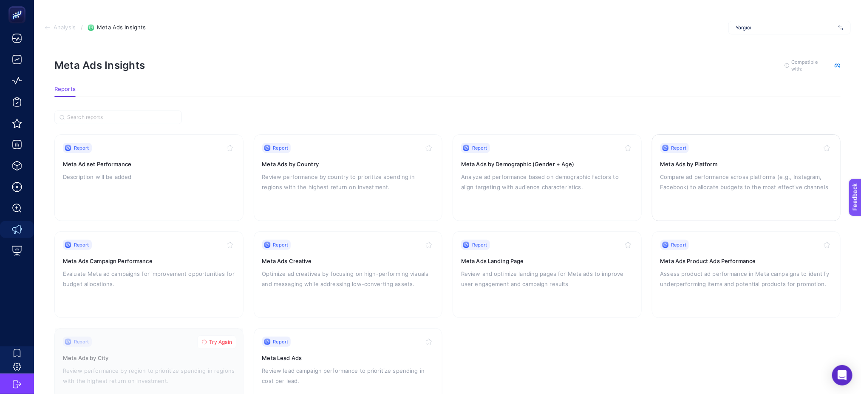
scroll to position [40, 0]
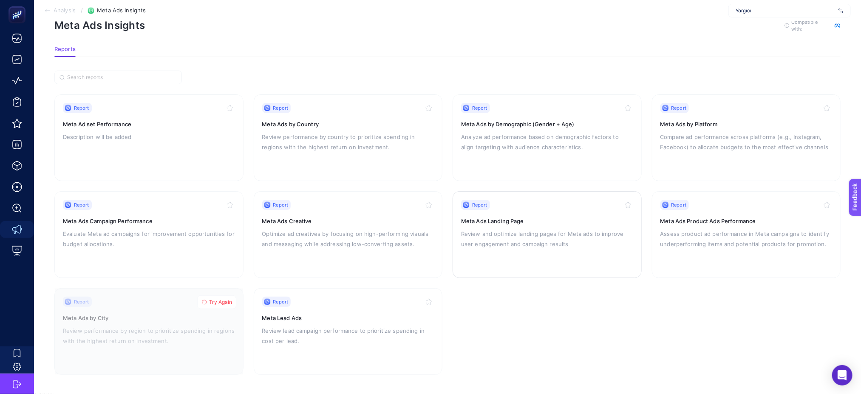
click at [514, 222] on h3 "Meta Ads Landing Page" at bounding box center [547, 221] width 172 height 8
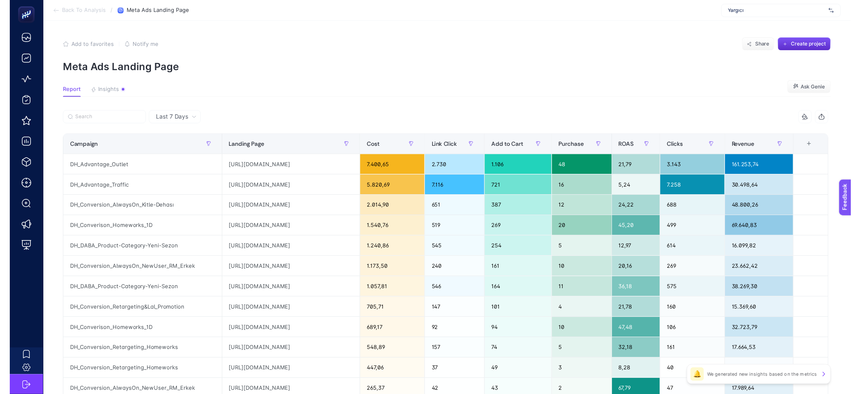
scroll to position [40, 0]
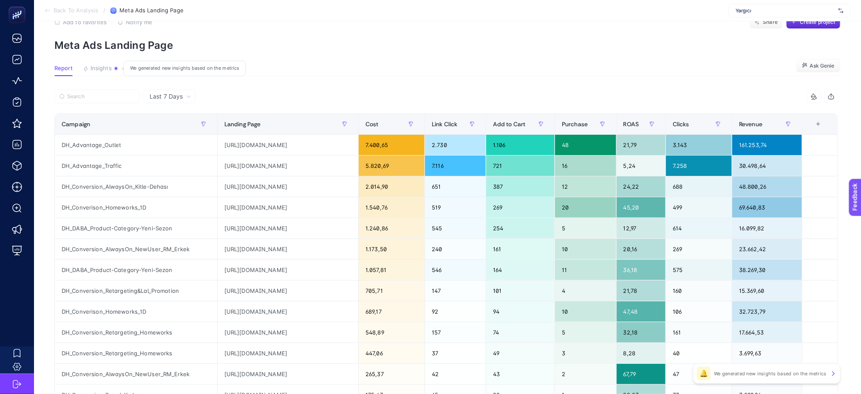
click at [101, 66] on span "Insights" at bounding box center [101, 68] width 21 height 7
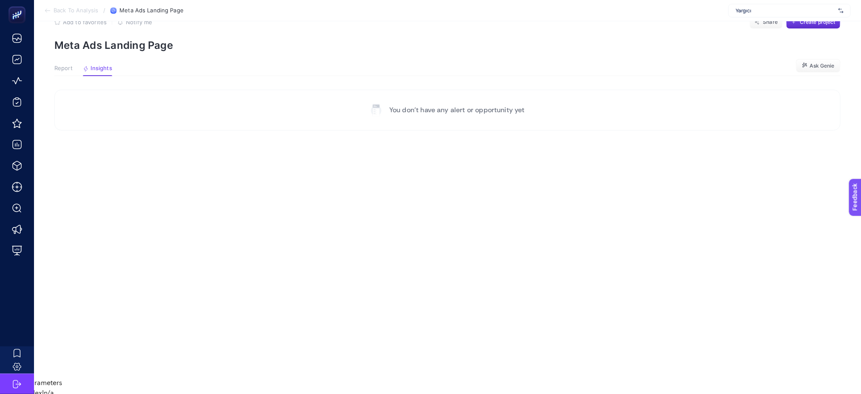
scroll to position [17, 0]
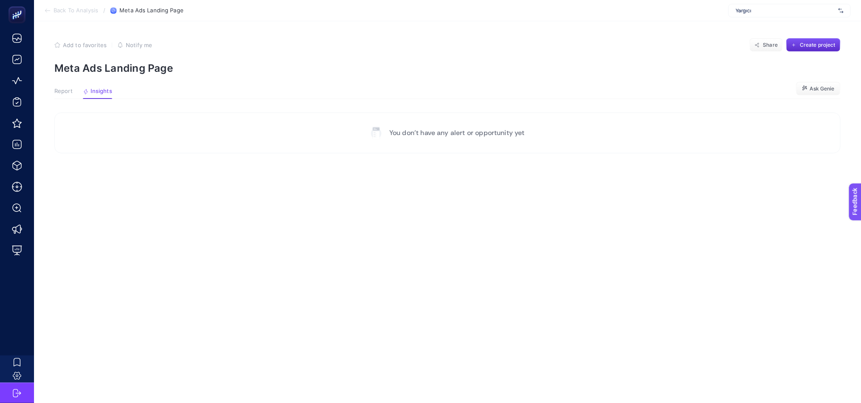
click at [63, 88] on span "Report" at bounding box center [63, 91] width 18 height 7
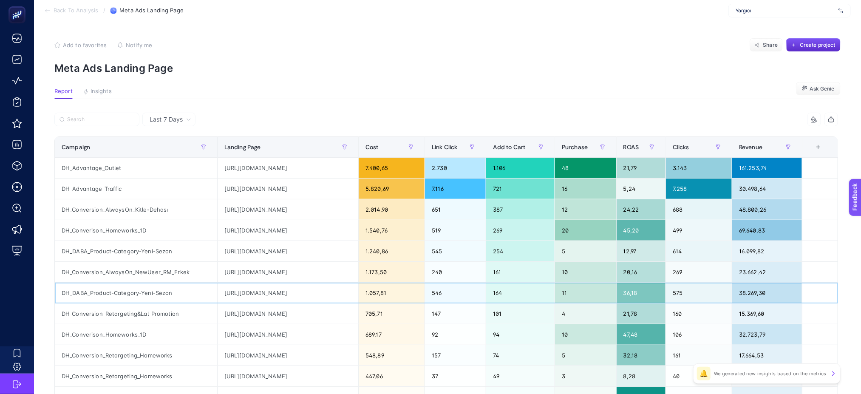
click at [297, 293] on div "https://www.yargici.com/hasir-canta" at bounding box center [288, 293] width 141 height 20
click at [297, 292] on div "https://www.yargici.com/hasir-canta" at bounding box center [288, 293] width 141 height 20
click at [276, 295] on div "https://www.yargici.com/hasir-canta" at bounding box center [288, 293] width 141 height 20
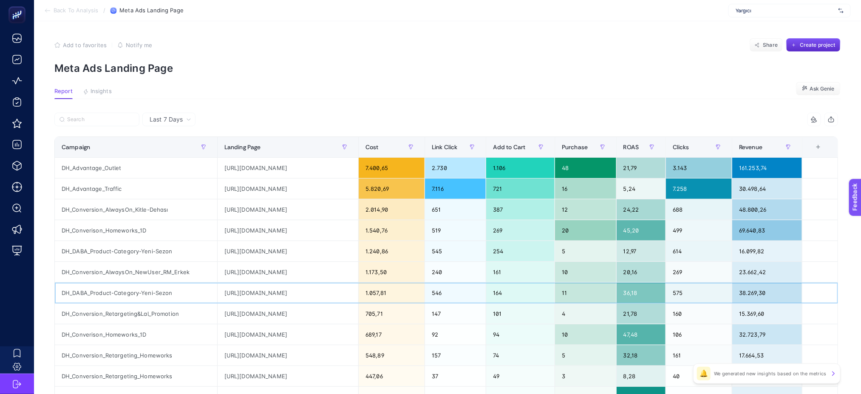
click at [276, 294] on div "https://www.yargici.com/hasir-canta" at bounding box center [288, 293] width 141 height 20
click at [310, 295] on div "https://www.yargici.com/hasir-canta" at bounding box center [288, 293] width 141 height 20
click at [823, 45] on span "Create project" at bounding box center [818, 45] width 36 height 7
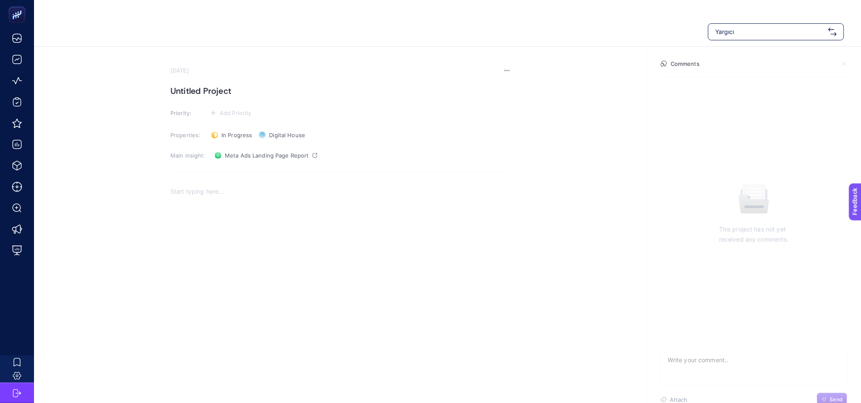
click at [749, 28] on span "Yargıcı" at bounding box center [770, 32] width 110 height 8
click at [564, 28] on div "www.zuhre.com.tr Perspective Nocturne Fuzul Tommy Hilfiger FuzulEv FuzulOto Yar…" at bounding box center [447, 31] width 793 height 17
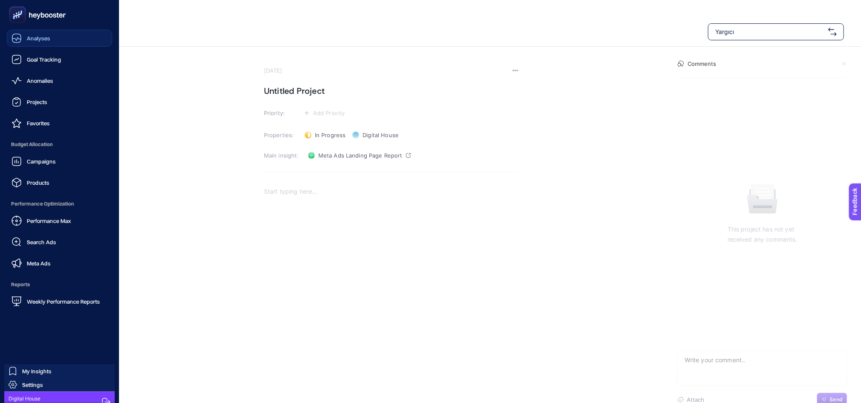
click at [32, 40] on span "Analyses" at bounding box center [38, 38] width 23 height 7
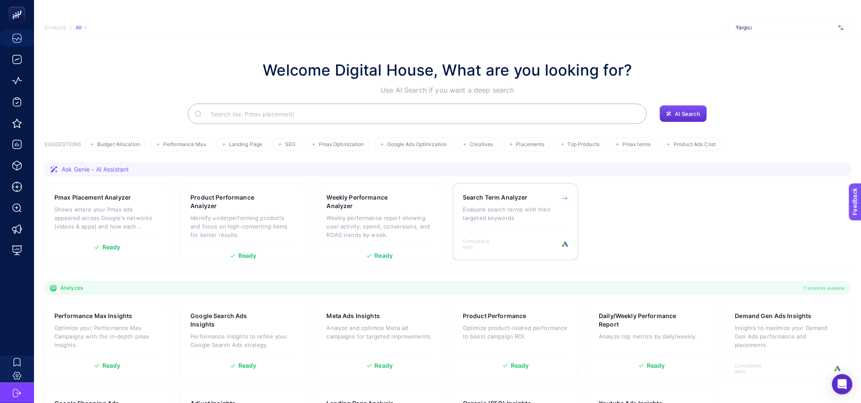
click at [483, 210] on p "Evaluate search terms with their targeted keywords" at bounding box center [515, 213] width 105 height 17
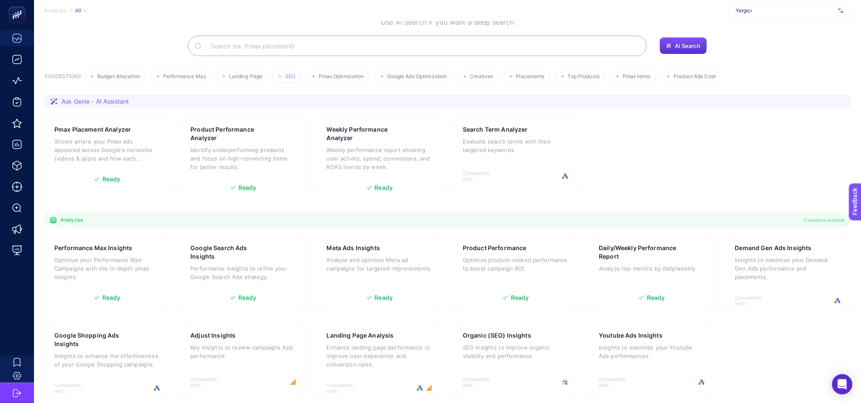
scroll to position [73, 0]
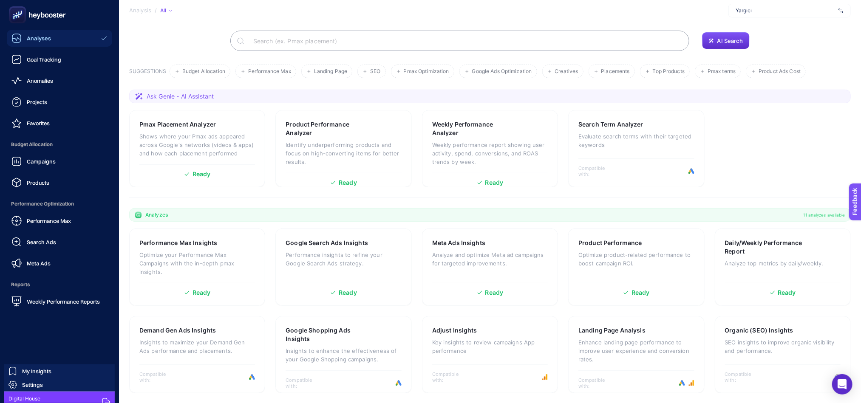
click at [37, 264] on span "Meta Ads" at bounding box center [39, 263] width 24 height 7
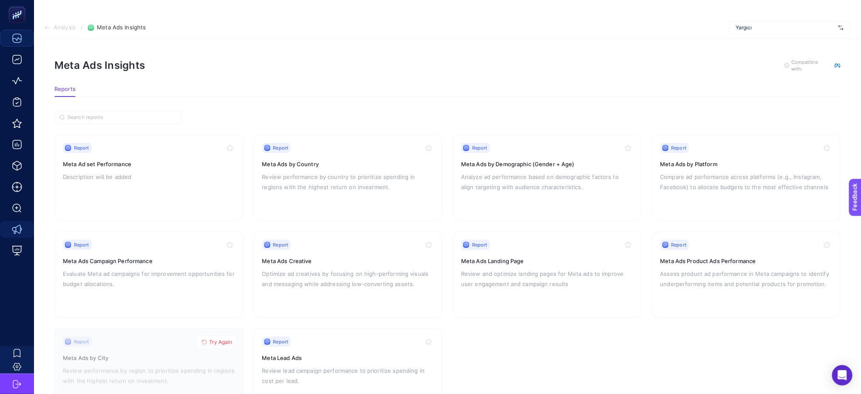
click at [741, 32] on div "Yargıcı" at bounding box center [789, 28] width 122 height 14
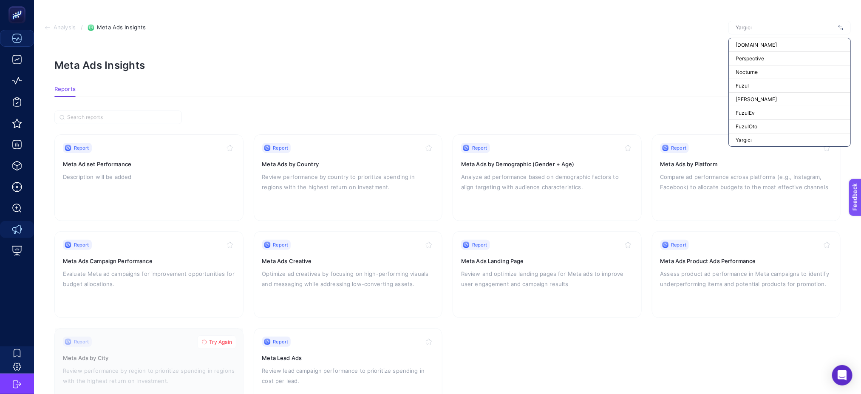
click at [743, 27] on input "text" at bounding box center [785, 27] width 99 height 7
click at [519, 40] on article "Meta Ads Insights To get quality results from this analysis, we recommend that …" at bounding box center [447, 236] width 827 height 397
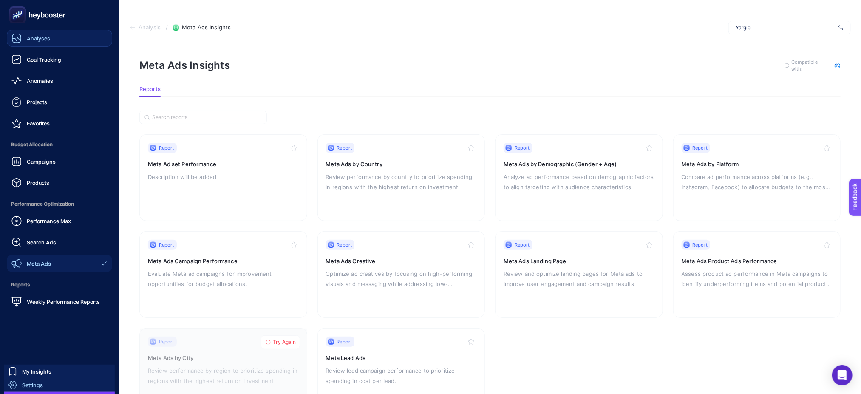
click at [37, 384] on span "Settings" at bounding box center [32, 385] width 21 height 7
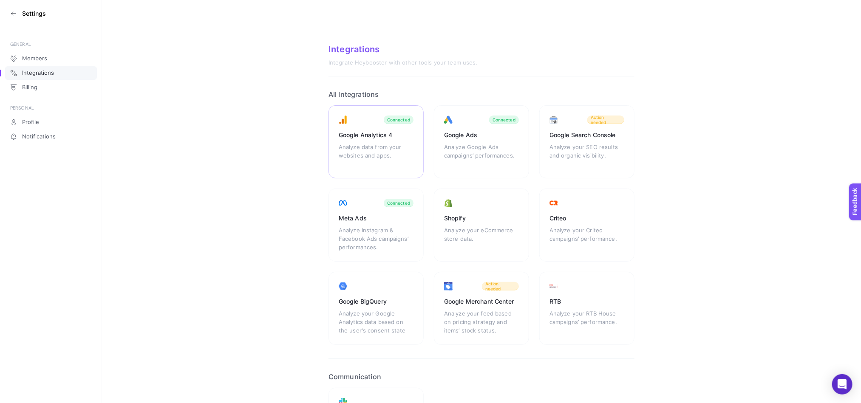
click at [365, 154] on div "Analyze data from your websites and apps." at bounding box center [376, 155] width 75 height 25
click at [33, 62] on link "Members" at bounding box center [51, 59] width 92 height 14
click at [31, 55] on span "Members" at bounding box center [34, 58] width 25 height 7
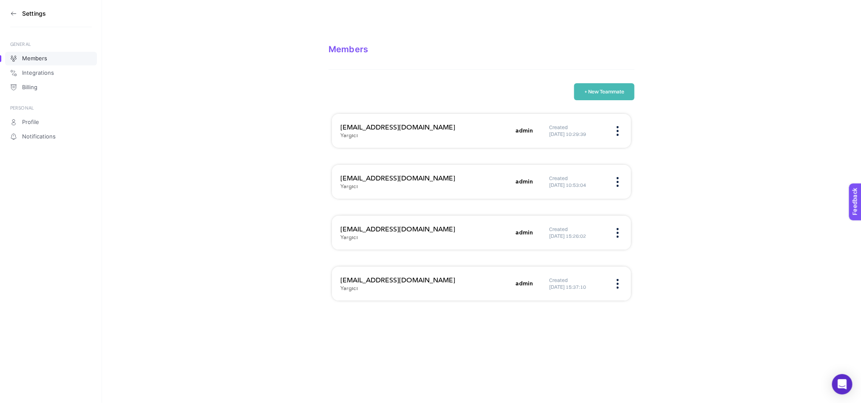
click at [349, 48] on div "Members" at bounding box center [482, 49] width 306 height 10
drag, startPoint x: 26, startPoint y: 40, endPoint x: 22, endPoint y: 31, distance: 9.7
click at [26, 39] on aside "Settings GENERAL Members Integrations Billing PERSONAL Profile Notifications" at bounding box center [51, 201] width 102 height 403
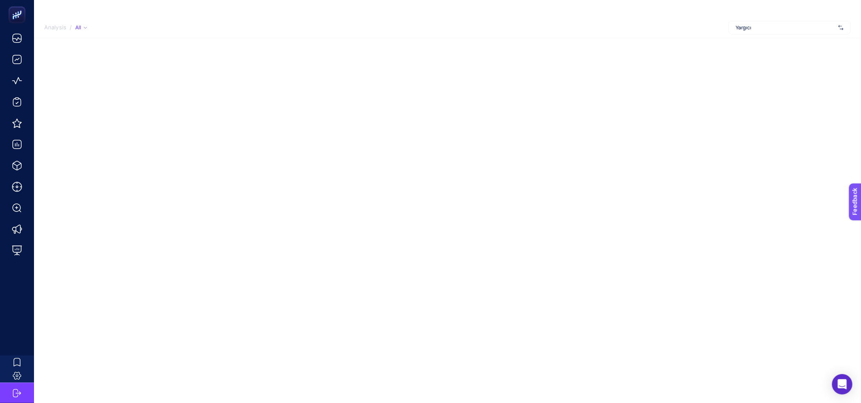
click at [770, 28] on span "Yargıcı" at bounding box center [785, 27] width 99 height 7
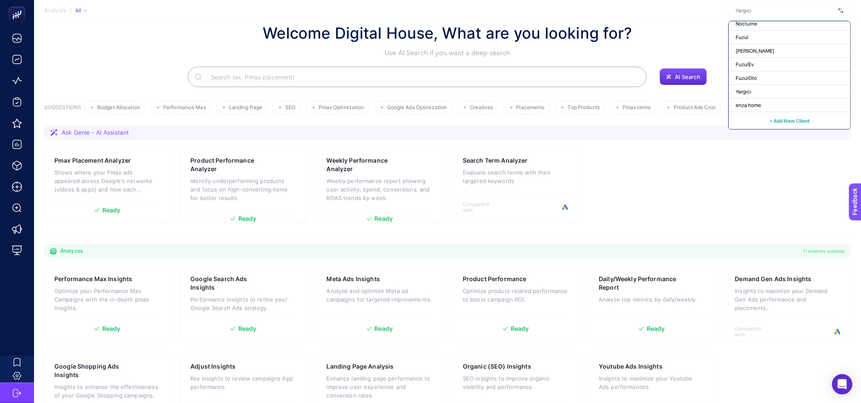
scroll to position [73, 0]
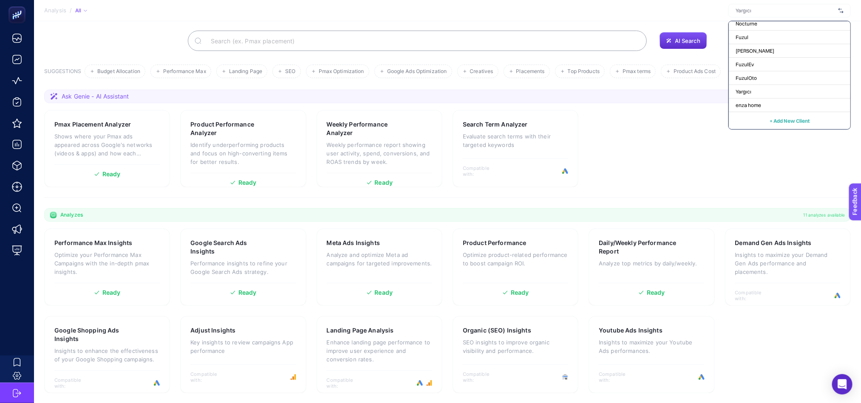
click at [783, 121] on span "+ Add New Client" at bounding box center [790, 121] width 40 height 6
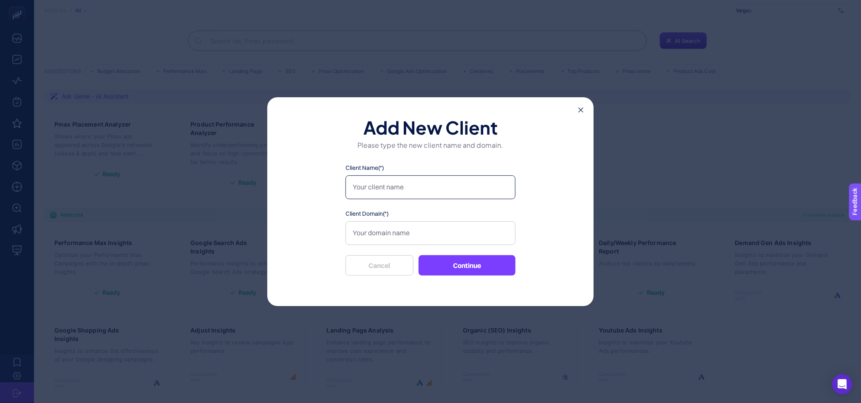
click at [388, 184] on input "Client Name(*)" at bounding box center [431, 188] width 170 height 24
type input "[PERSON_NAME]"
click at [411, 226] on input "Client Domain(*)" at bounding box center [431, 233] width 170 height 24
click at [394, 236] on input "Client Domain(*)" at bounding box center [431, 233] width 170 height 24
paste input "https://konforyatak.com.tr/"
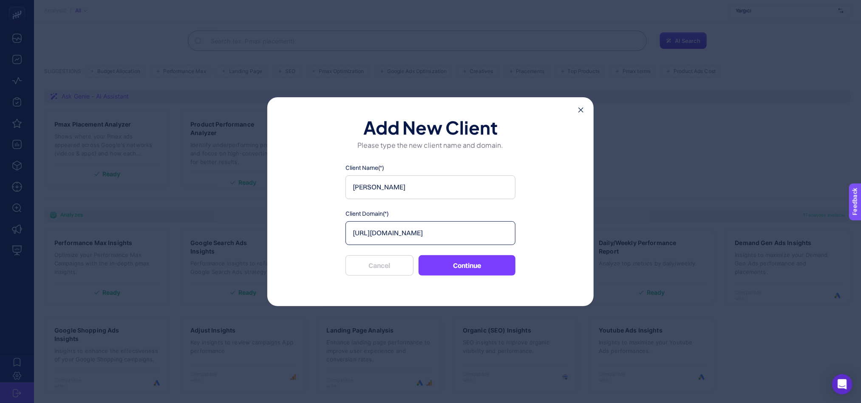
type input "https://konforyatak.com.tr/"
click at [487, 259] on button "Continue" at bounding box center [467, 265] width 97 height 20
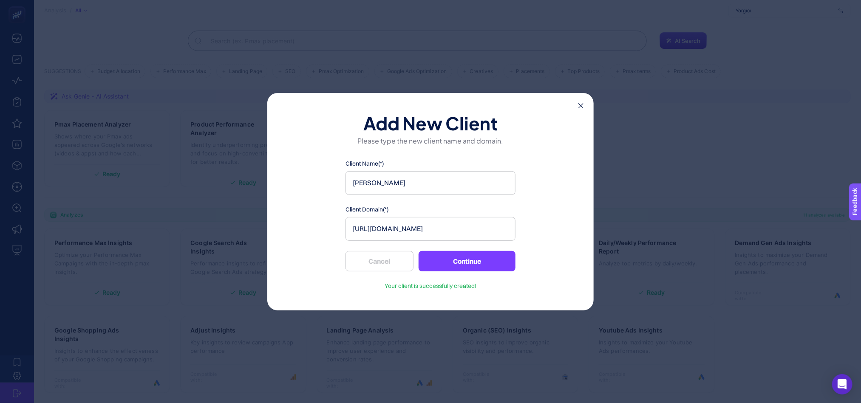
scroll to position [17, 0]
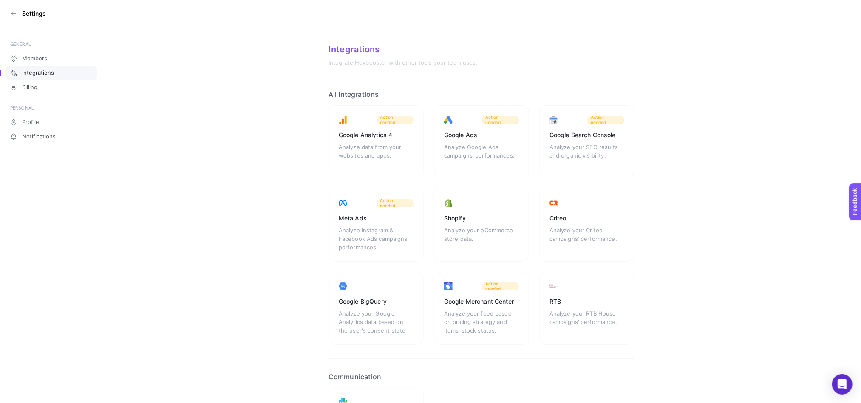
drag, startPoint x: 482, startPoint y: 149, endPoint x: 537, endPoint y: 163, distance: 57.0
click at [482, 148] on div "Analyze Google Ads campaigns’ performances." at bounding box center [481, 155] width 75 height 25
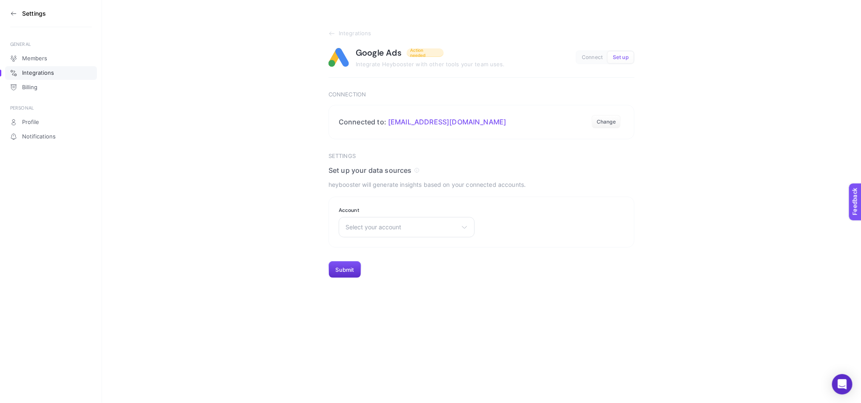
scroll to position [17, 0]
click at [369, 227] on span "Select your account" at bounding box center [402, 224] width 112 height 7
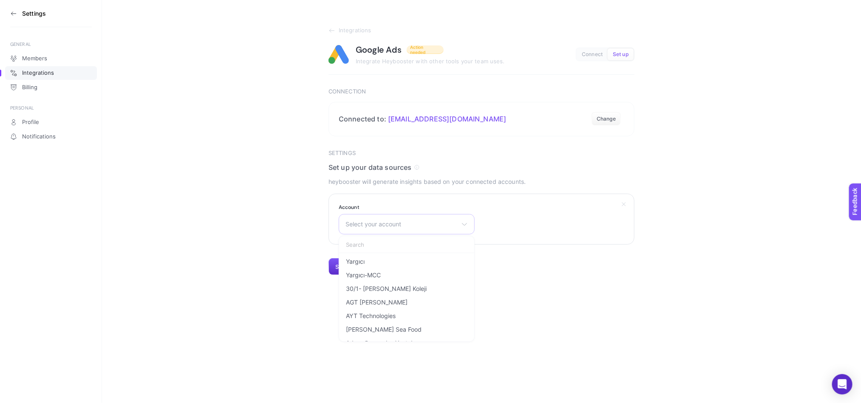
click at [370, 227] on span "Select your account" at bounding box center [402, 224] width 112 height 7
click at [370, 225] on span "Select your account" at bounding box center [402, 224] width 112 height 7
click at [387, 287] on span "KONFOR YATAK" at bounding box center [368, 289] width 45 height 7
click at [344, 263] on button "Submit" at bounding box center [345, 266] width 33 height 17
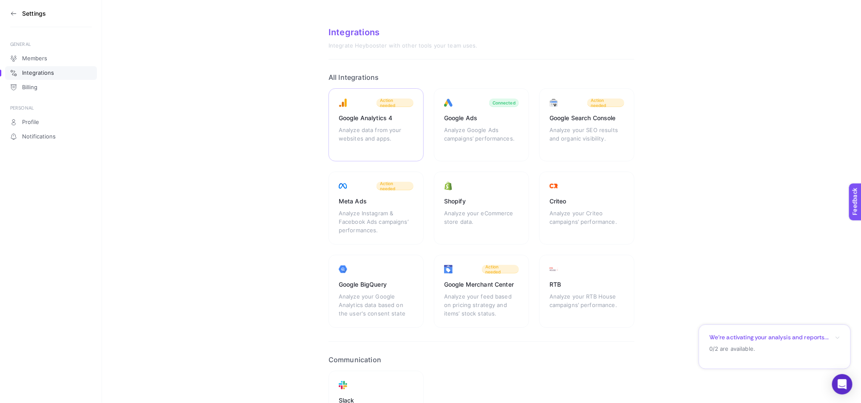
click at [381, 141] on div "Analyze data from your websites and apps." at bounding box center [376, 138] width 75 height 25
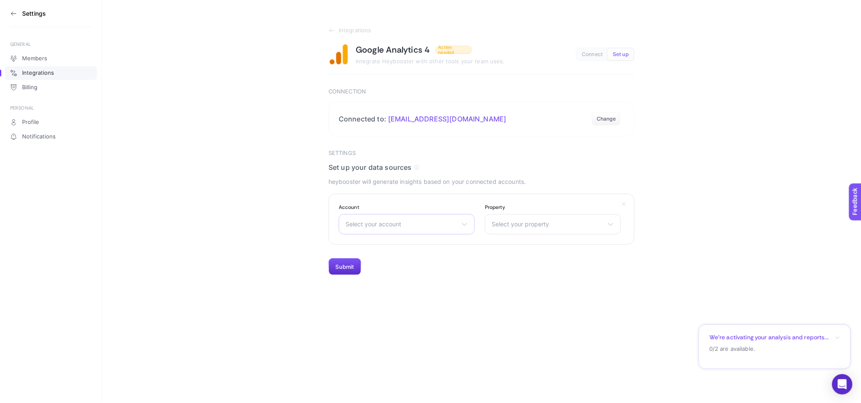
click at [414, 219] on div "Select your account LTB Jeans Koroplast www.snocmobilya.com Adore Mobilya Daiki…" at bounding box center [407, 224] width 136 height 20
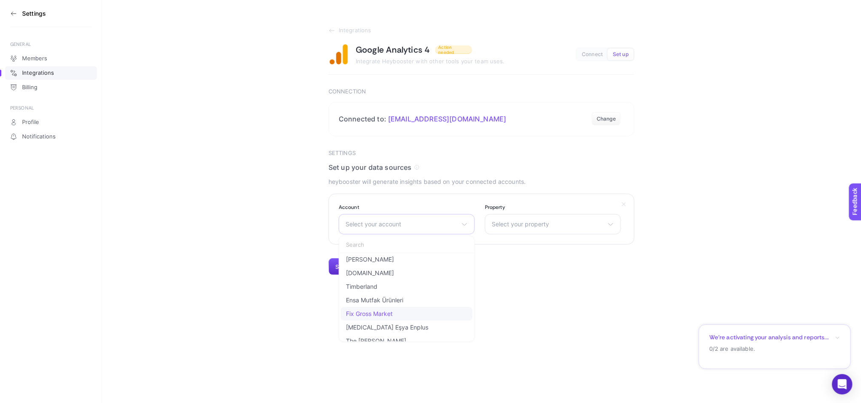
scroll to position [868, 0]
click at [365, 289] on span "[PERSON_NAME]" at bounding box center [370, 291] width 48 height 7
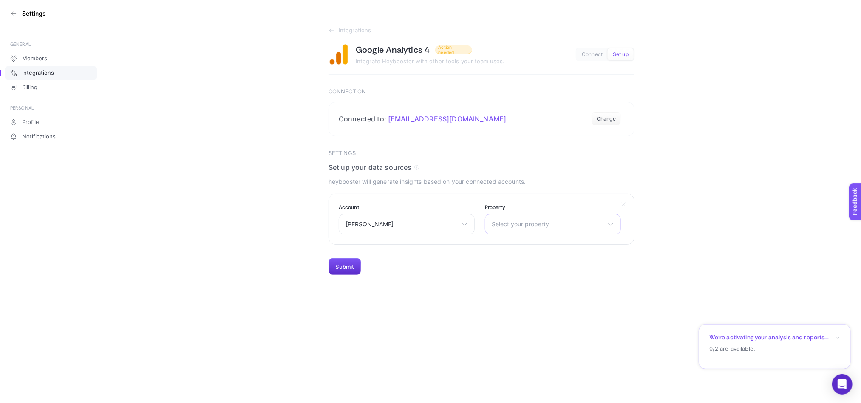
click at [565, 224] on span "Select your property" at bounding box center [548, 224] width 112 height 7
click at [537, 266] on li "Konfor Yatak - GA4" at bounding box center [553, 262] width 132 height 14
click at [348, 263] on button "Submit" at bounding box center [345, 266] width 33 height 17
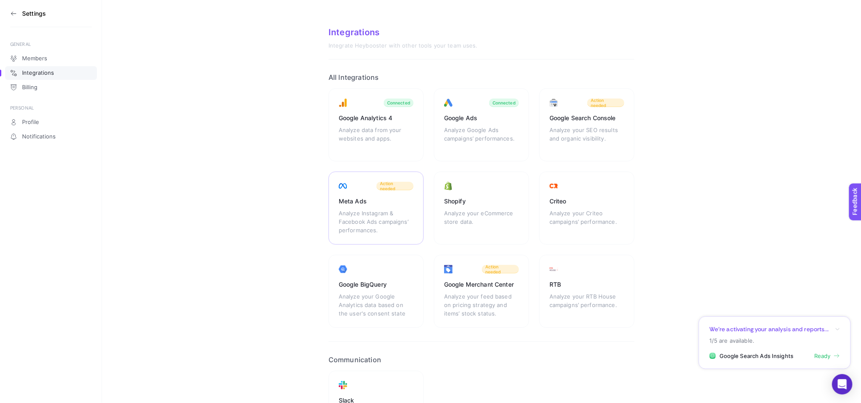
click at [363, 207] on div "Meta Ads Analyze Instagram & Facebook Ads campaigns’ performances. Action needed" at bounding box center [376, 208] width 95 height 73
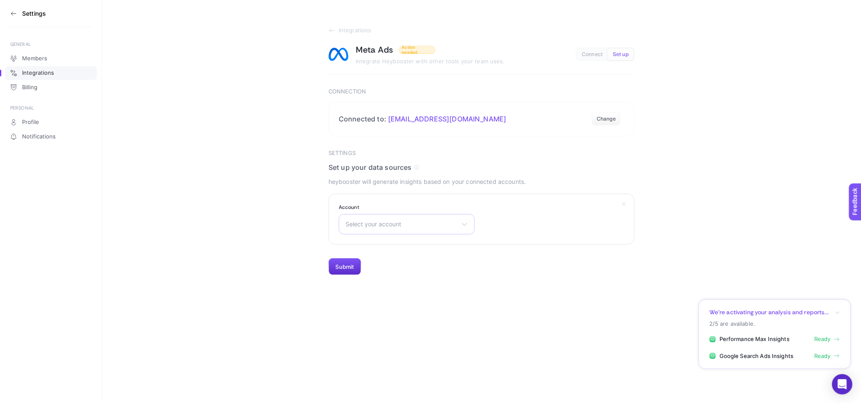
click at [361, 230] on div "Select your account Kom Reklam Master Aykan Motor Servis A.Ş. Ana Hesap Vorwerk…" at bounding box center [407, 224] width 136 height 20
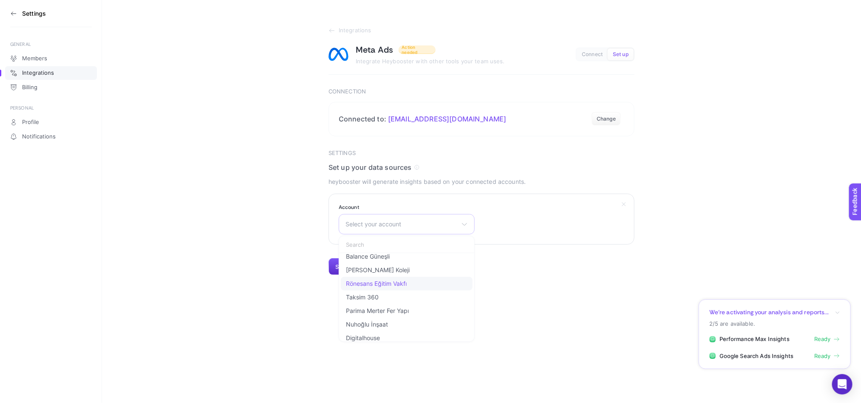
scroll to position [255, 0]
click at [374, 226] on span "Select your account" at bounding box center [402, 224] width 112 height 7
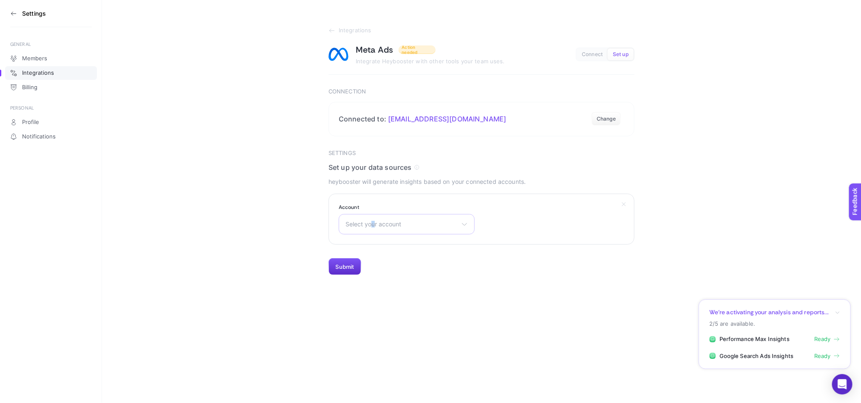
click at [374, 226] on span "Select your account" at bounding box center [402, 224] width 112 height 7
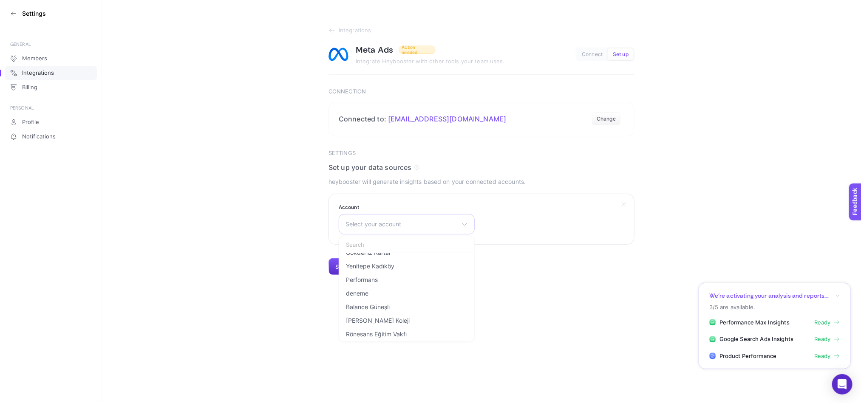
scroll to position [0, 0]
drag, startPoint x: 633, startPoint y: 146, endPoint x: 625, endPoint y: 137, distance: 11.8
click at [634, 146] on article "Integrations Meta Ads Action needed Integrate Heybooster with other tools your …" at bounding box center [482, 151] width 306 height 248
click at [613, 118] on button "Change" at bounding box center [606, 119] width 29 height 14
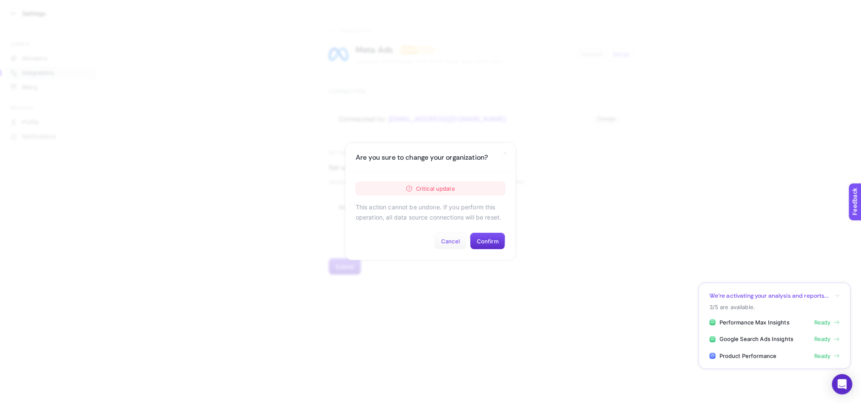
click at [447, 242] on button "Cancel" at bounding box center [450, 241] width 32 height 17
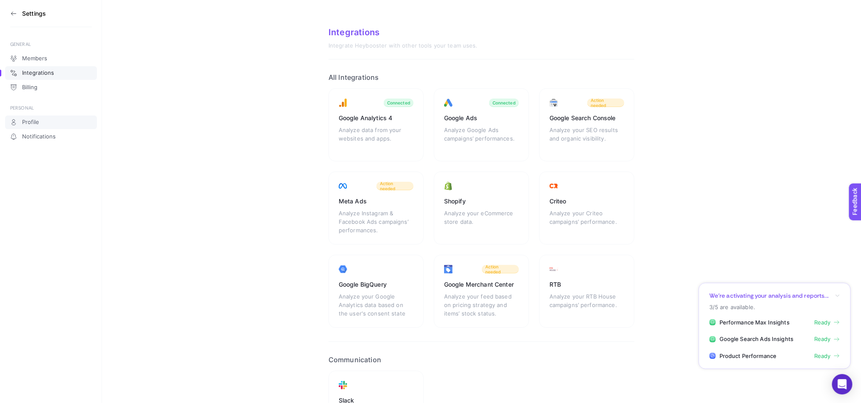
click at [32, 122] on span "Profile" at bounding box center [30, 122] width 17 height 7
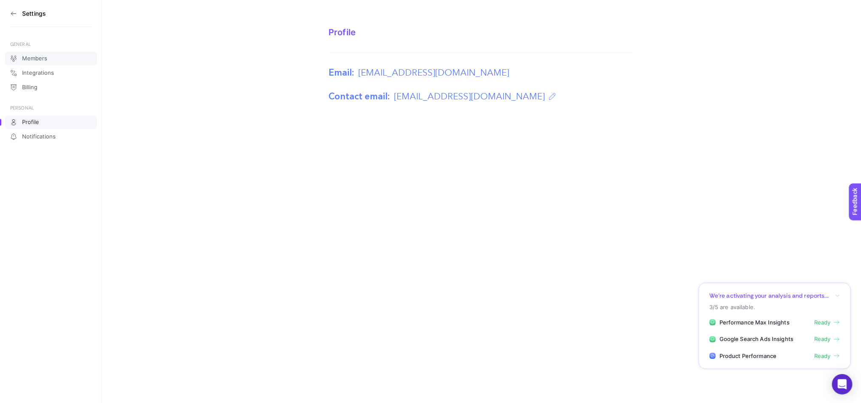
click at [32, 59] on span "Members" at bounding box center [34, 58] width 25 height 7
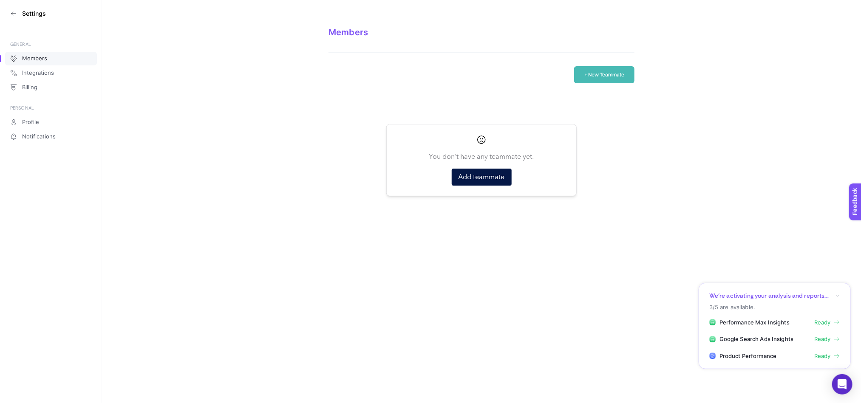
click at [602, 70] on button "+ New Teammate" at bounding box center [604, 74] width 60 height 17
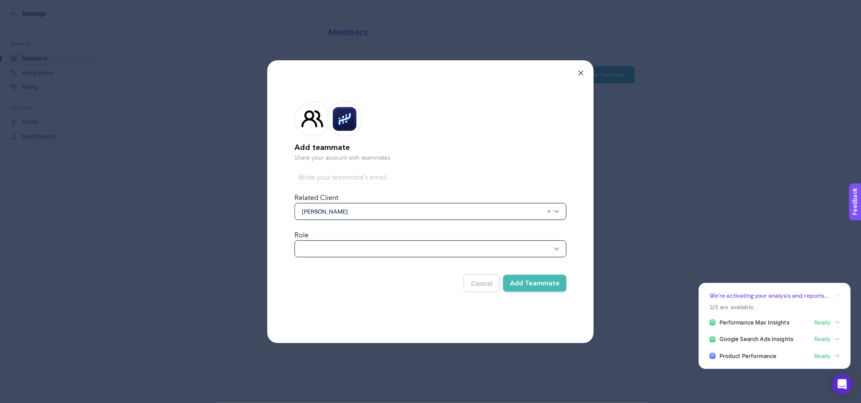
click at [324, 242] on div at bounding box center [431, 249] width 272 height 17
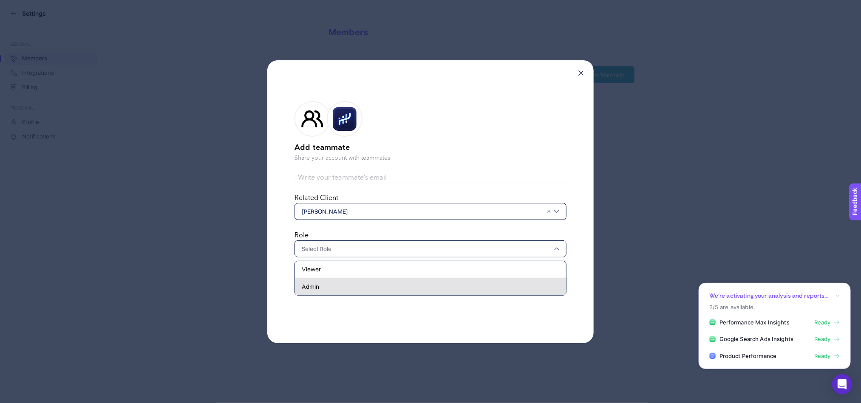
click at [325, 290] on div "Admin" at bounding box center [430, 286] width 271 height 17
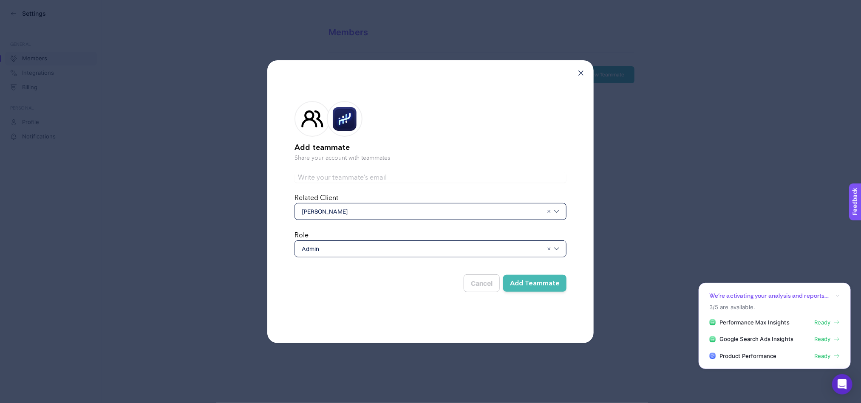
click at [541, 283] on button "Add Teammate" at bounding box center [534, 283] width 63 height 17
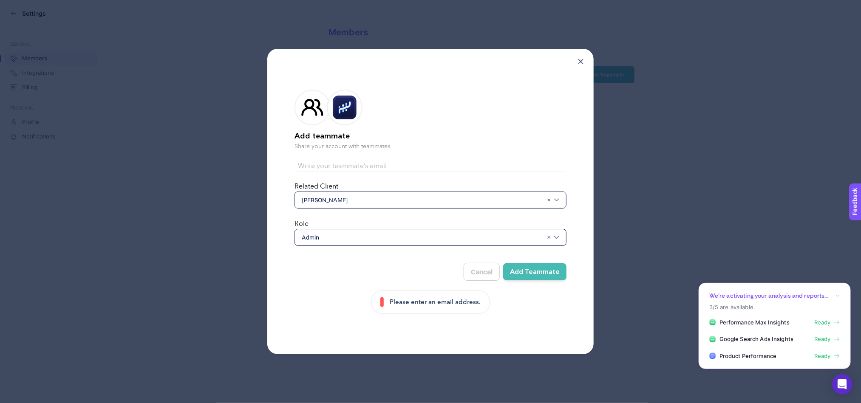
click at [351, 198] on span "[PERSON_NAME]" at bounding box center [422, 200] width 241 height 8
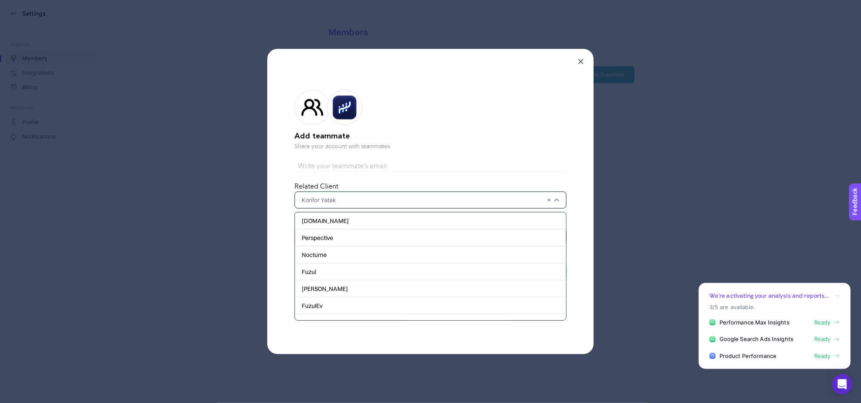
click at [351, 198] on input "text" at bounding box center [422, 200] width 241 height 8
click at [340, 143] on p "Share your account with teammates" at bounding box center [431, 146] width 272 height 8
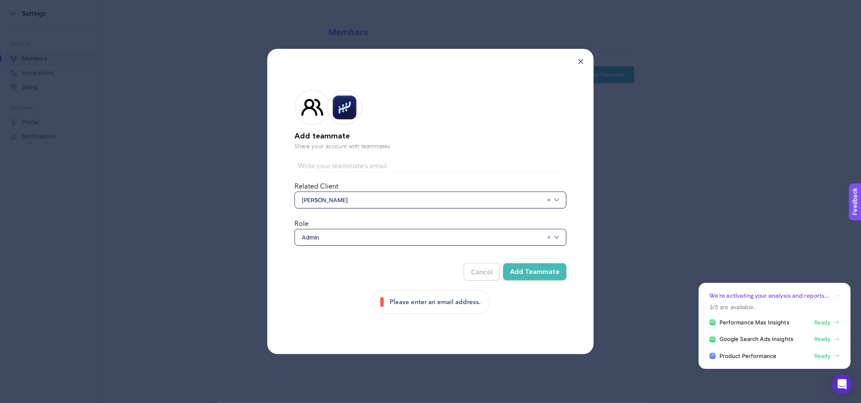
click at [333, 163] on input "text" at bounding box center [431, 166] width 272 height 10
click at [333, 166] on input "text" at bounding box center [431, 166] width 272 height 10
type input "mertkul@digitalhouse.com.tr"
click at [536, 273] on button "Add Teammate" at bounding box center [534, 271] width 63 height 17
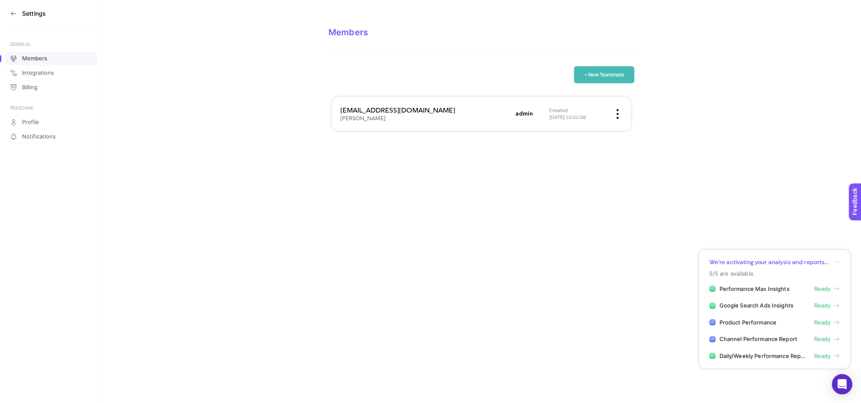
click at [722, 153] on div "Settings GENERAL Members Integrations Billing PERSONAL Profile Notifications Me…" at bounding box center [430, 201] width 861 height 403
click at [26, 60] on span "Members" at bounding box center [34, 58] width 25 height 7
